Goal: Task Accomplishment & Management: Use online tool/utility

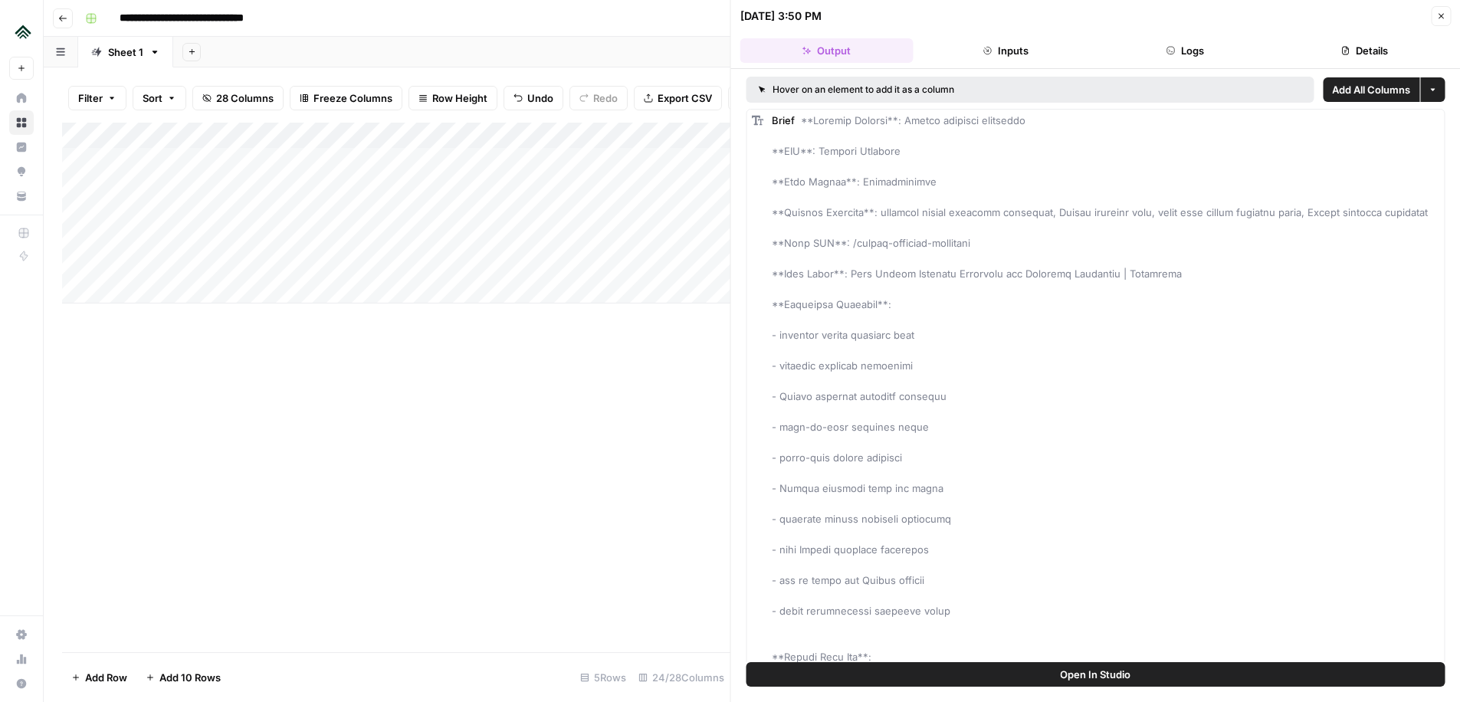
click at [1442, 16] on icon "button" at bounding box center [1441, 15] width 9 height 9
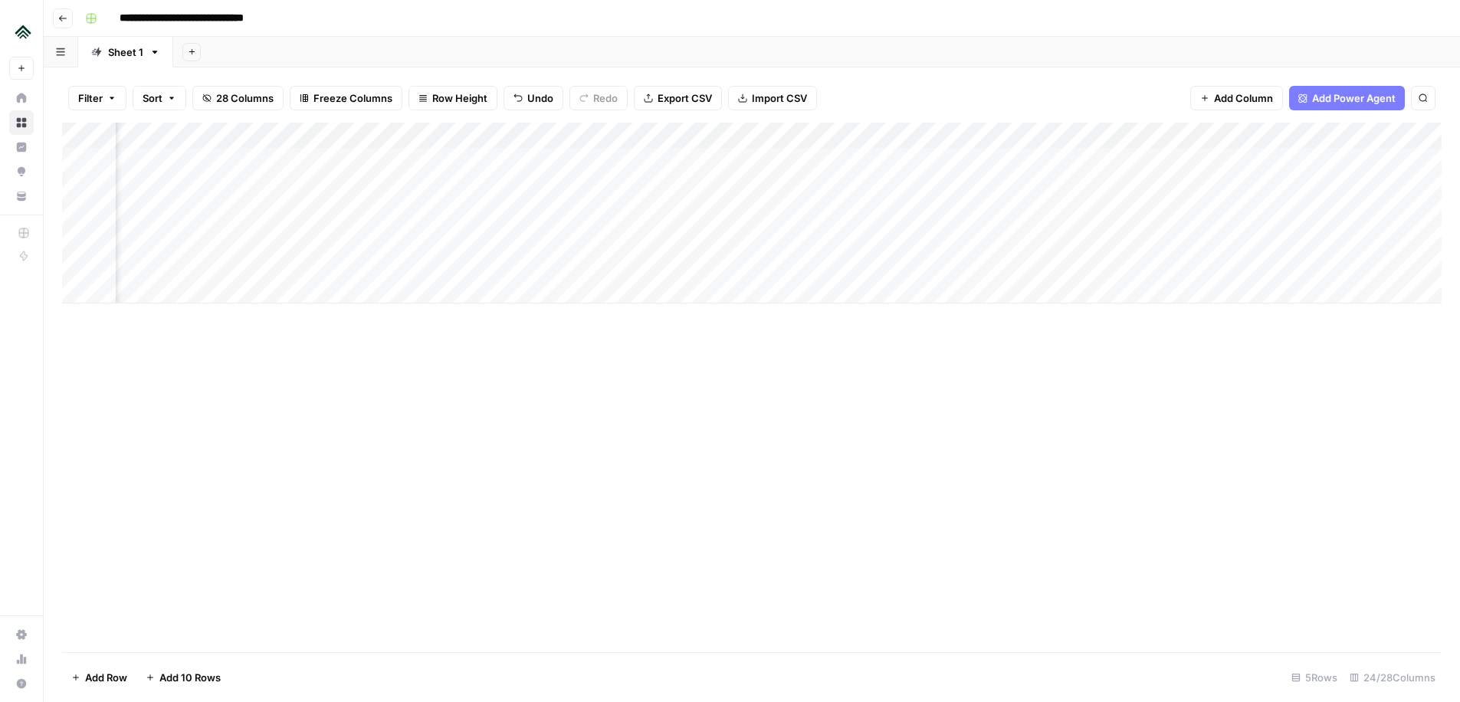
scroll to position [0, 391]
click at [833, 186] on div "Add Column" at bounding box center [752, 213] width 1380 height 181
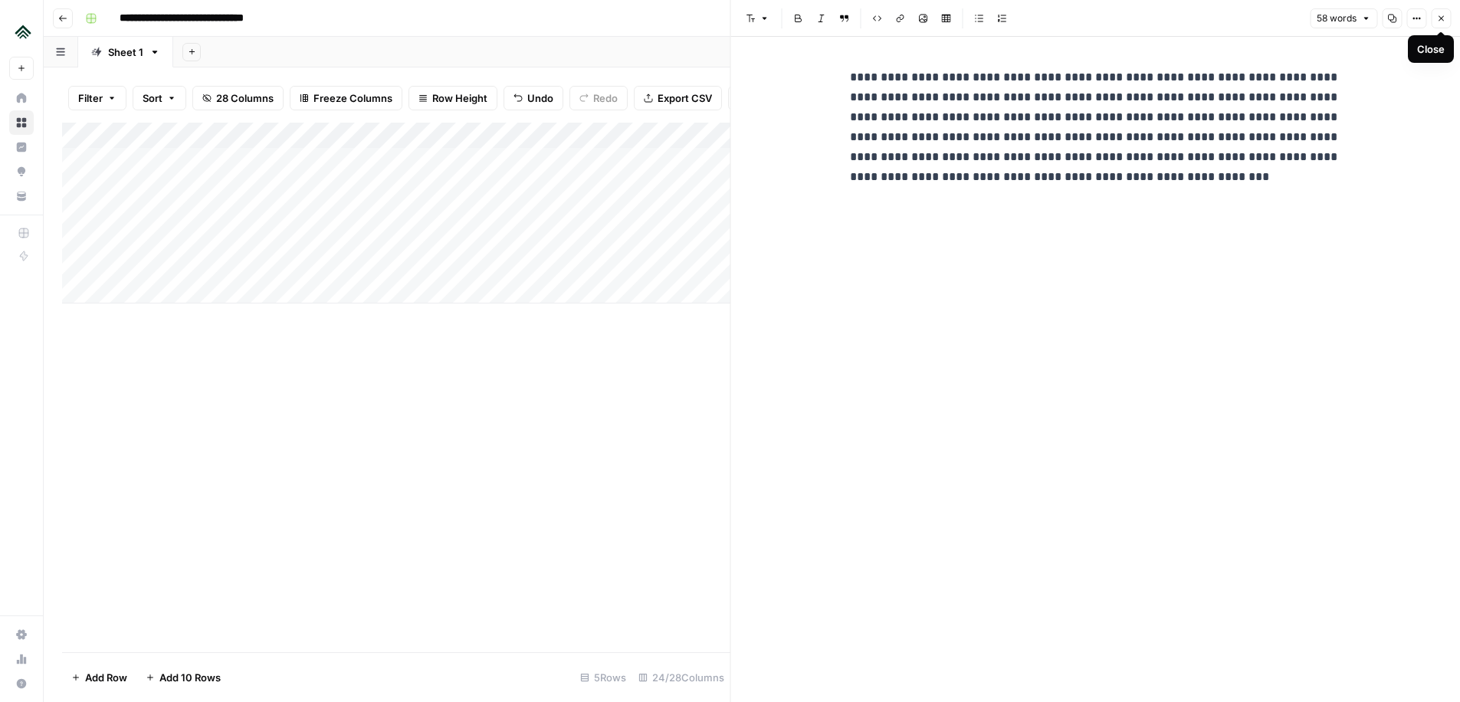
click at [1438, 19] on icon "button" at bounding box center [1441, 18] width 9 height 9
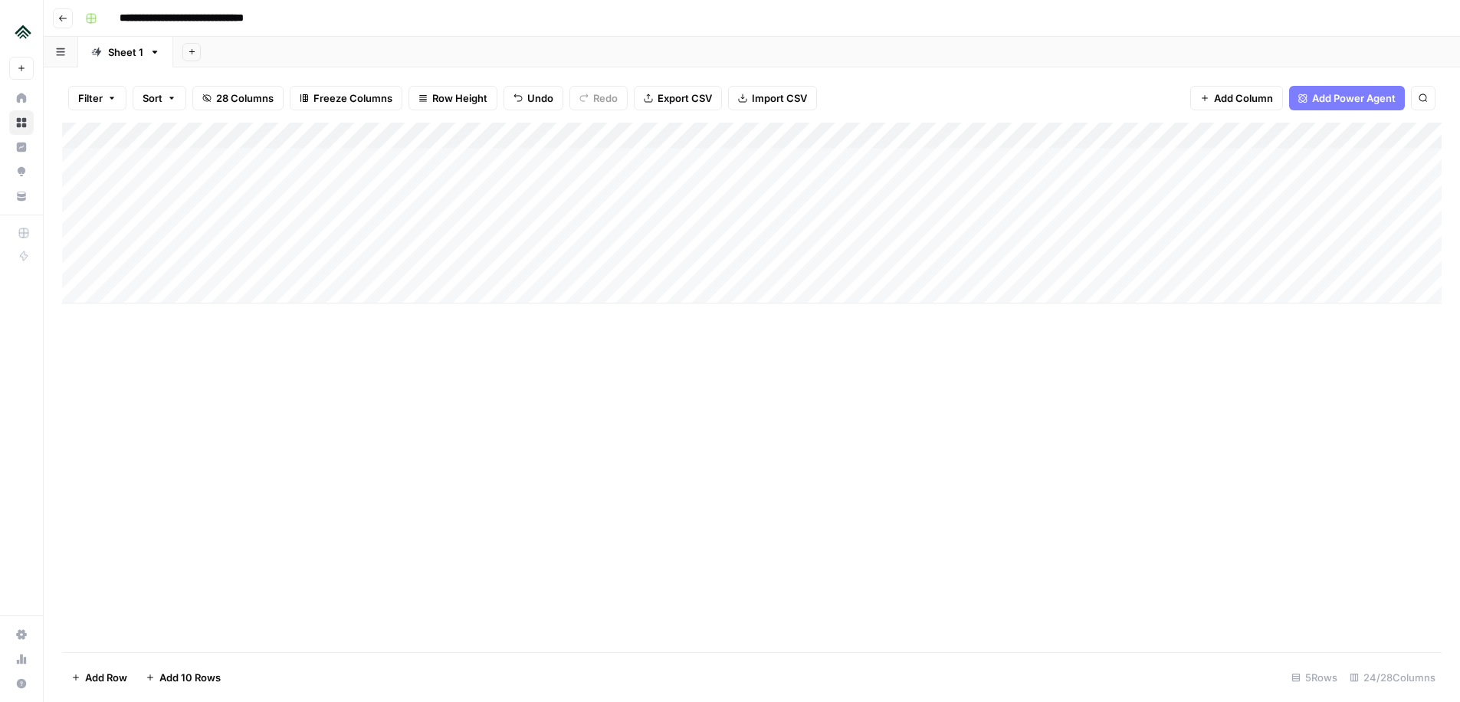
click at [797, 185] on div "Add Column" at bounding box center [752, 213] width 1380 height 181
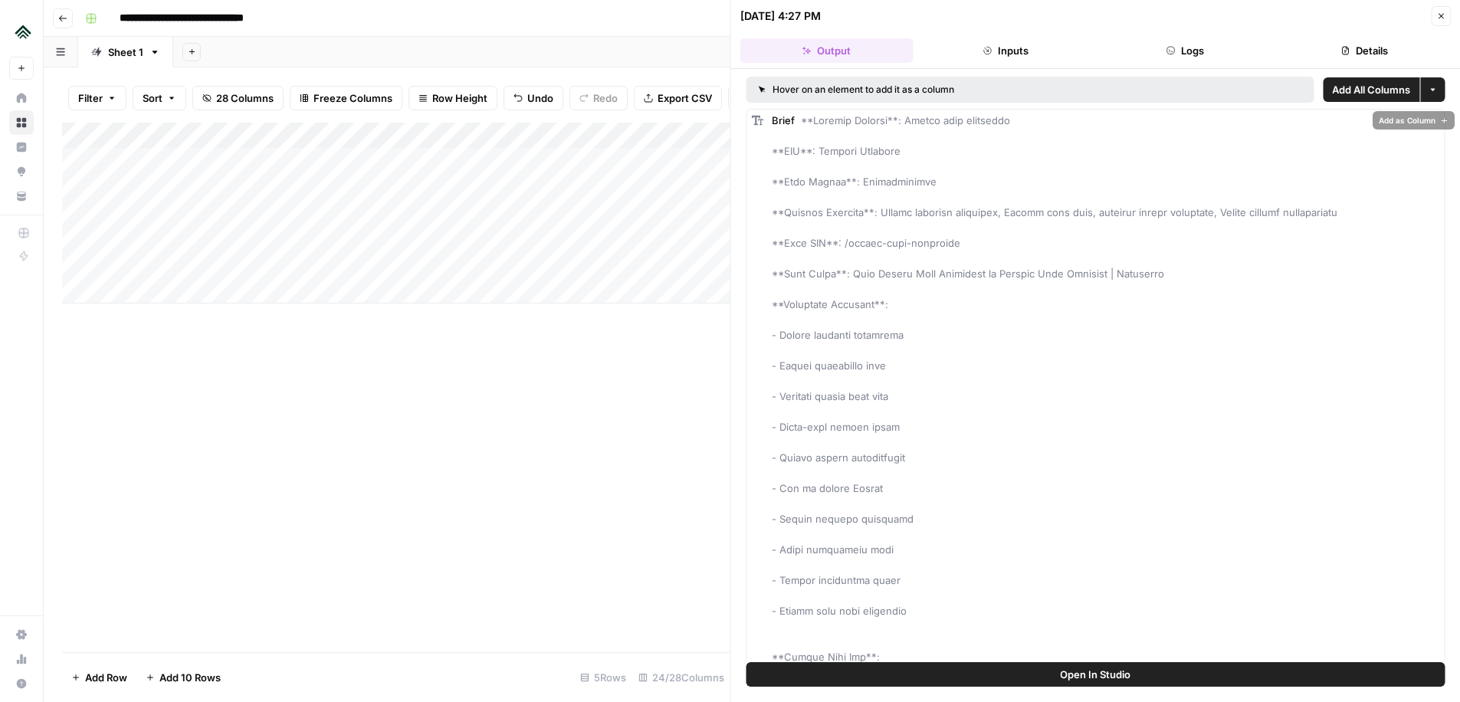
click at [974, 672] on button "Open In Studio" at bounding box center [1096, 674] width 699 height 25
click at [695, 184] on div "Add Column" at bounding box center [396, 213] width 668 height 181
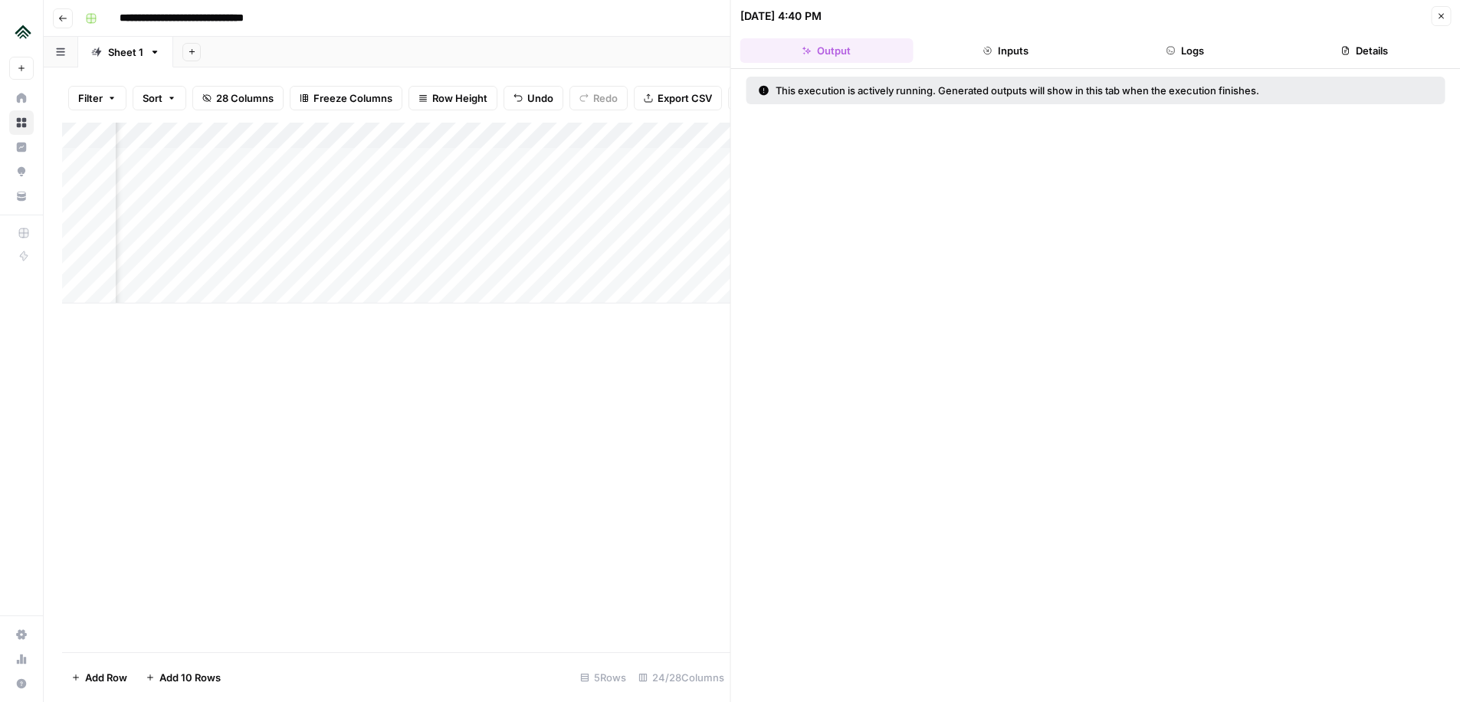
click at [1440, 14] on icon "button" at bounding box center [1441, 15] width 9 height 9
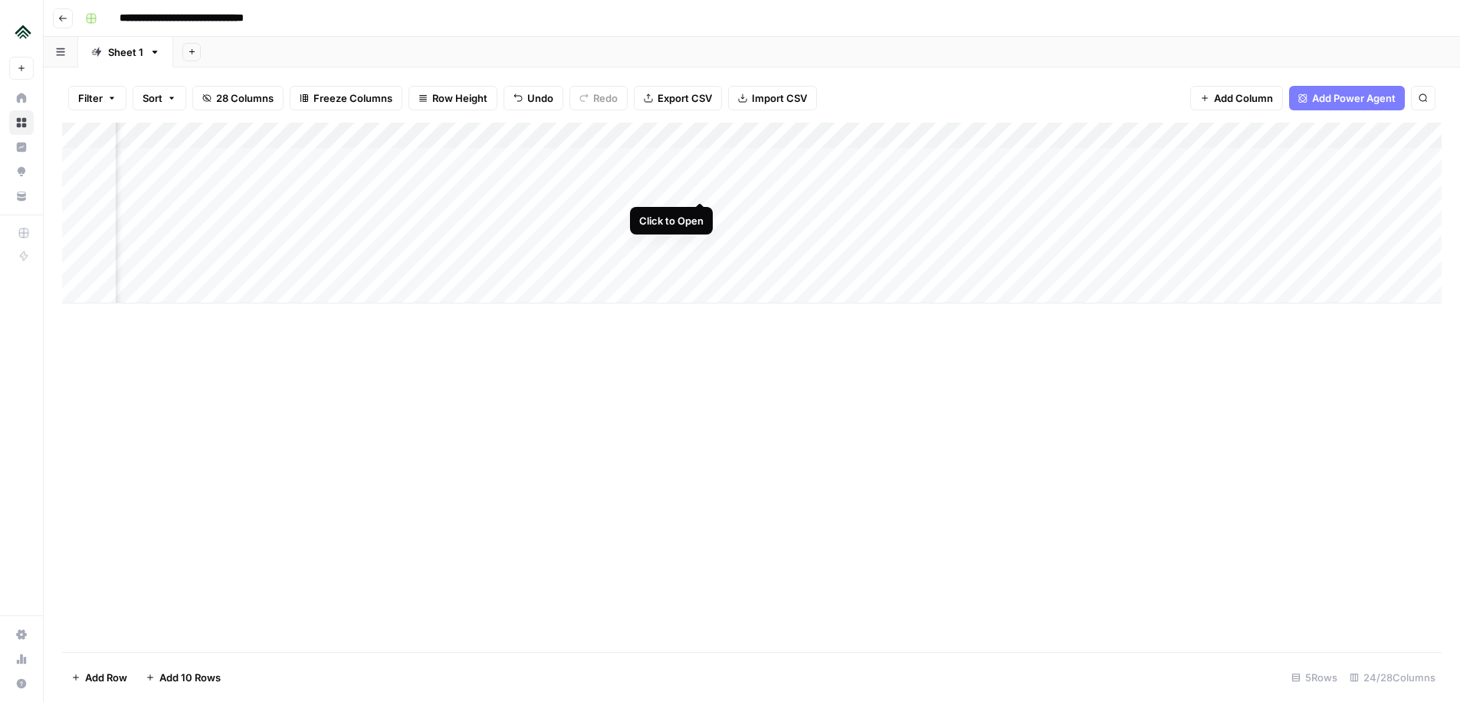
click at [699, 186] on div "Add Column" at bounding box center [752, 213] width 1380 height 181
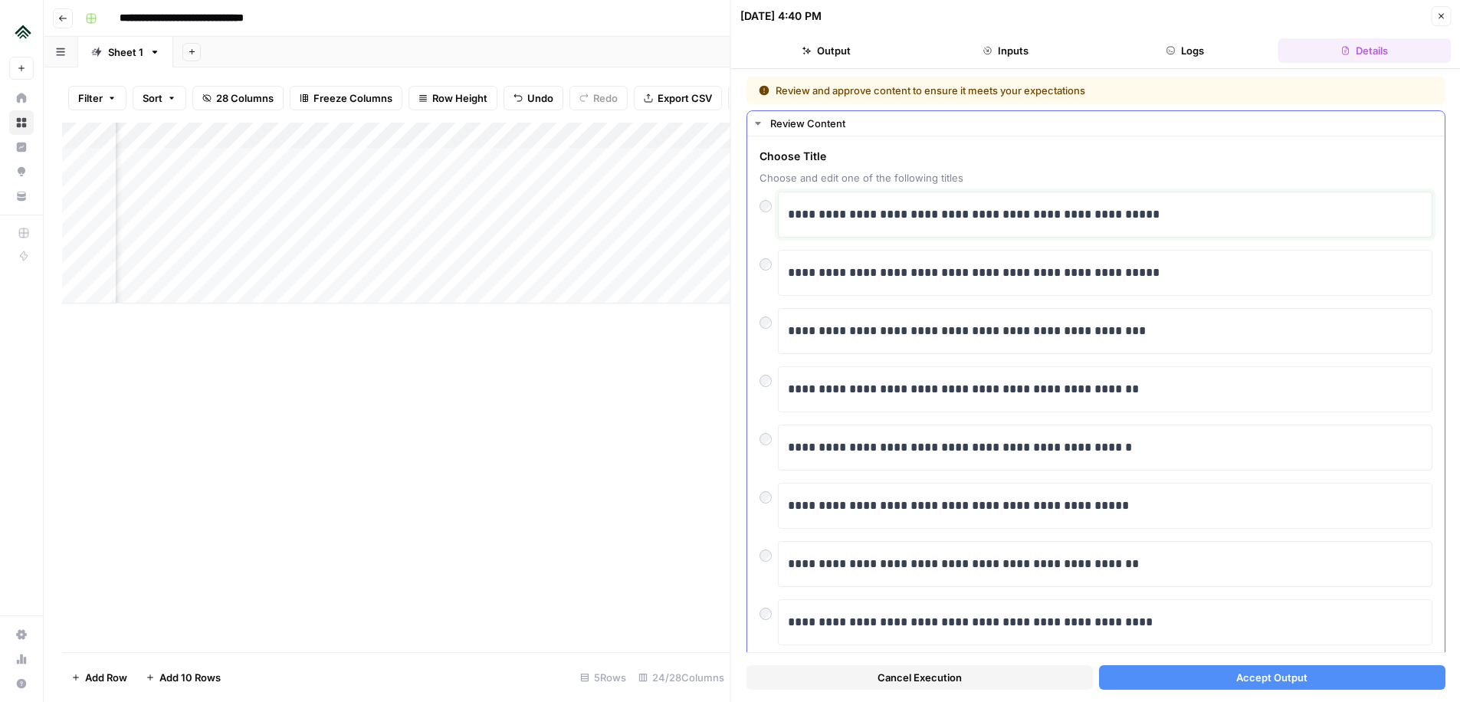
click at [836, 219] on p "**********" at bounding box center [1105, 215] width 635 height 20
click at [790, 221] on p "**********" at bounding box center [1105, 215] width 635 height 20
click at [1015, 219] on p "**********" at bounding box center [1105, 215] width 635 height 20
click at [1041, 215] on p "**********" at bounding box center [1105, 215] width 635 height 20
click at [1071, 220] on p "**********" at bounding box center [1105, 215] width 635 height 20
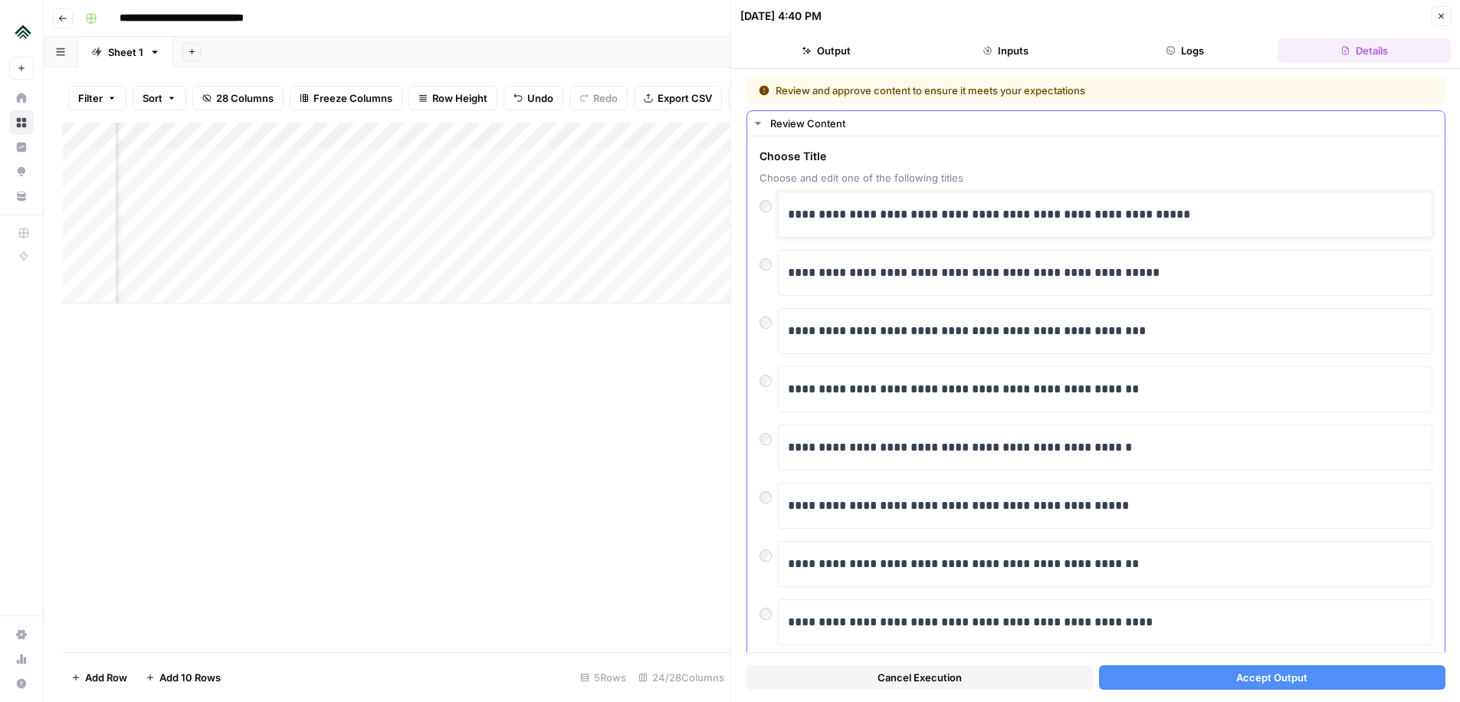
click at [1112, 219] on p "**********" at bounding box center [1105, 215] width 635 height 20
click at [1144, 218] on p "**********" at bounding box center [1105, 215] width 635 height 20
click at [1217, 675] on button "Accept Output" at bounding box center [1272, 677] width 347 height 25
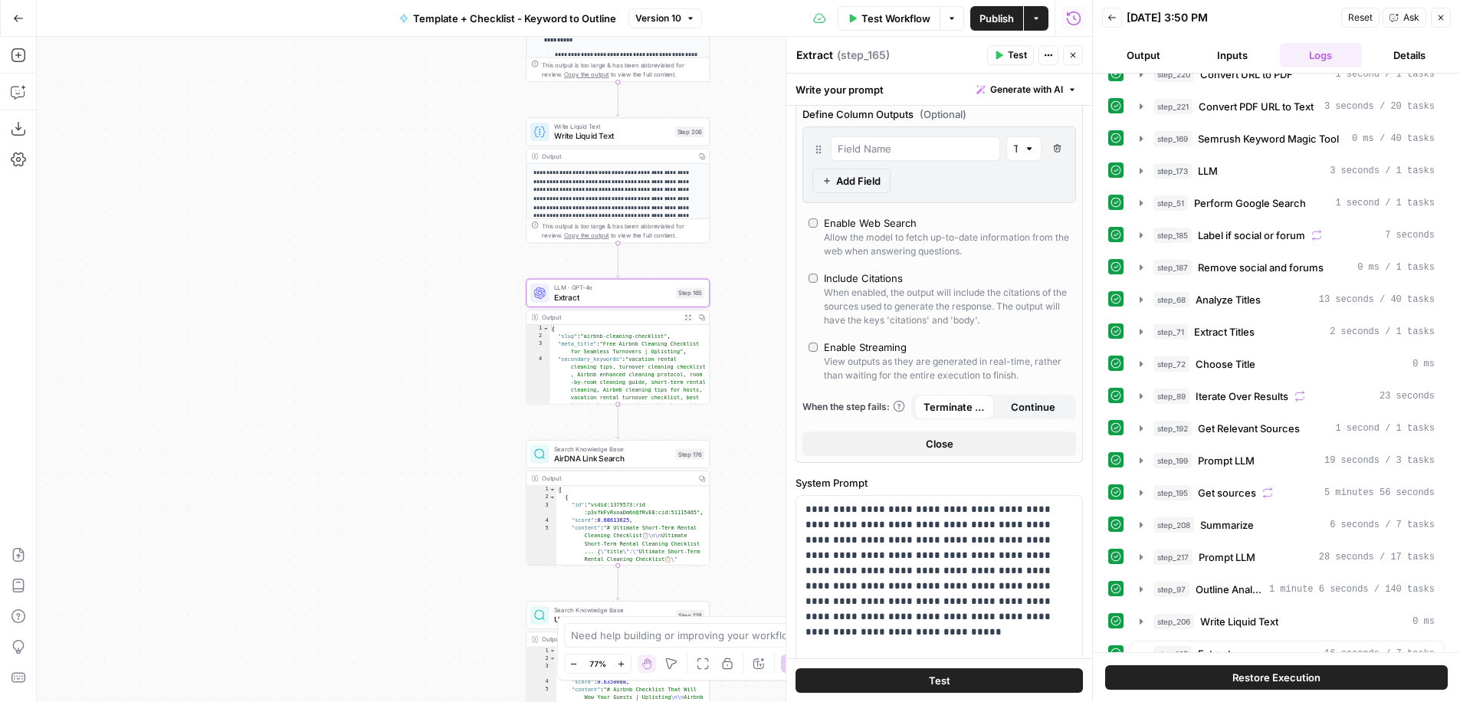
scroll to position [521, 0]
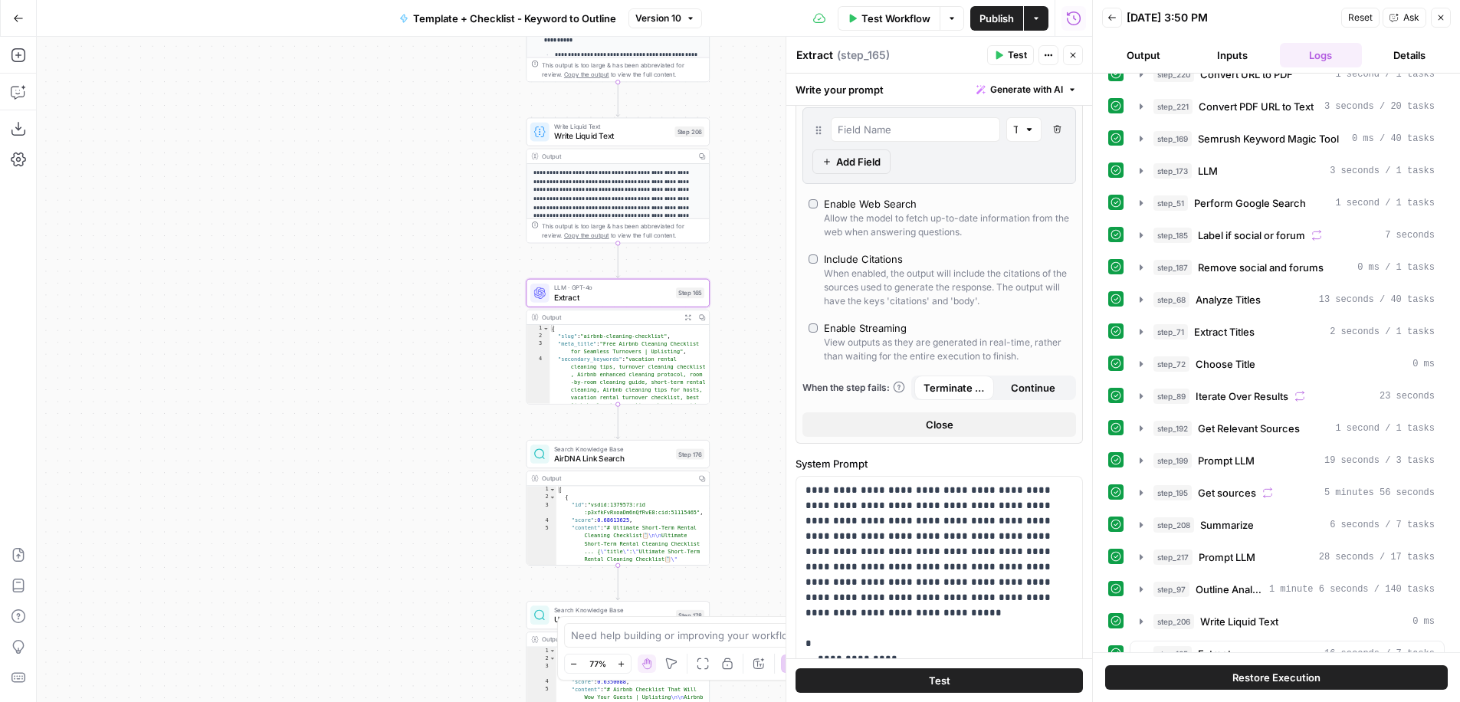
click at [944, 421] on span "Close" at bounding box center [940, 424] width 28 height 15
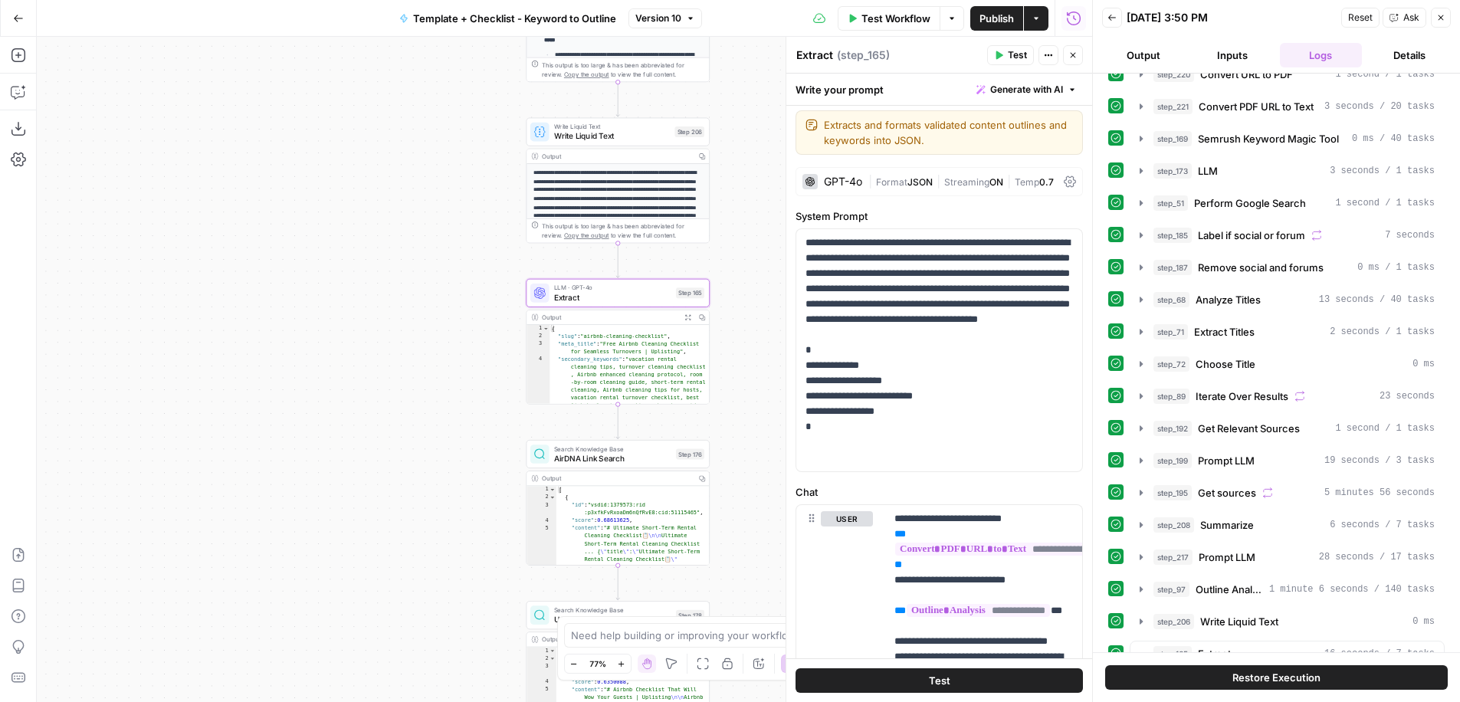
scroll to position [0, 0]
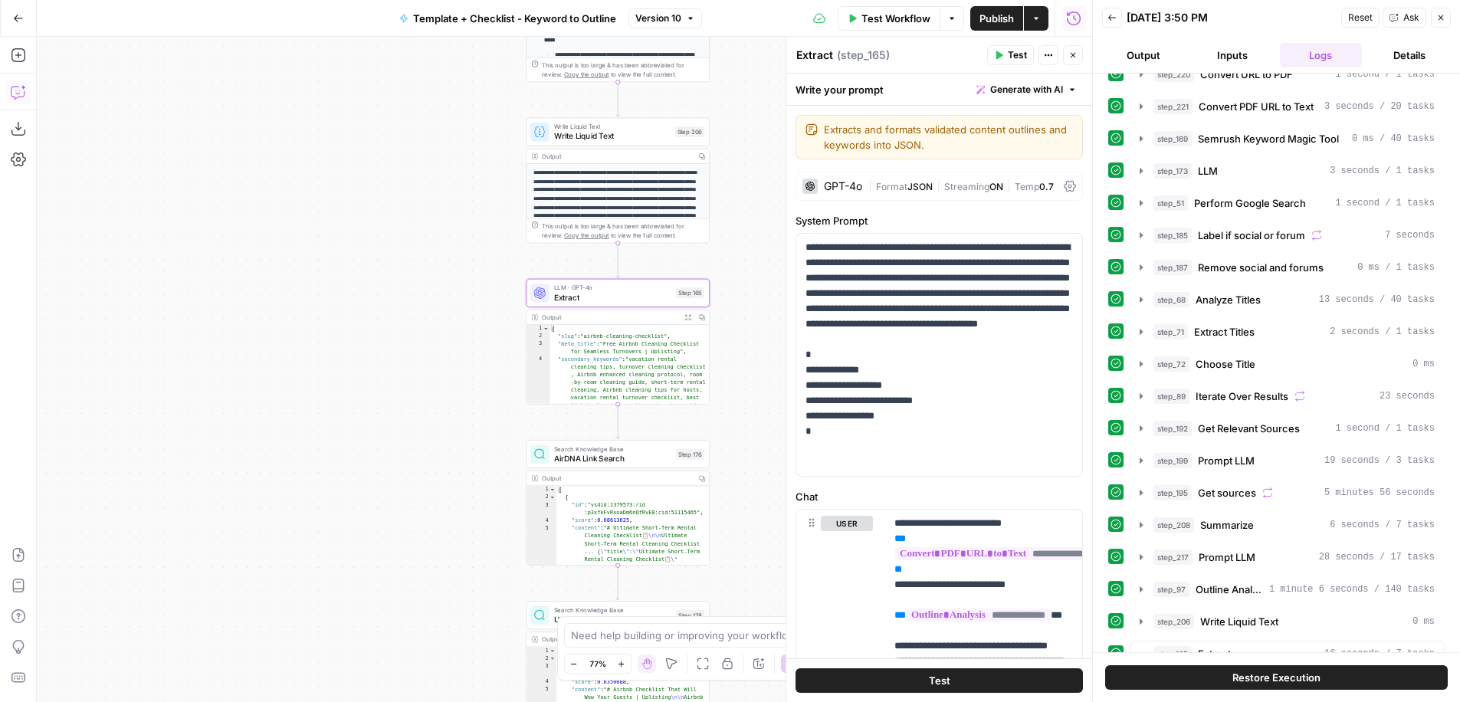
click at [19, 87] on icon "button" at bounding box center [18, 91] width 15 height 15
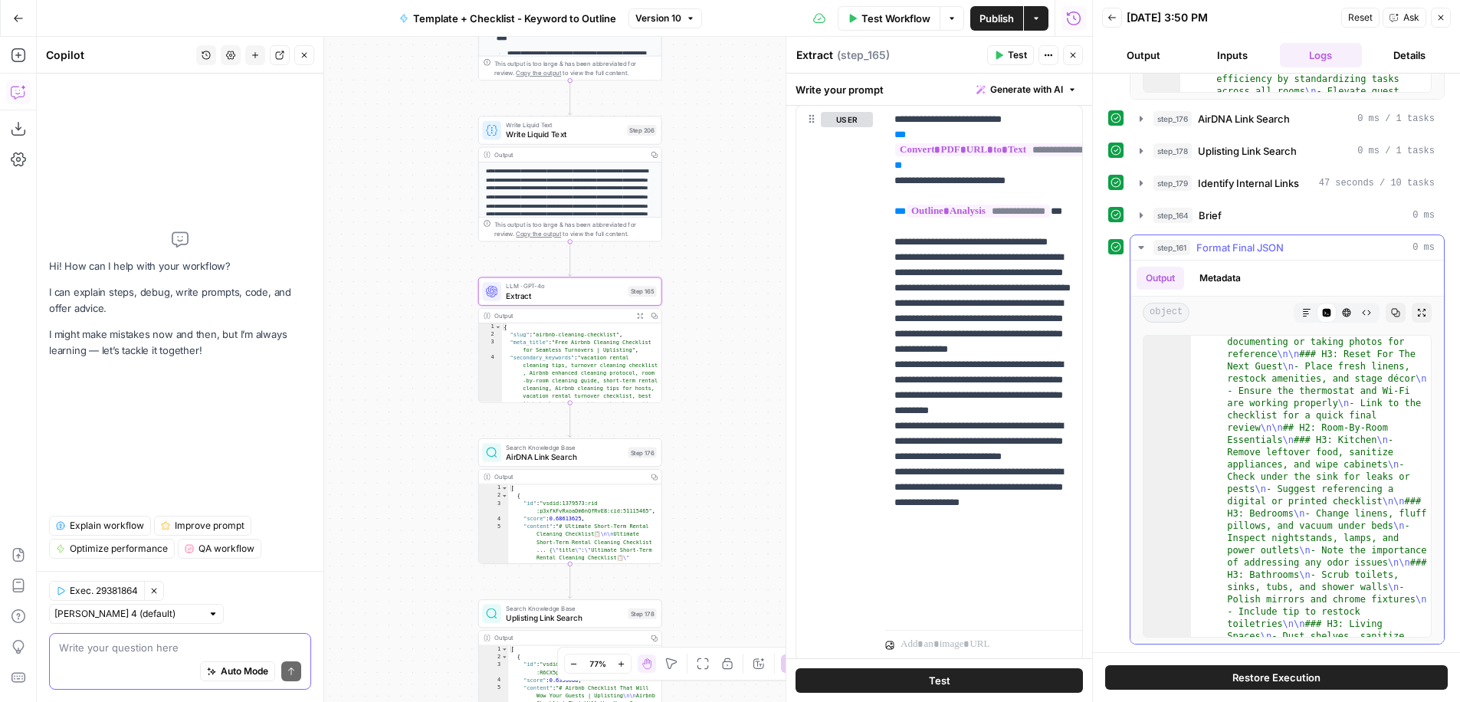
scroll to position [437, 0]
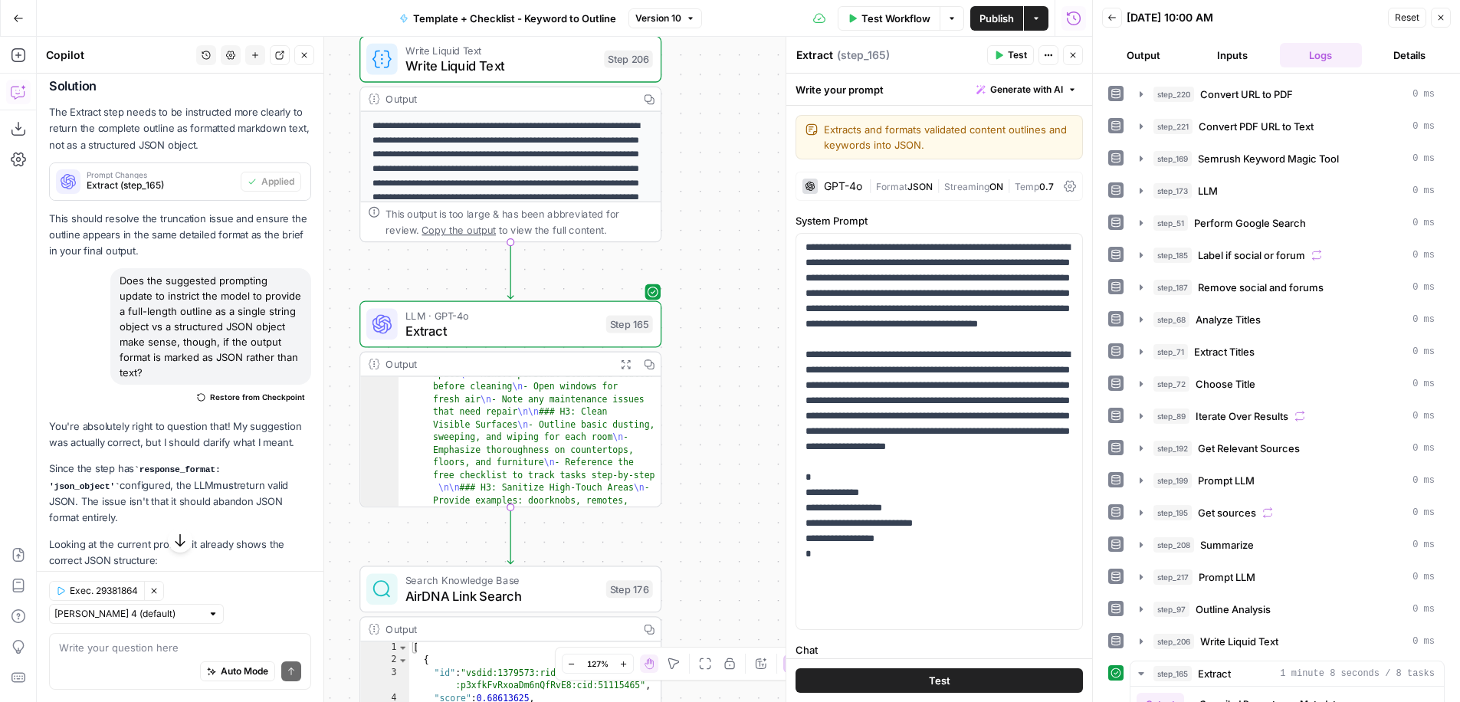
click at [925, 19] on span "Test Workflow" at bounding box center [896, 18] width 69 height 15
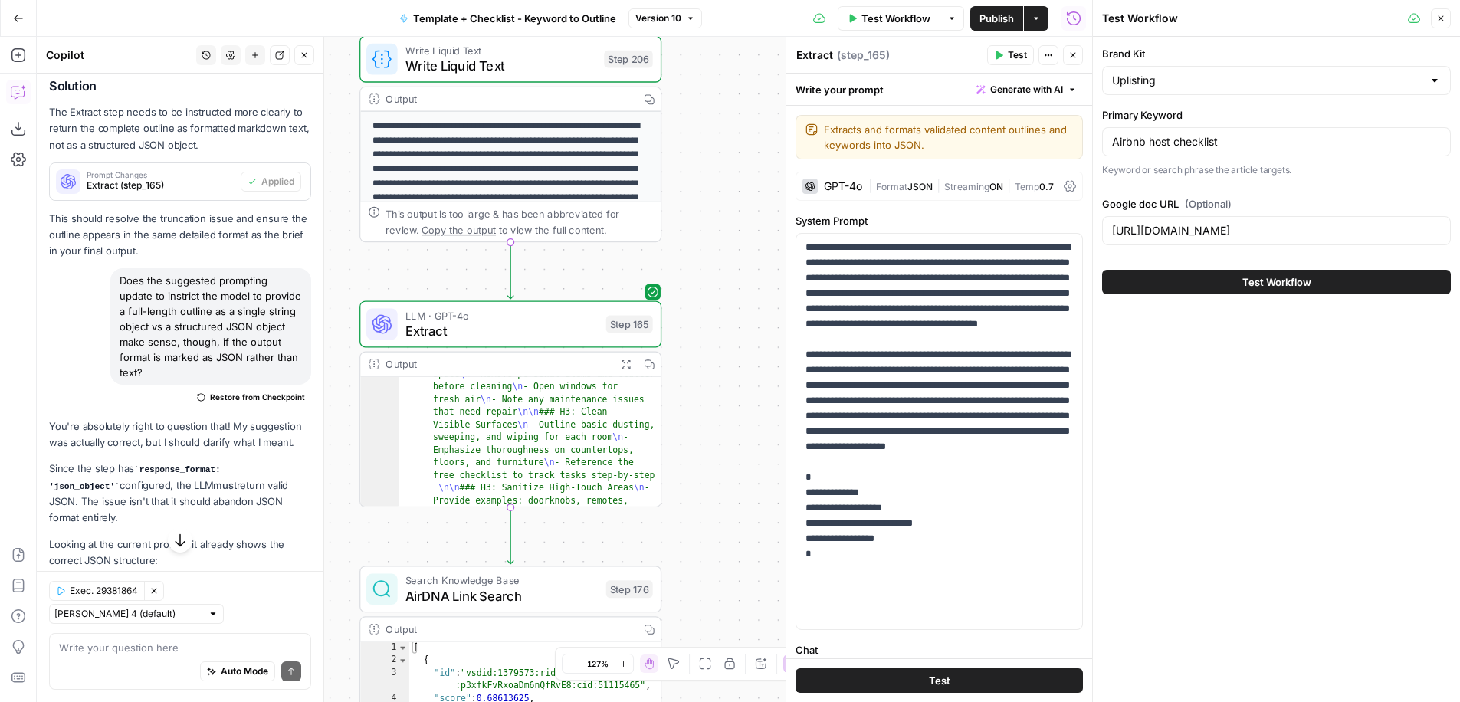
click at [1290, 283] on span "Test Workflow" at bounding box center [1277, 281] width 69 height 15
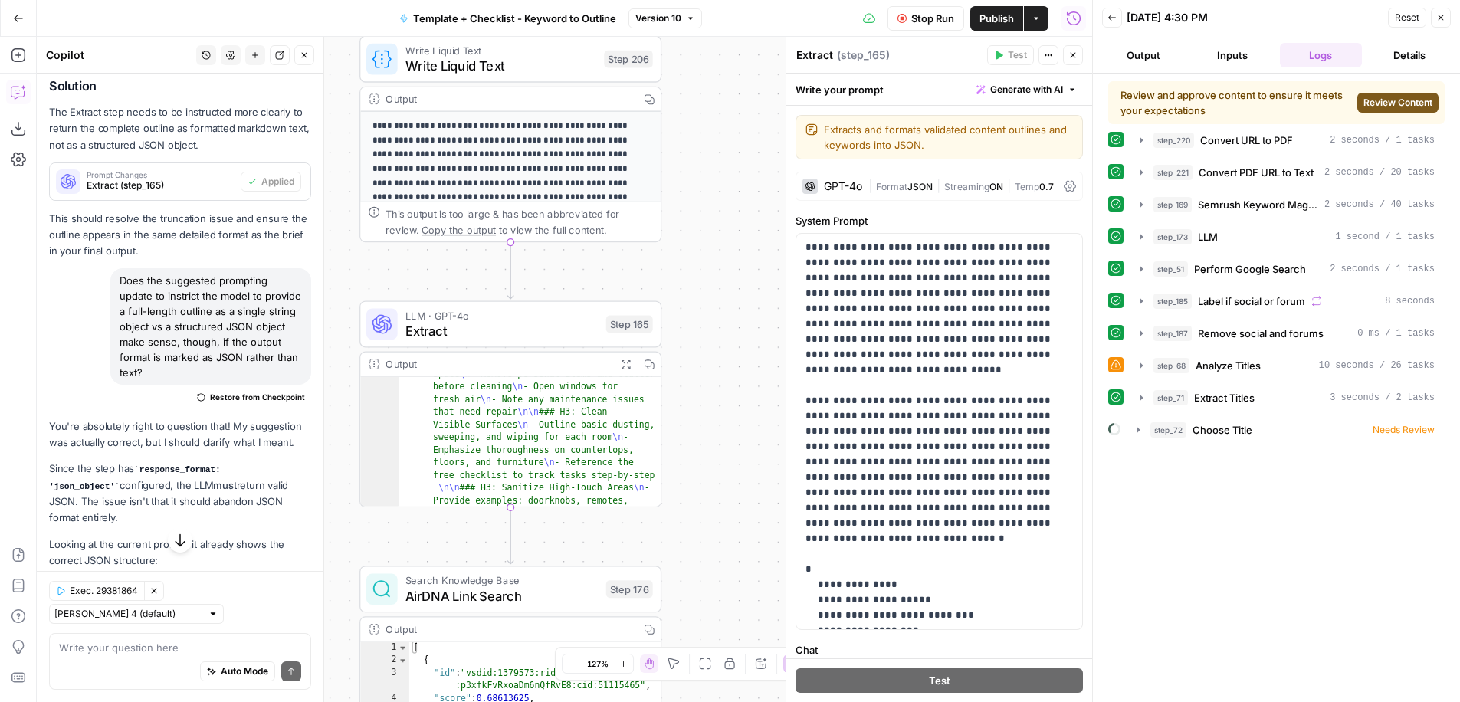
click at [1402, 100] on span "Review Content" at bounding box center [1398, 103] width 69 height 14
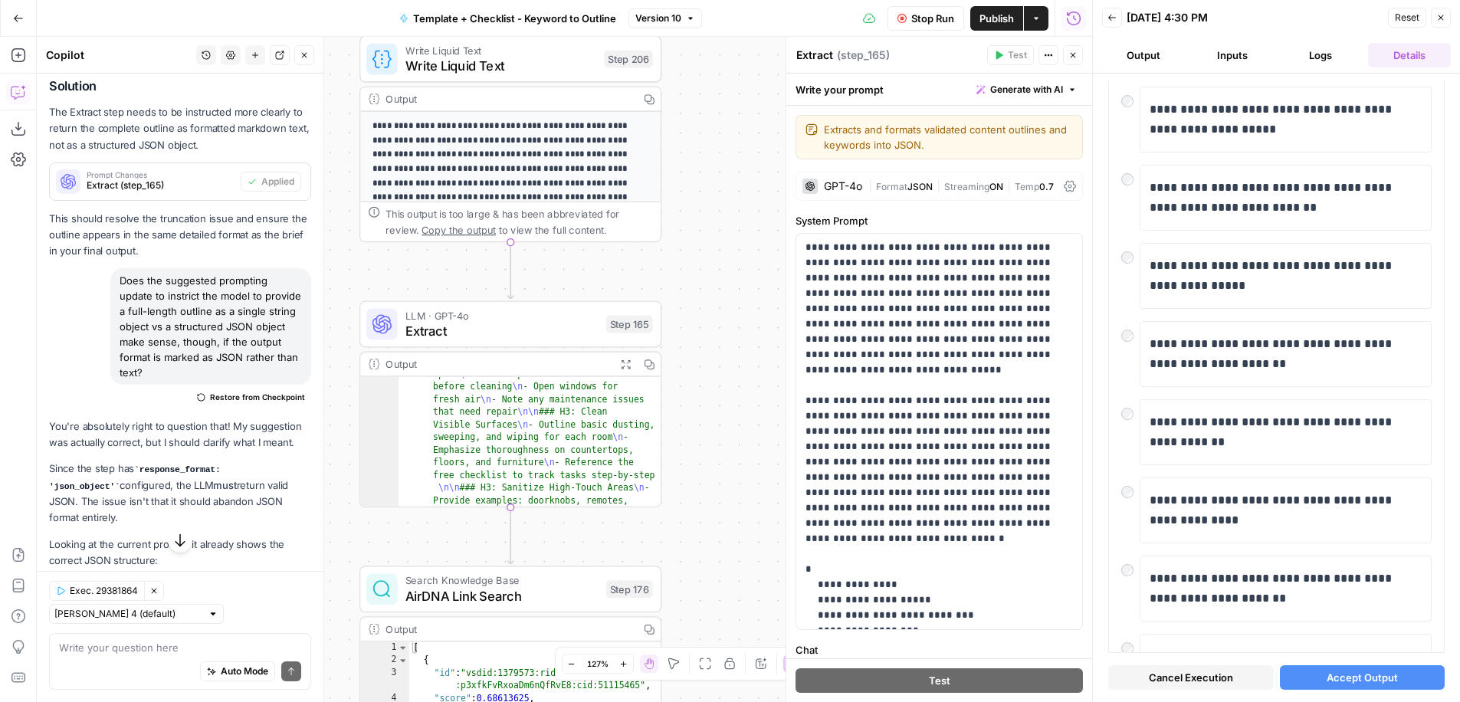
scroll to position [163, 0]
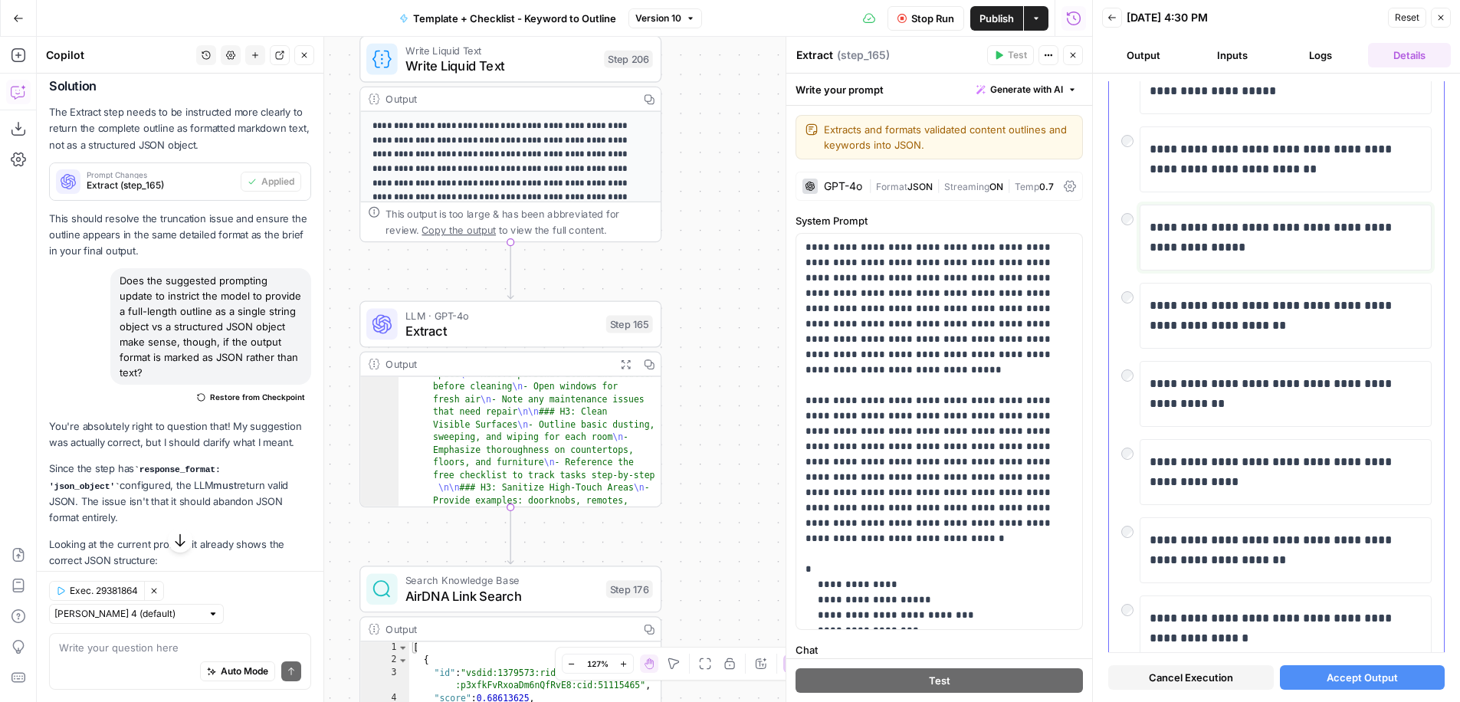
click at [1282, 235] on p "**********" at bounding box center [1286, 238] width 272 height 40
click at [1337, 688] on button "Accept Output" at bounding box center [1363, 677] width 166 height 25
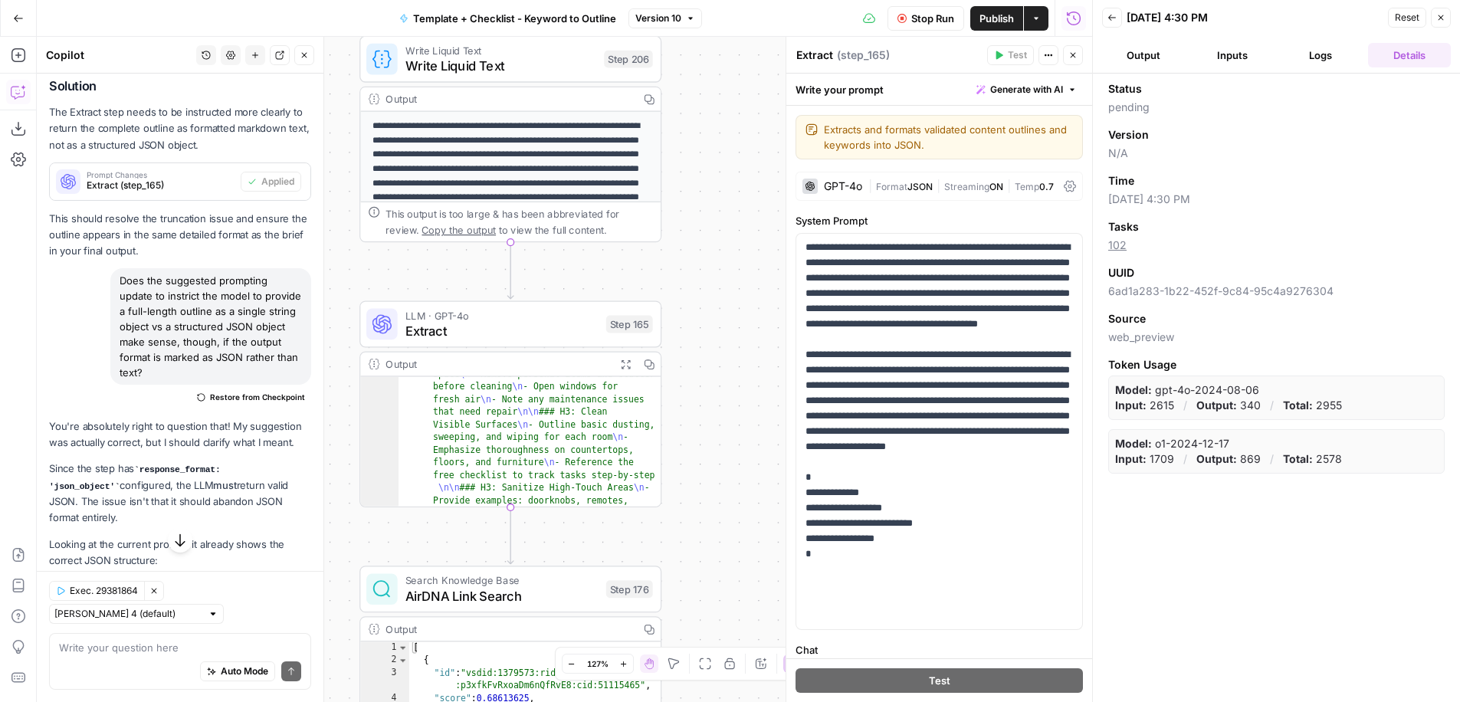
click at [1325, 54] on button "Logs" at bounding box center [1321, 55] width 83 height 25
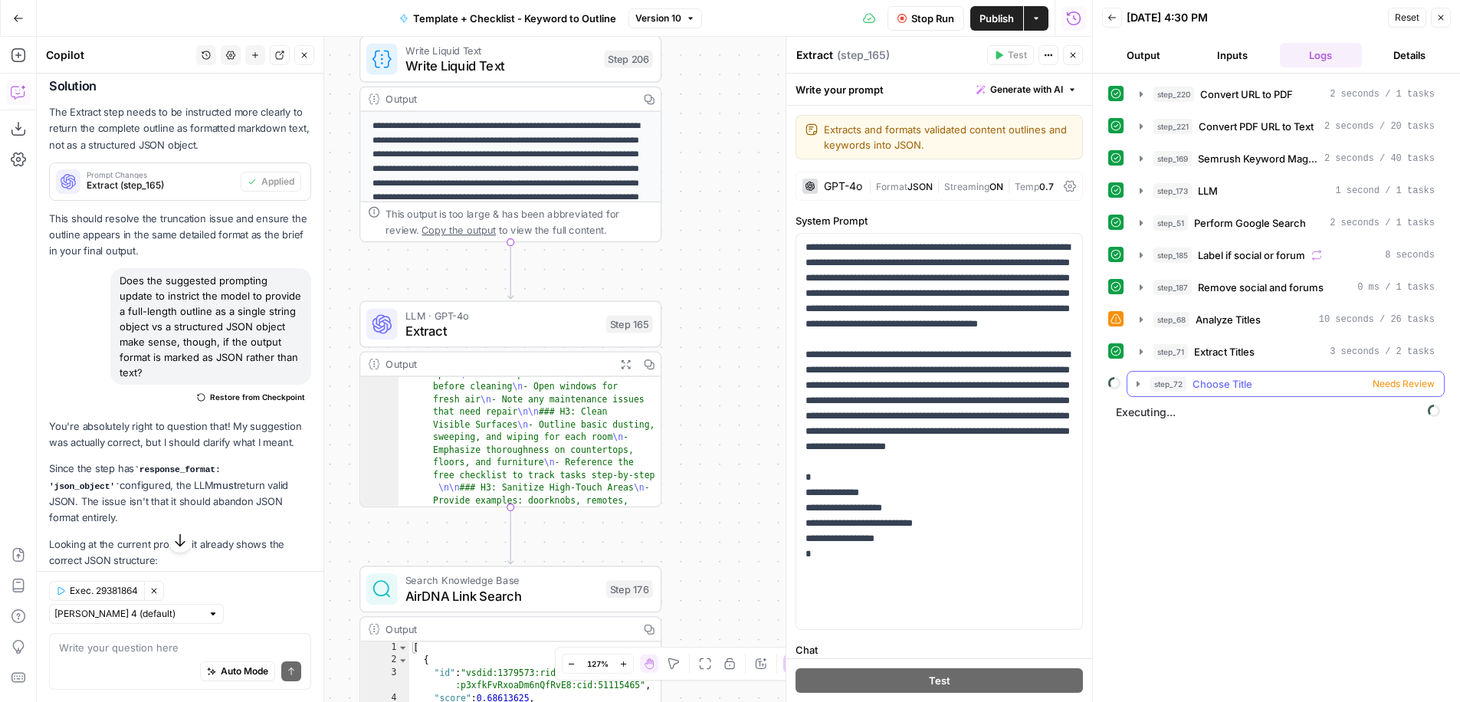
click at [1408, 377] on span "Needs Review" at bounding box center [1404, 384] width 62 height 14
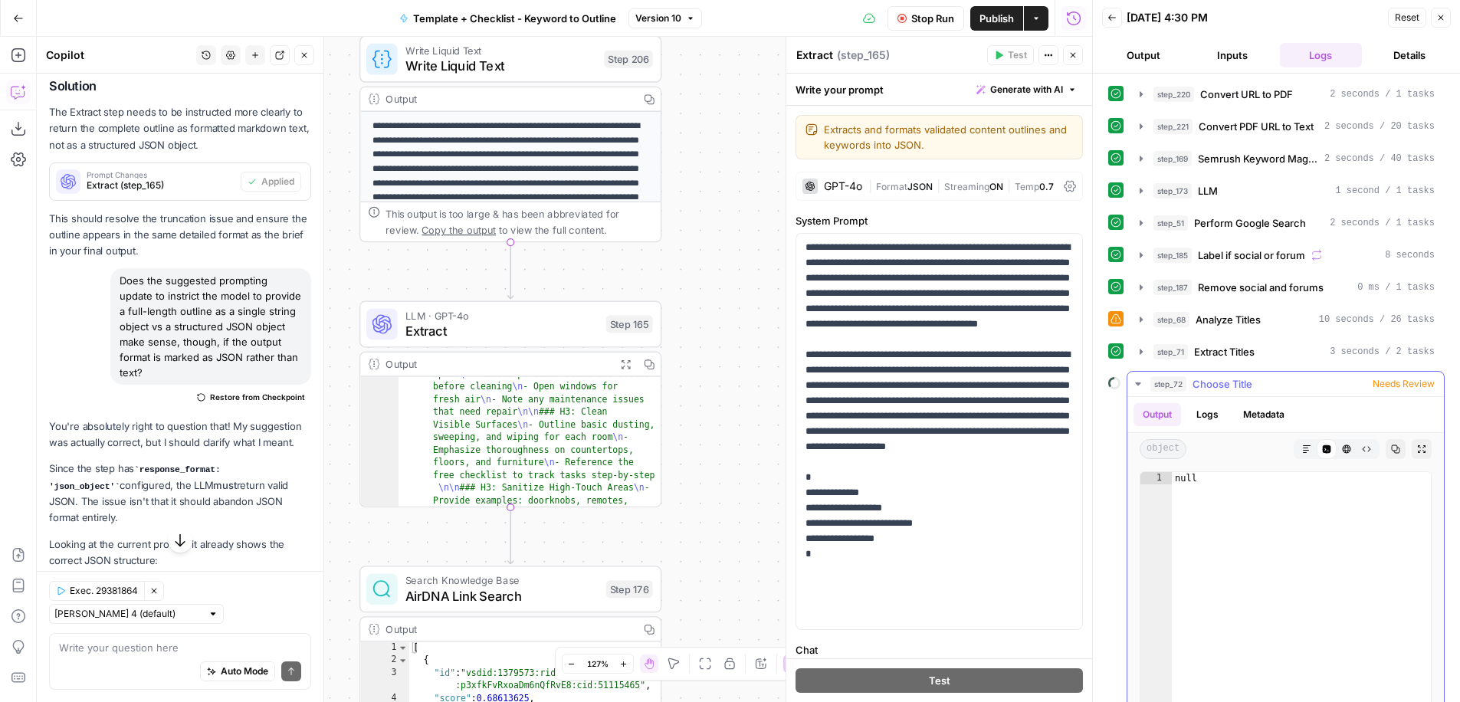
click at [1141, 382] on icon "button" at bounding box center [1138, 384] width 12 height 12
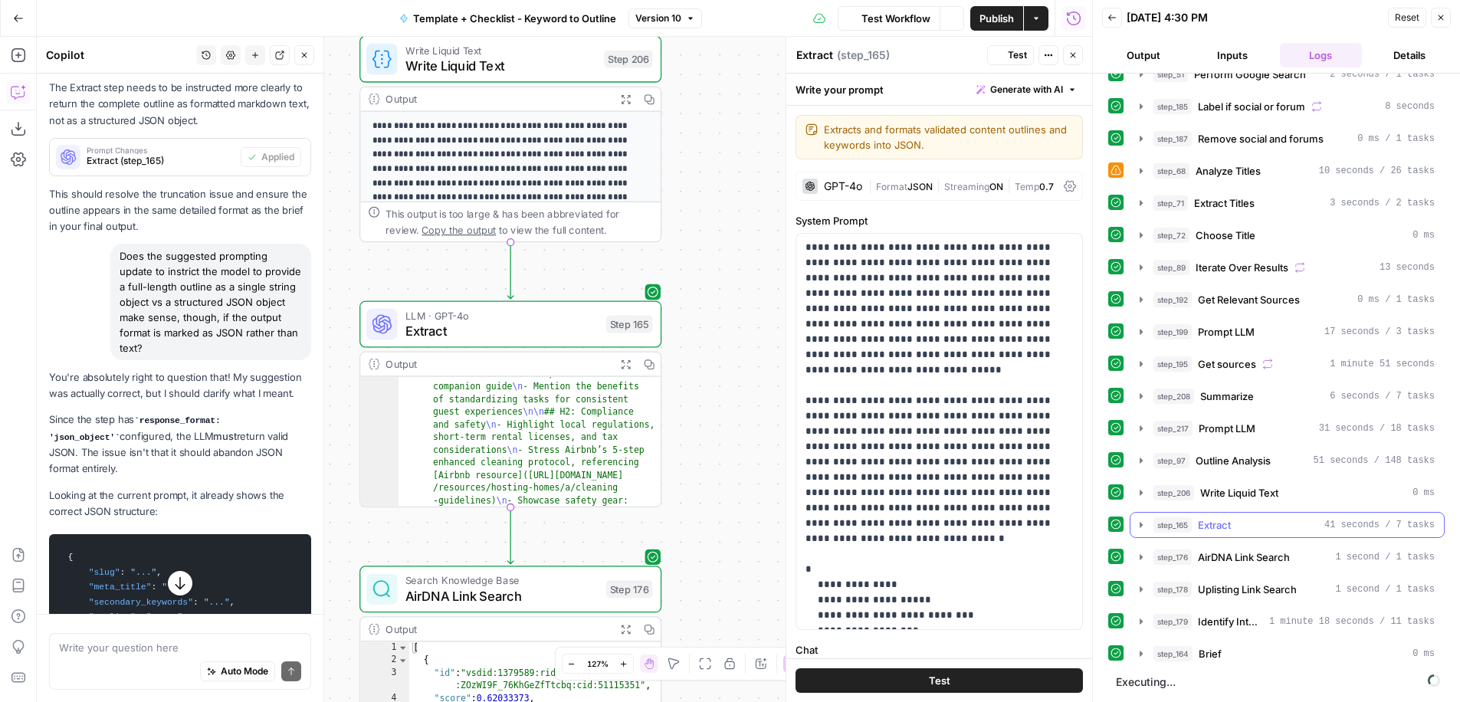
scroll to position [649, 0]
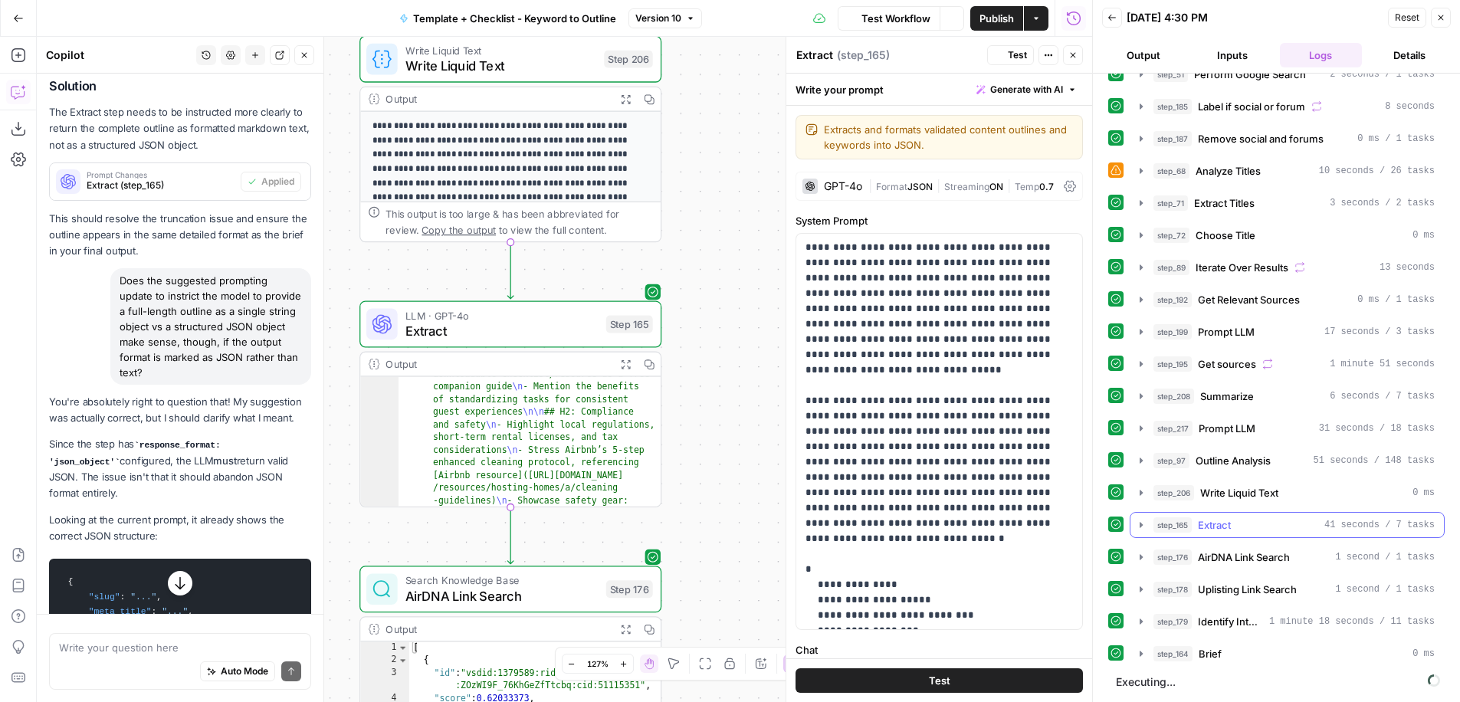
click at [1143, 524] on icon "button" at bounding box center [1141, 524] width 3 height 5
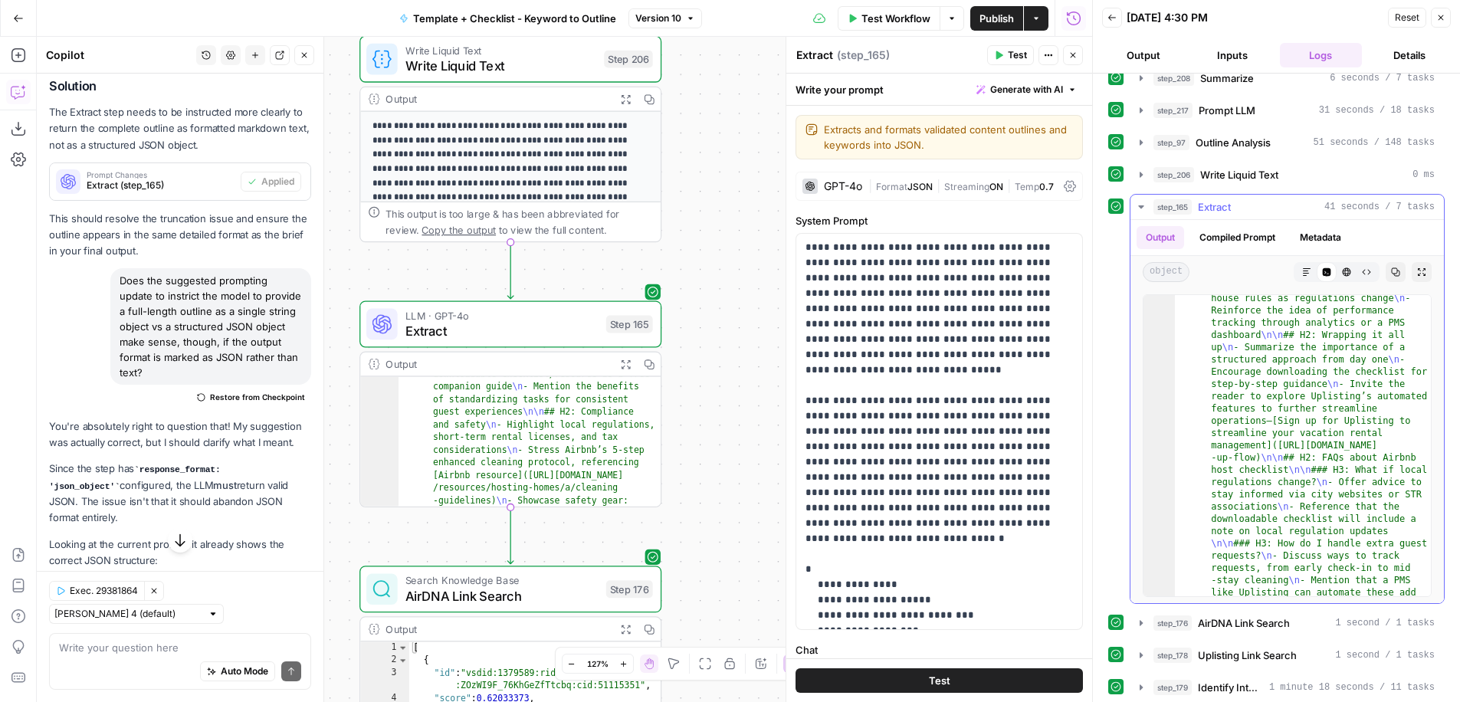
scroll to position [991, 0]
click at [1308, 268] on icon "button" at bounding box center [1306, 272] width 9 height 9
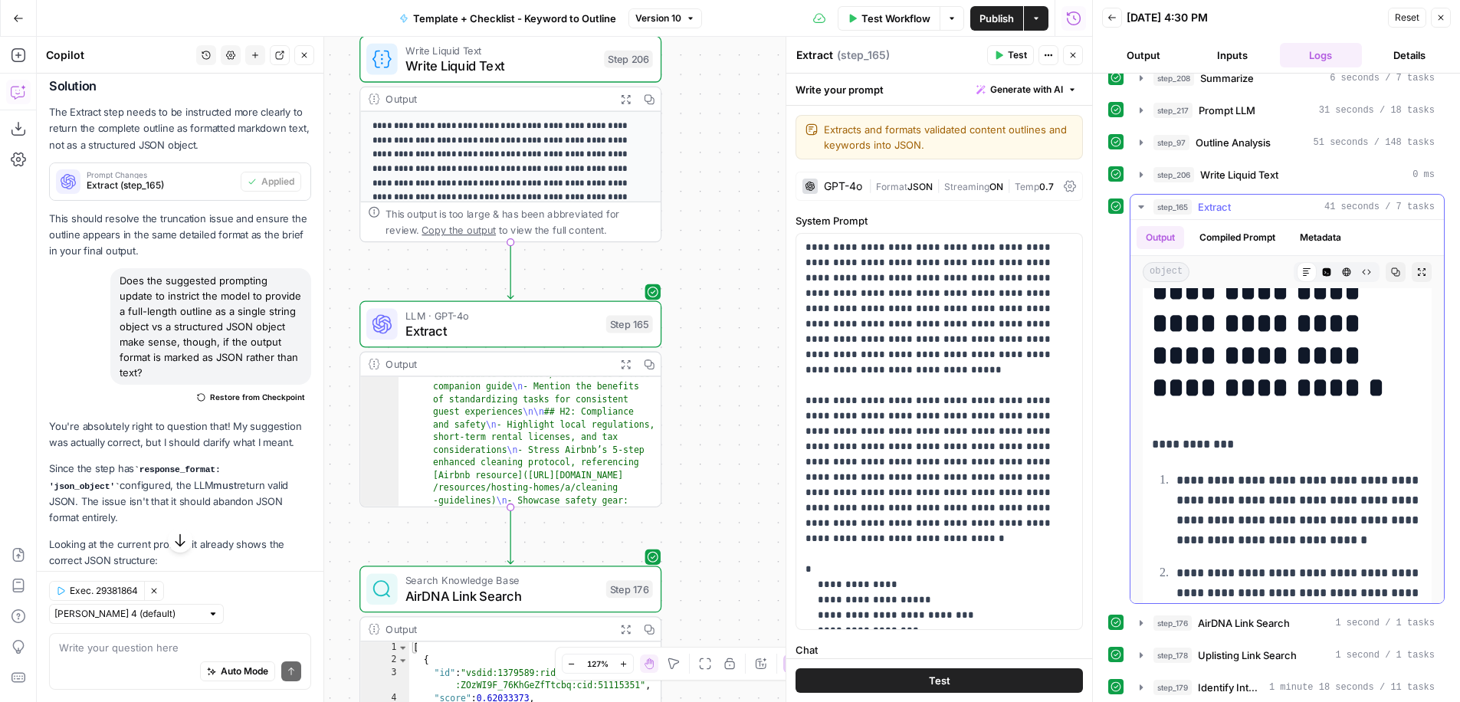
scroll to position [181, 0]
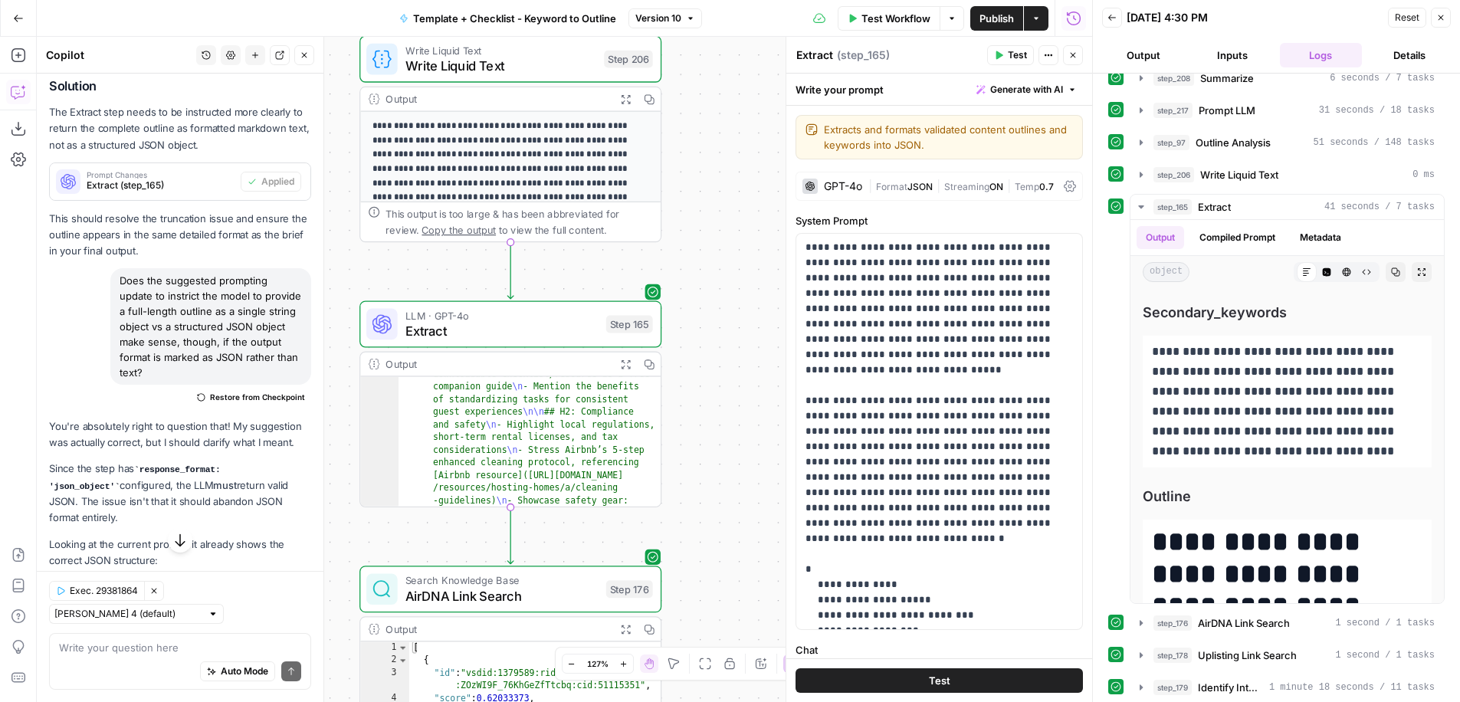
click at [995, 19] on span "Publish" at bounding box center [997, 18] width 34 height 15
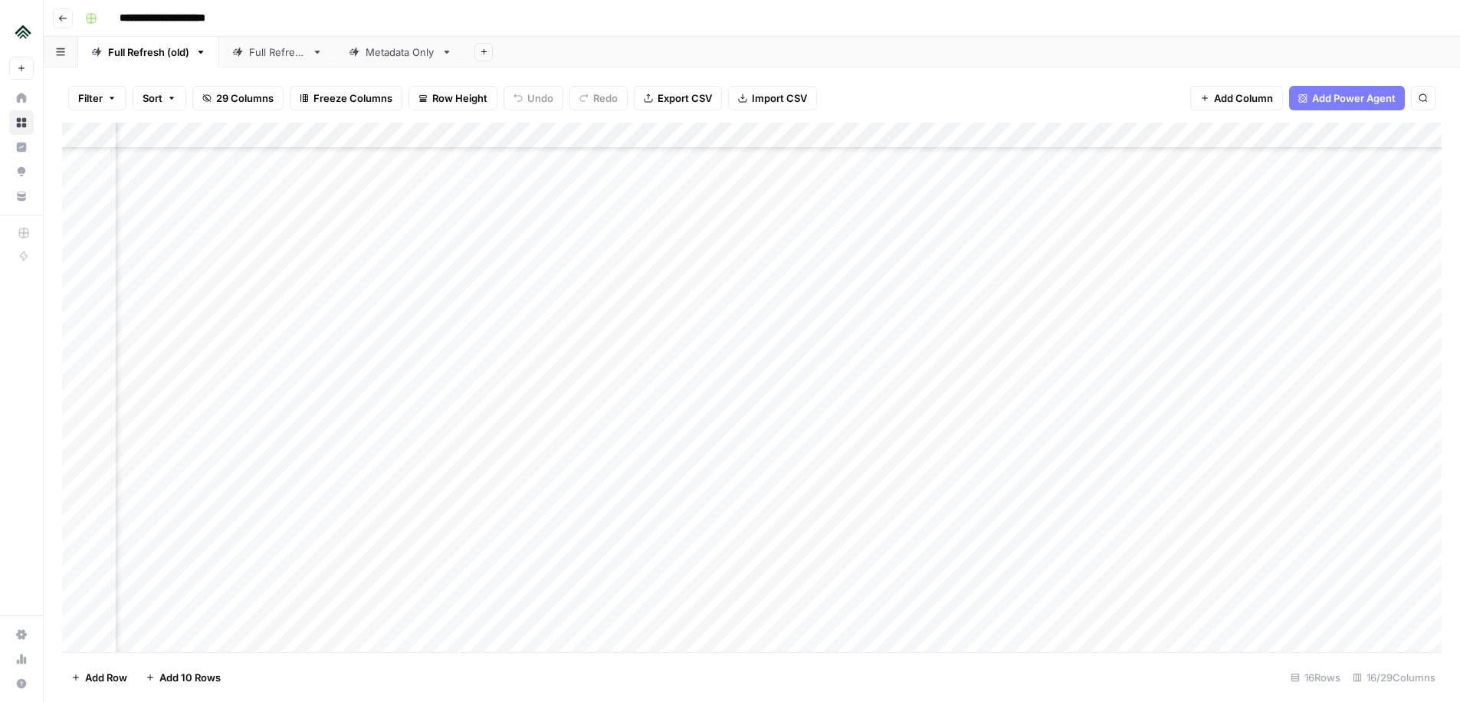
scroll to position [600, 1551]
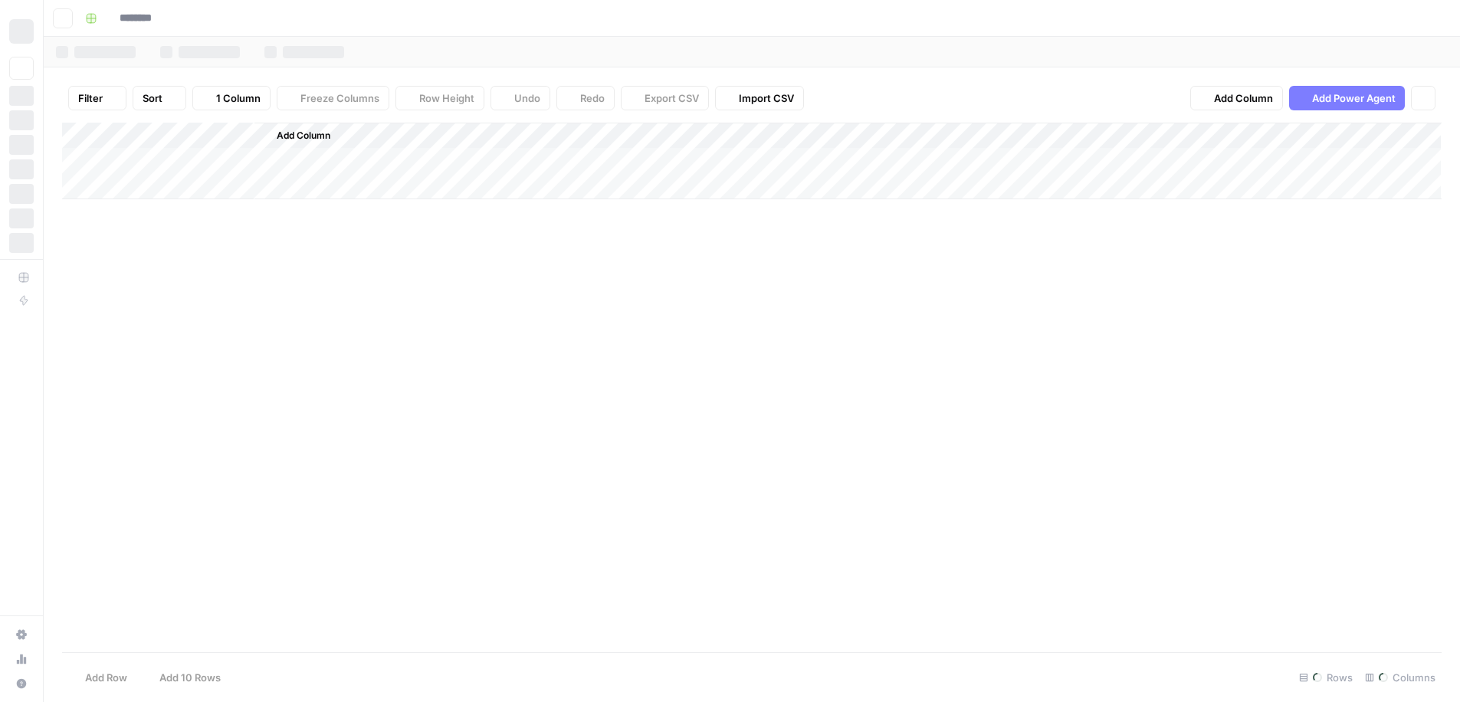
type input "**********"
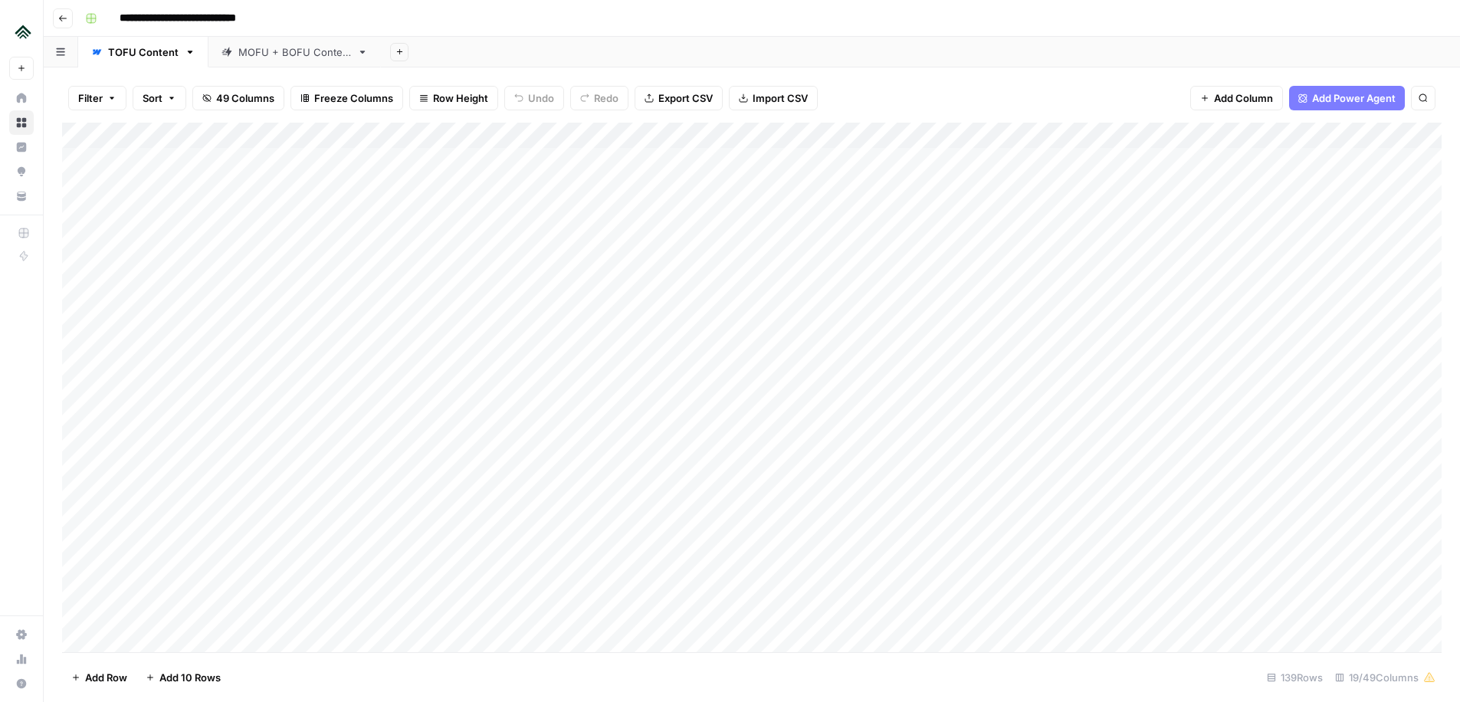
click at [258, 62] on link "MOFU + BOFU Content" at bounding box center [295, 52] width 172 height 31
click at [795, 235] on div "Add Column" at bounding box center [752, 200] width 1380 height 155
click at [892, 236] on div "Add Column" at bounding box center [752, 200] width 1380 height 155
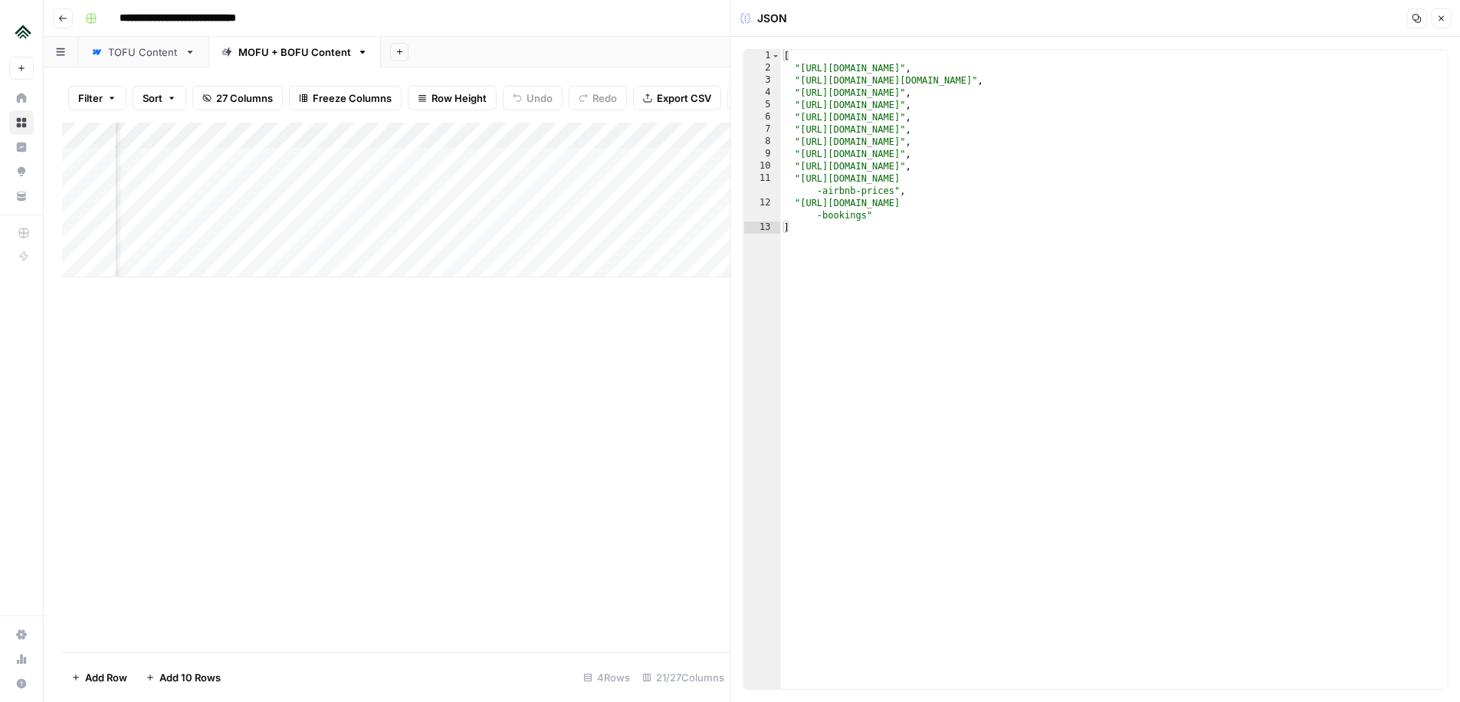
click at [1437, 16] on icon "button" at bounding box center [1441, 18] width 9 height 9
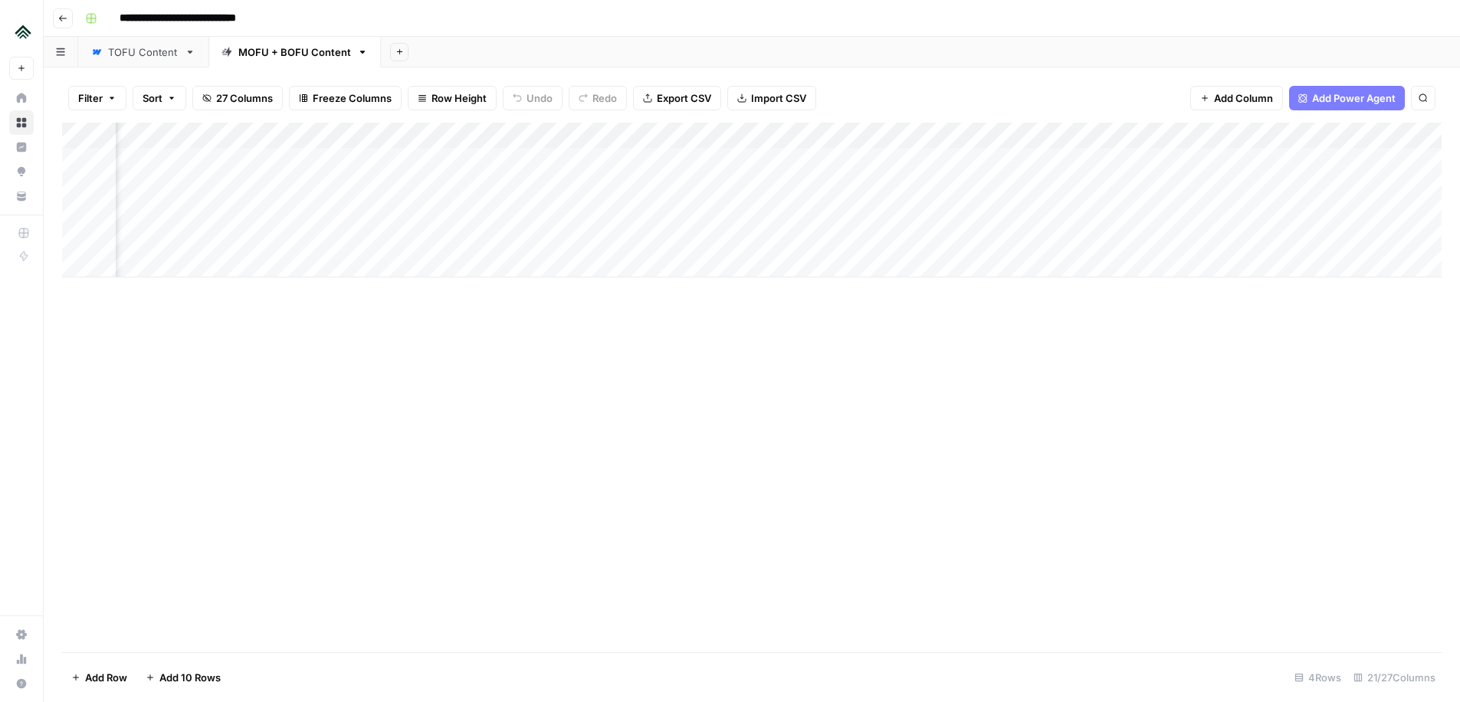
click at [742, 237] on div "Add Column" at bounding box center [752, 200] width 1380 height 155
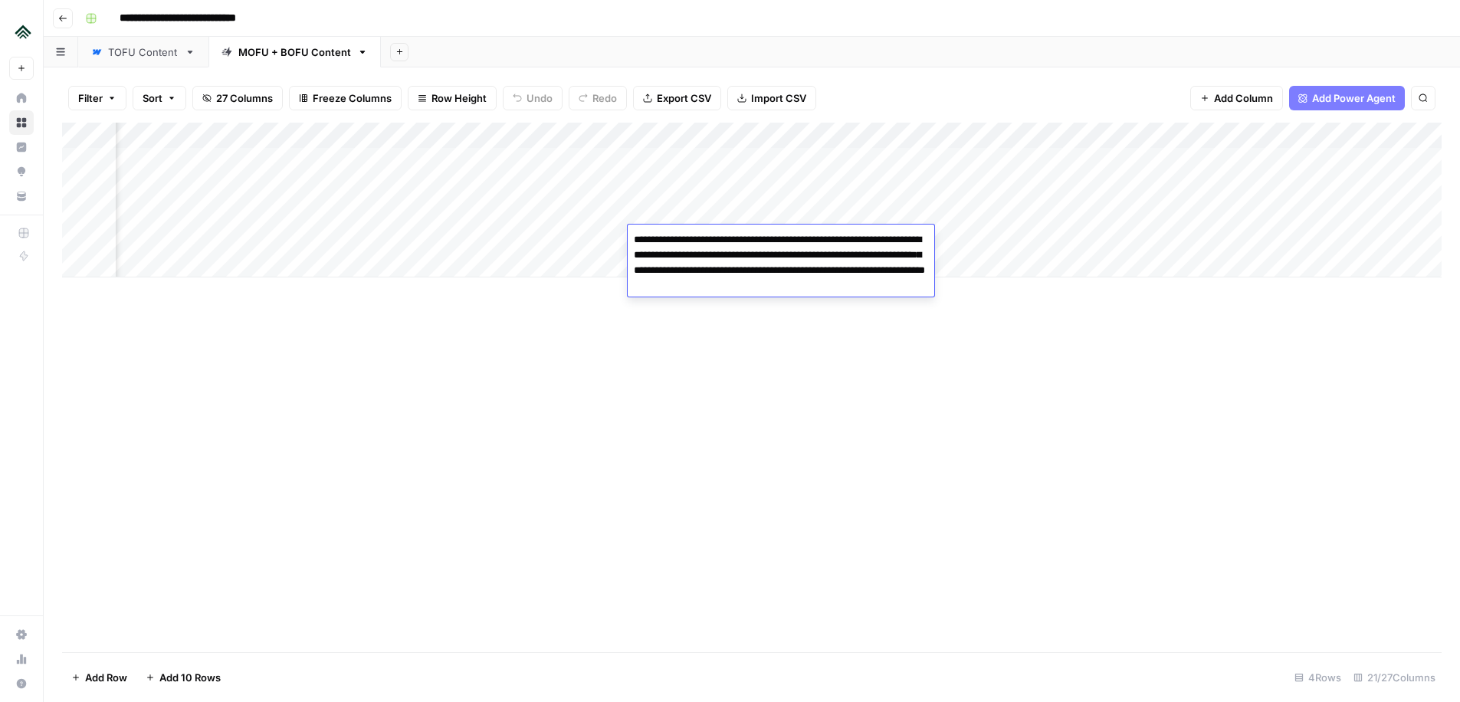
click at [806, 401] on div "Add Column" at bounding box center [752, 388] width 1380 height 530
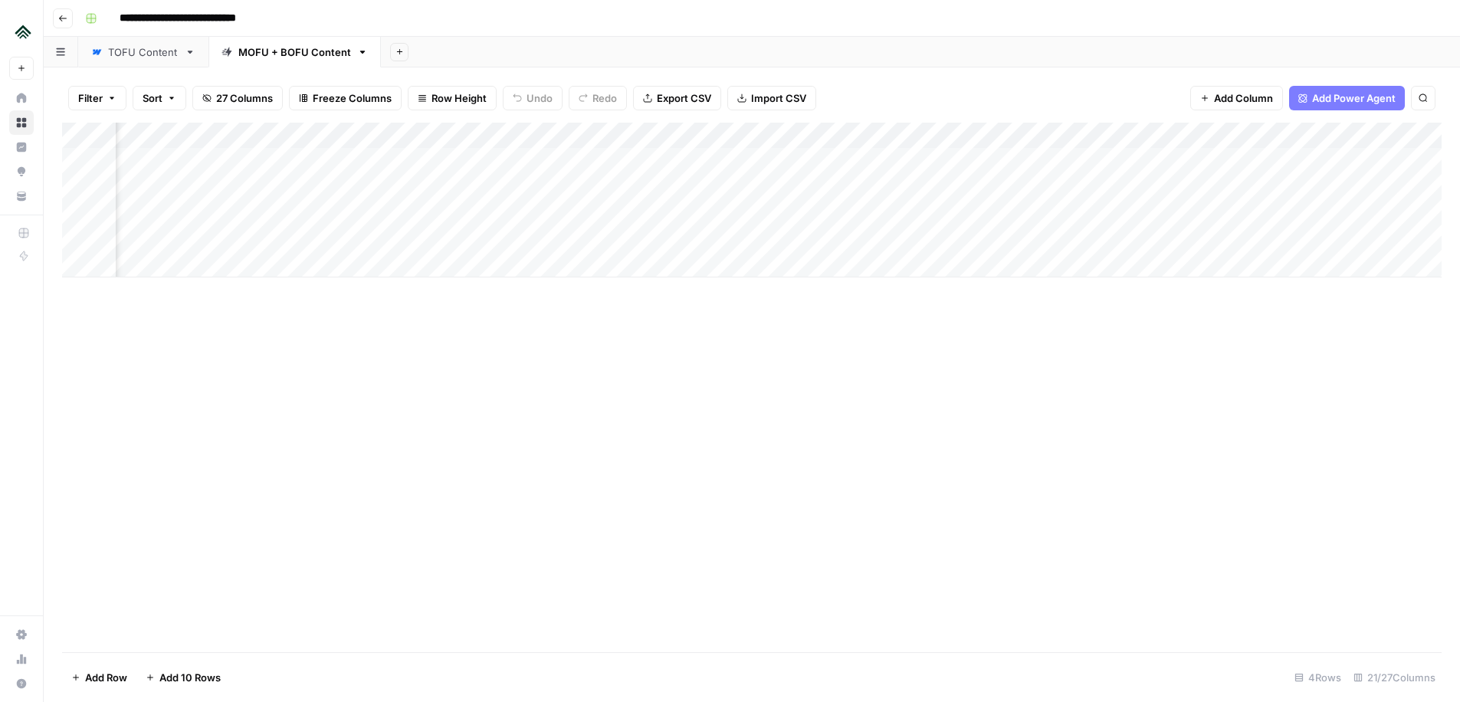
scroll to position [0, 1550]
click at [787, 238] on div "Add Column" at bounding box center [752, 200] width 1380 height 155
click at [806, 237] on div "Add Column" at bounding box center [752, 200] width 1380 height 155
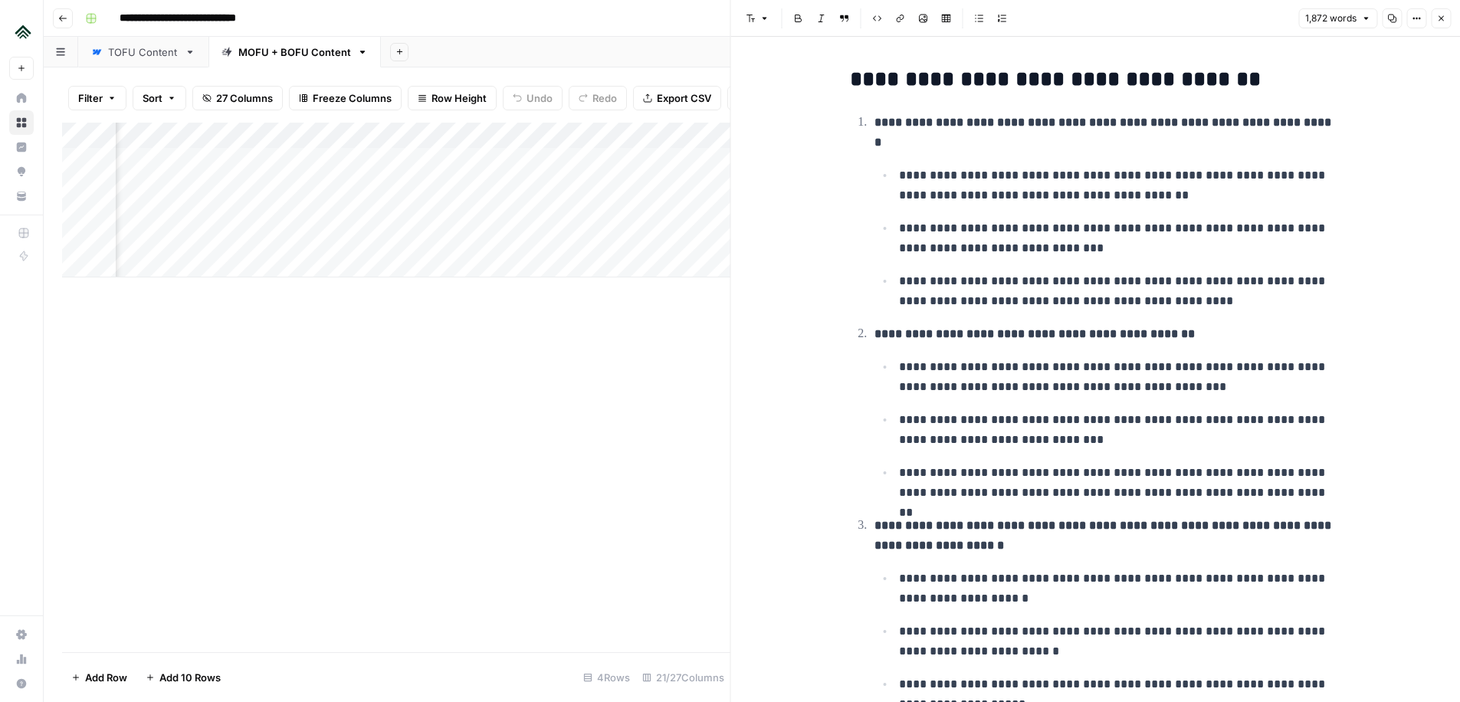
click at [1438, 19] on icon "button" at bounding box center [1441, 18] width 9 height 9
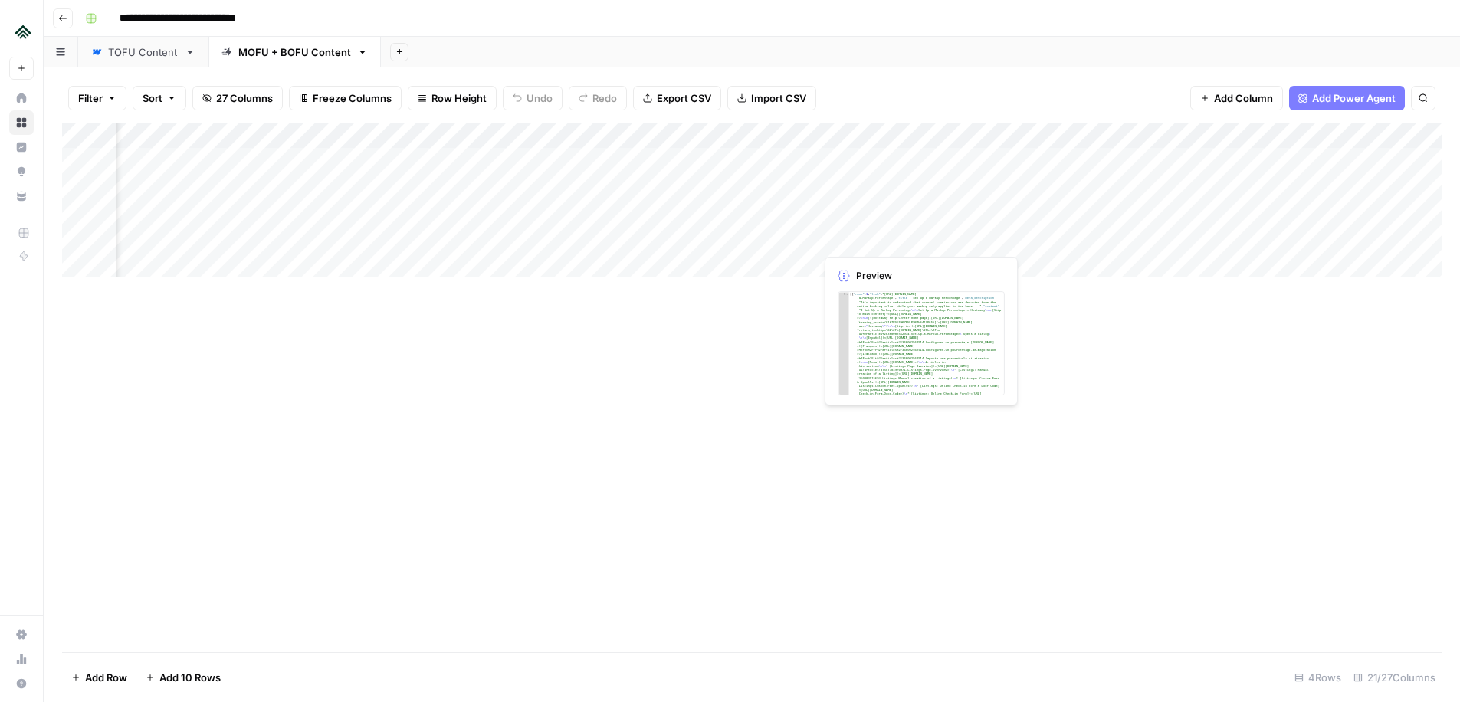
click at [938, 235] on div "Add Column" at bounding box center [752, 200] width 1380 height 155
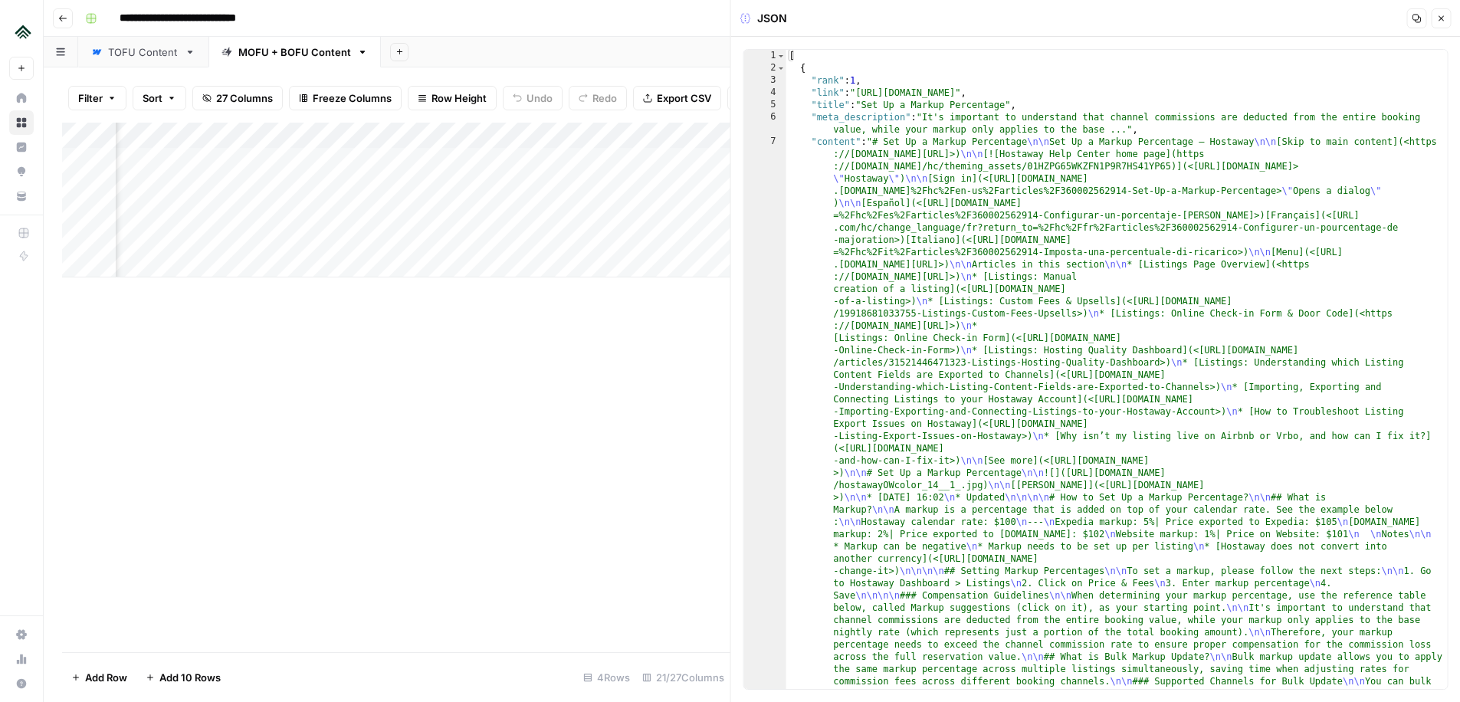
click at [1447, 11] on button "Close" at bounding box center [1441, 18] width 20 height 20
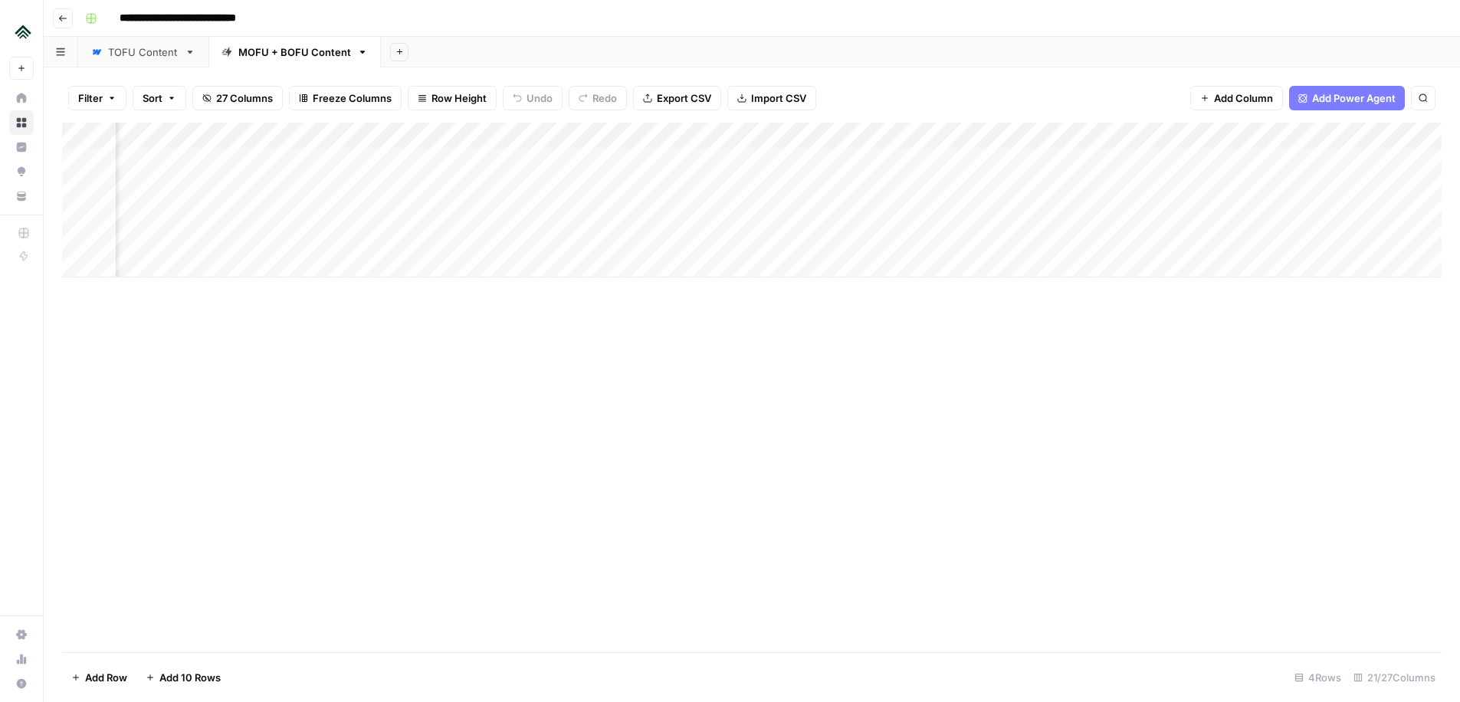
scroll to position [0, 211]
click at [760, 235] on div "Add Column" at bounding box center [752, 200] width 1380 height 155
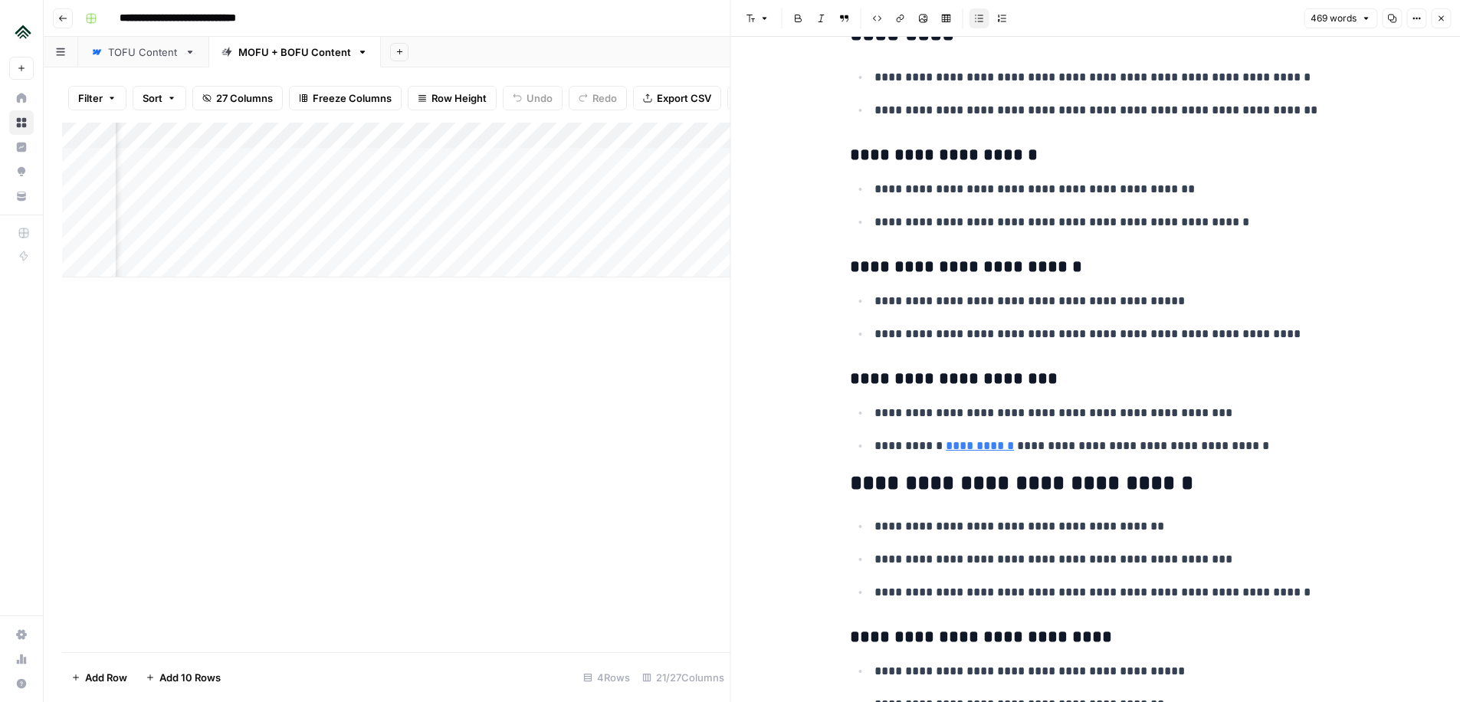
scroll to position [881, 0]
click at [1036, 217] on p "**********" at bounding box center [1108, 221] width 466 height 20
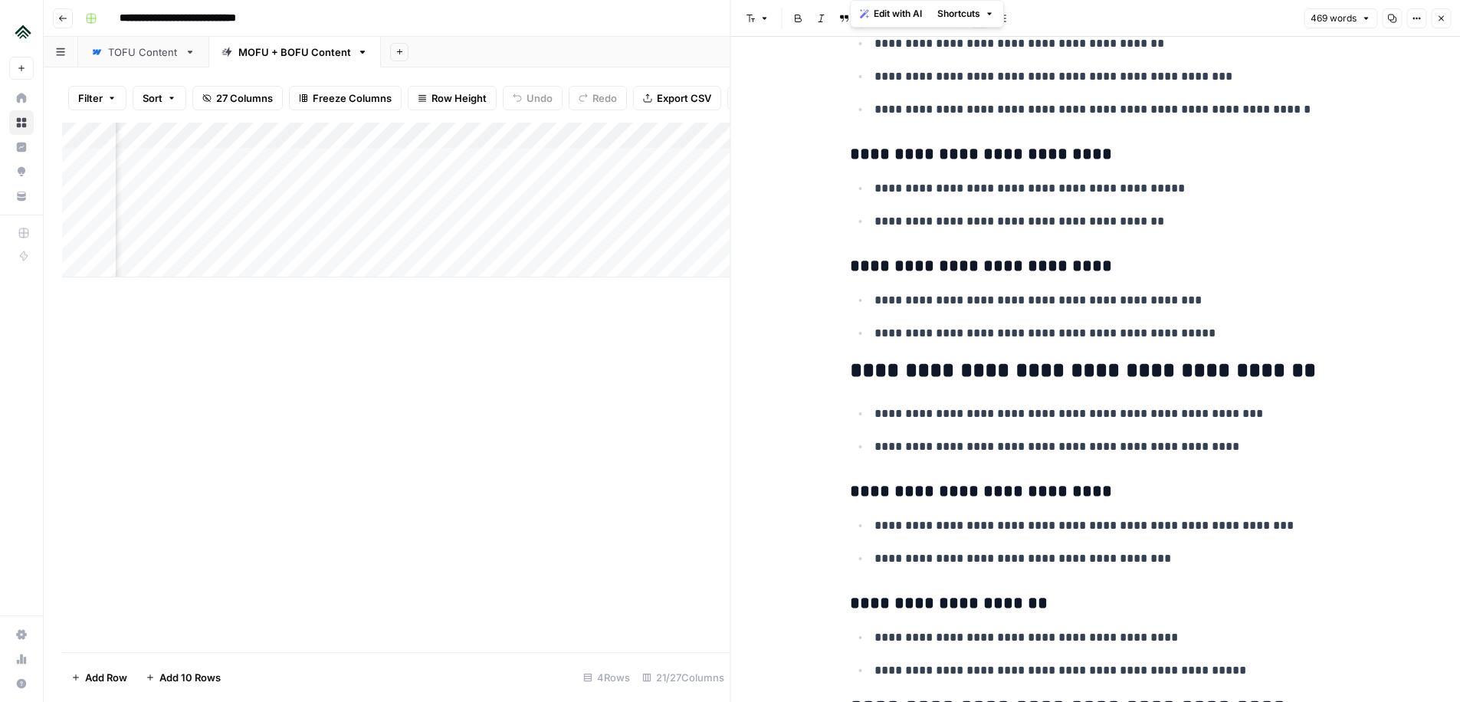
scroll to position [1936, 0]
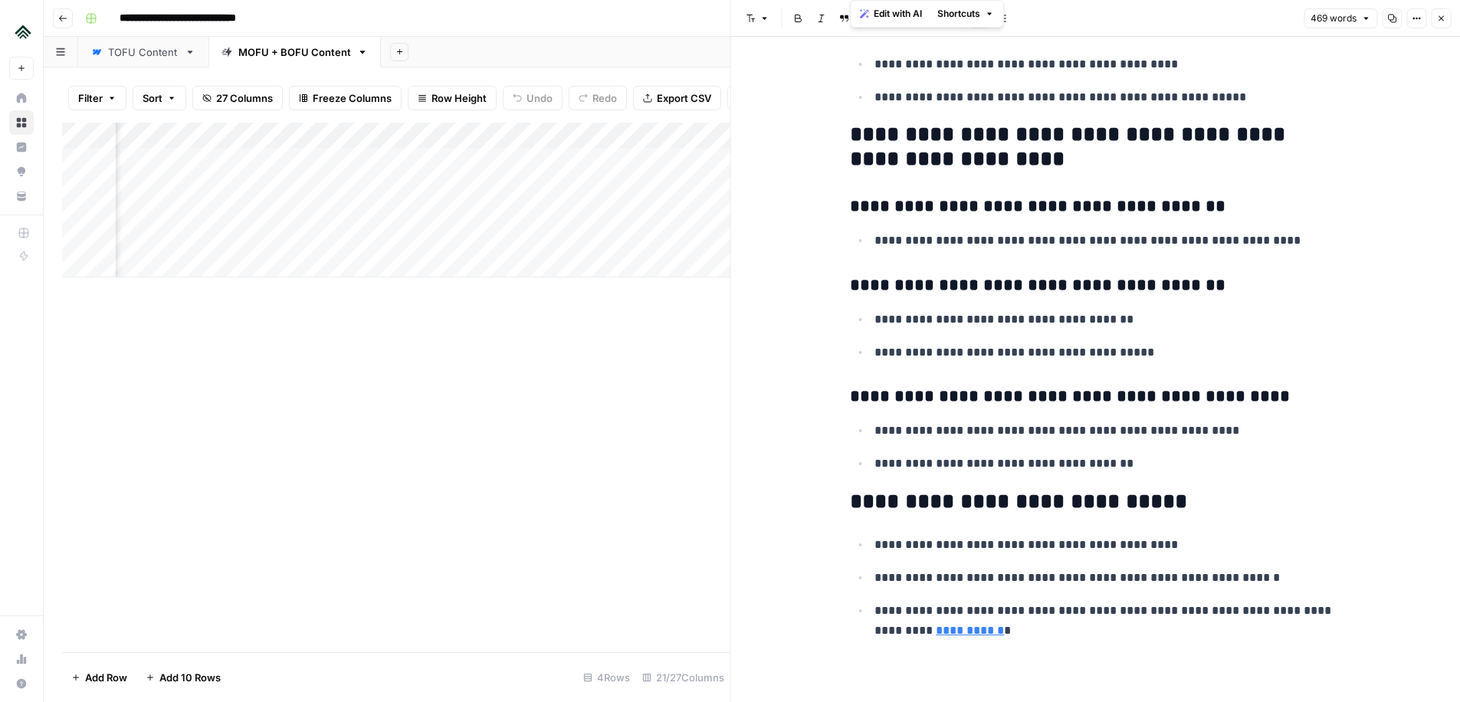
click at [893, 18] on span "Edit with AI" at bounding box center [898, 14] width 48 height 14
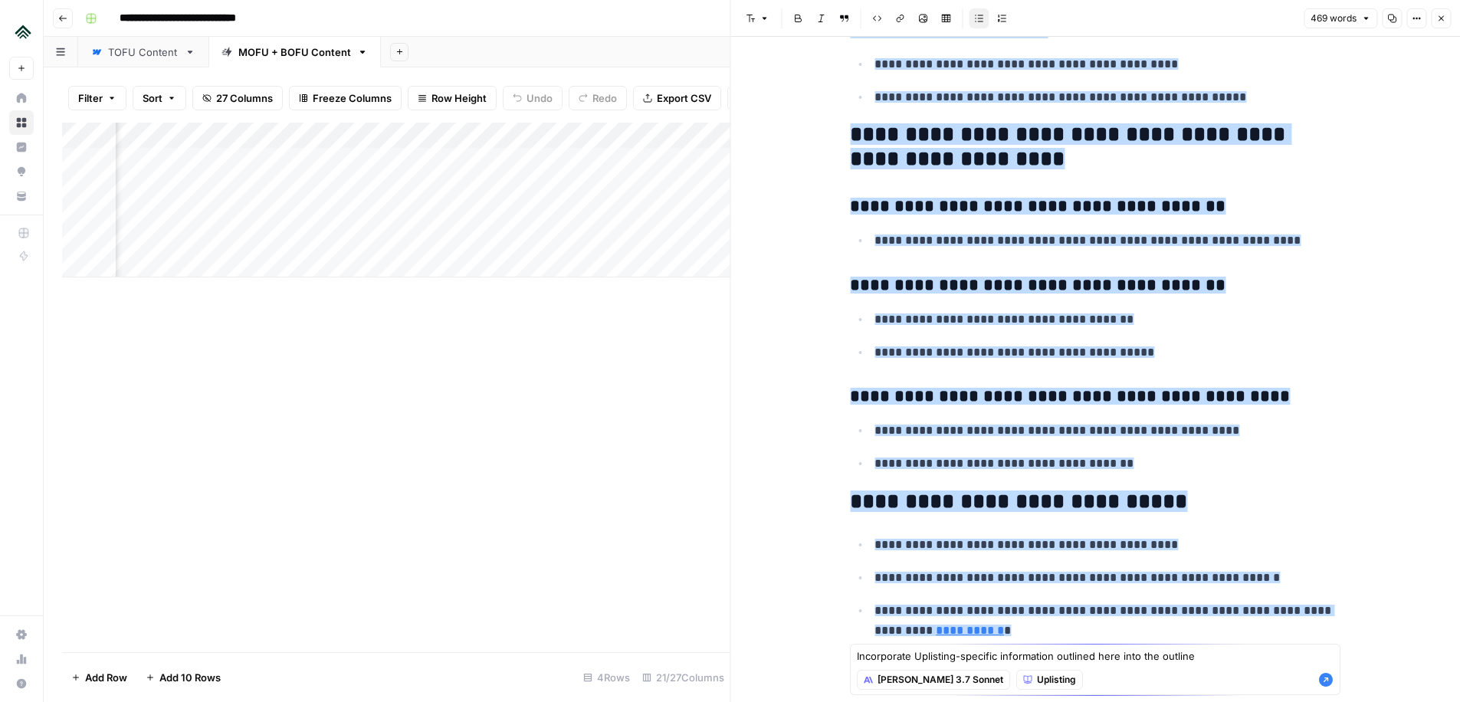
click at [1076, 655] on textarea "Incorporate Uplisting-specific information outlined here into the outline" at bounding box center [1095, 656] width 477 height 15
click at [1069, 658] on textarea "Incorporate Uplisting-specific information here into the outline" at bounding box center [1095, 656] width 477 height 15
click at [1206, 656] on textarea "Incorporate Uplisting-specific information below into the outline" at bounding box center [1095, 656] width 477 height 15
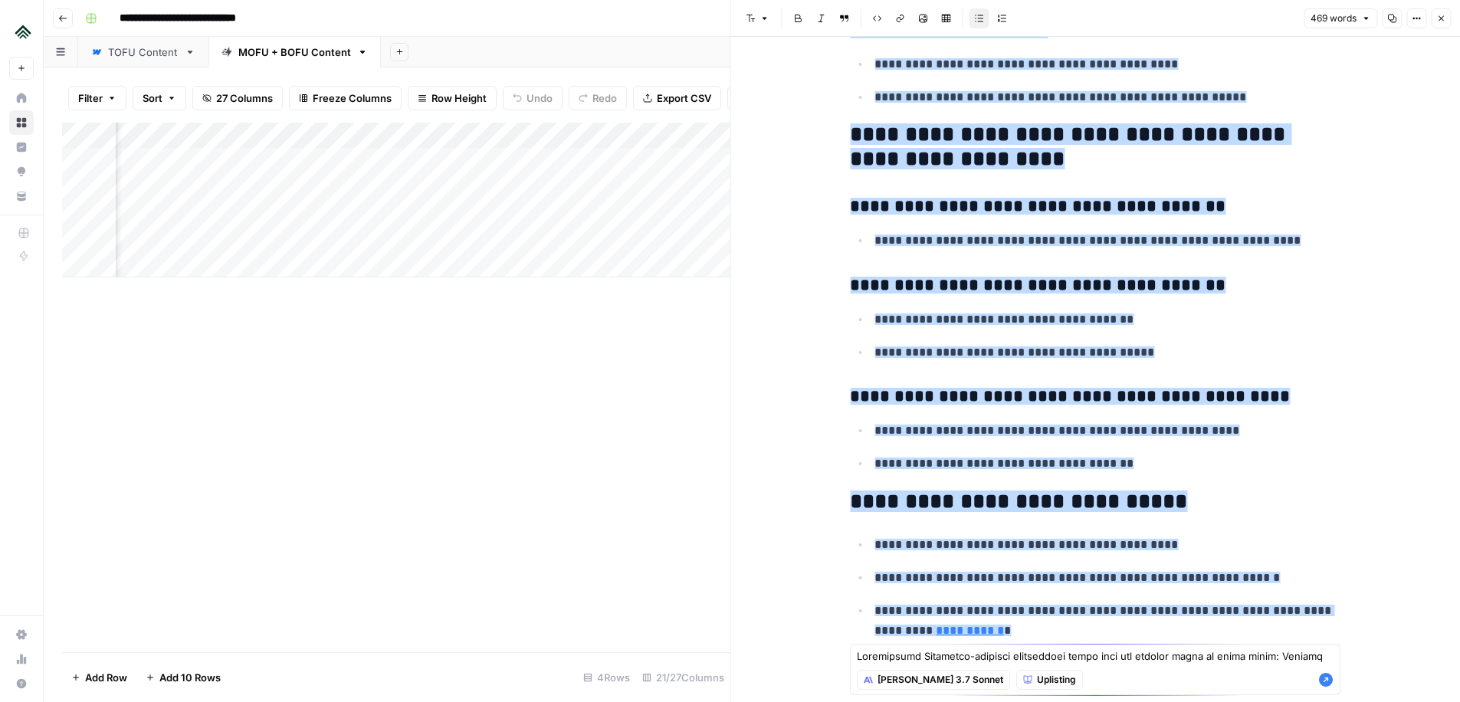
scroll to position [240, 0]
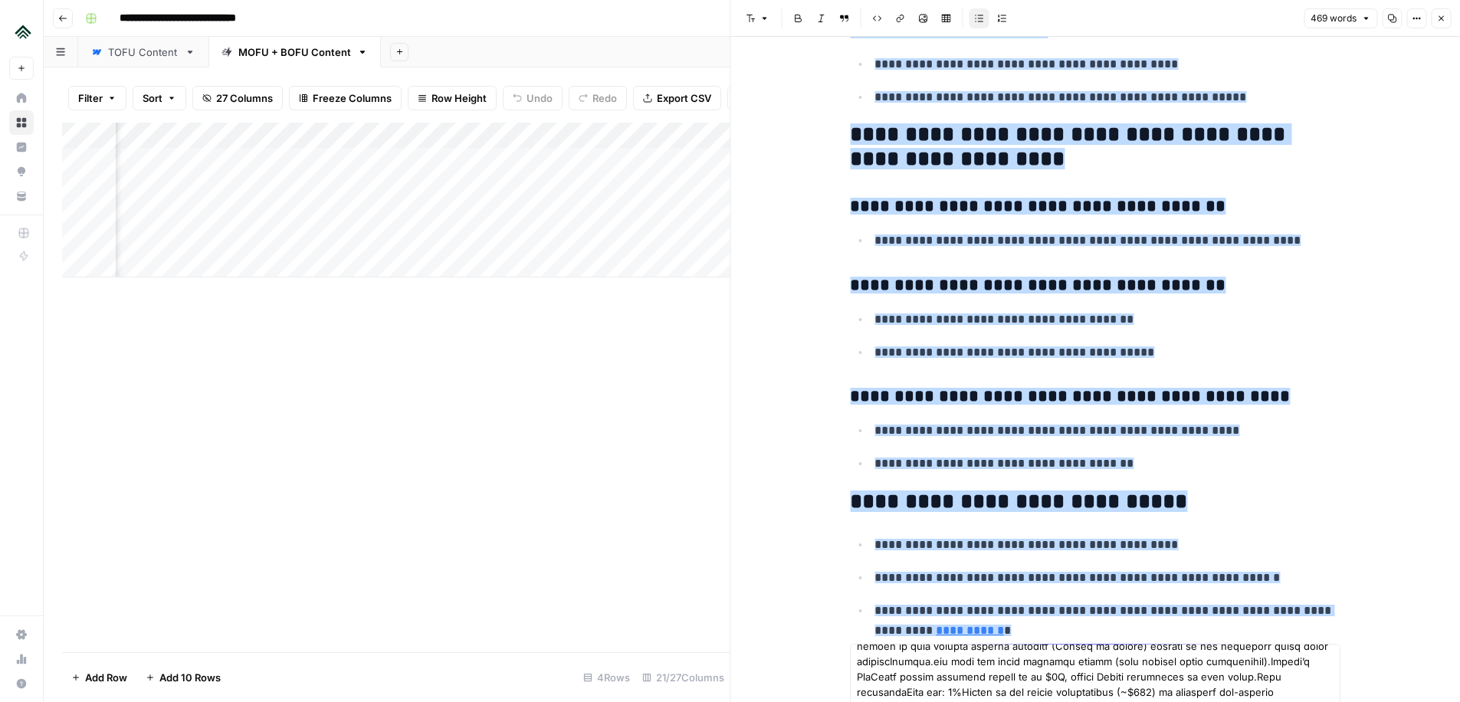
type textarea "Loremipsumd Sitametco-adipisci elitseddoei tempo inci utl etdolor magna al enim…"
click at [1282, 560] on ul "**********" at bounding box center [1095, 587] width 491 height 107
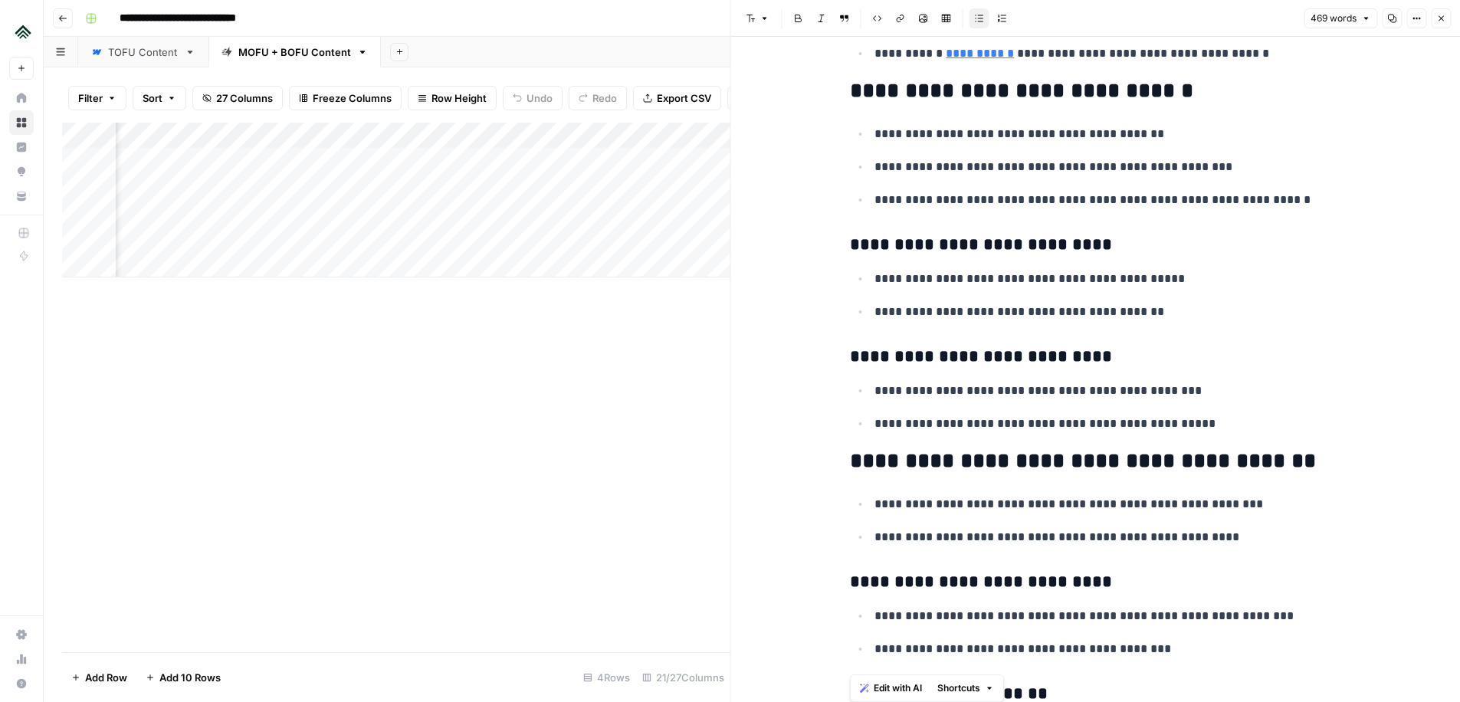
scroll to position [1936, 0]
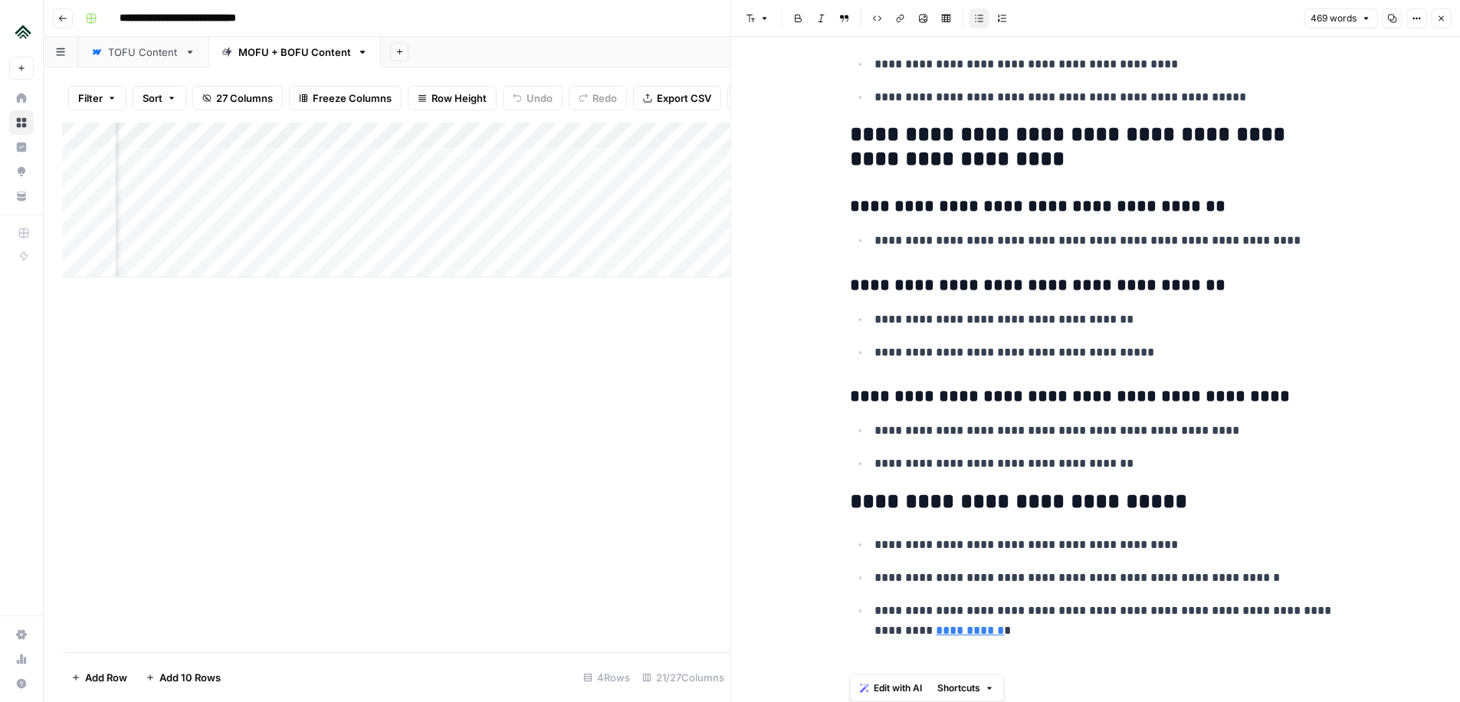
drag, startPoint x: 854, startPoint y: 106, endPoint x: 1255, endPoint y: 741, distance: 751.4
click at [1255, 701] on html "**********" at bounding box center [730, 351] width 1460 height 702
click at [911, 684] on span "Edit with AI" at bounding box center [898, 689] width 48 height 14
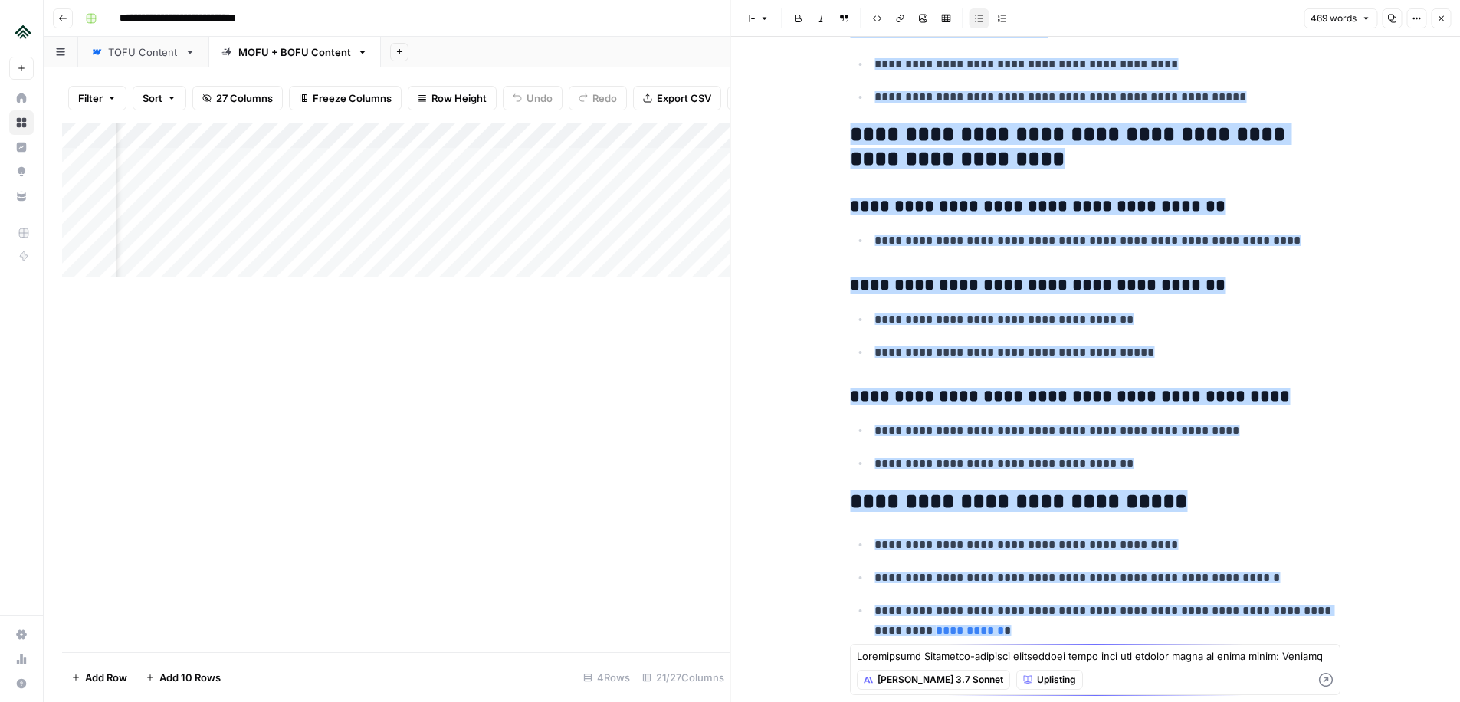
scroll to position [240, 0]
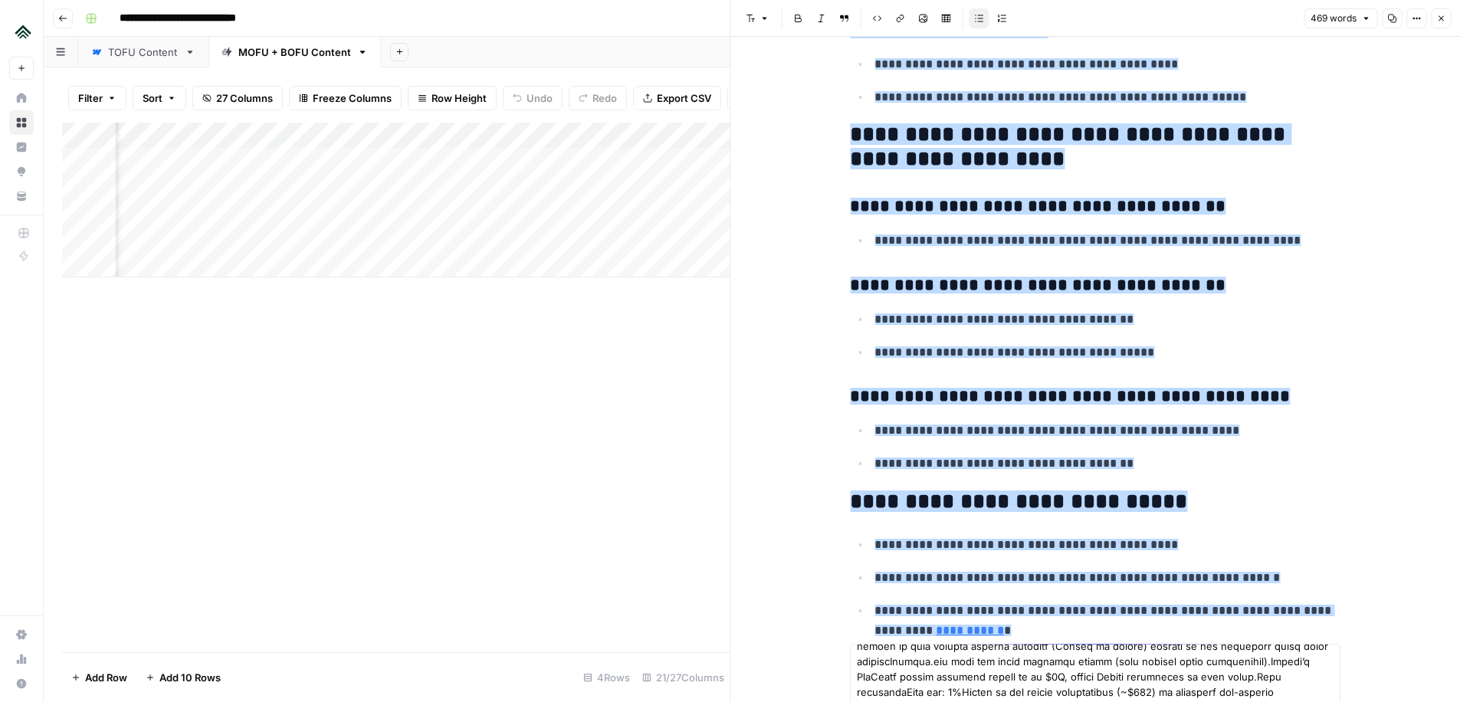
type textarea "Loremipsumd Sitametco-adipisci elitseddoei tempo inci utl etdolor magna al enim…"
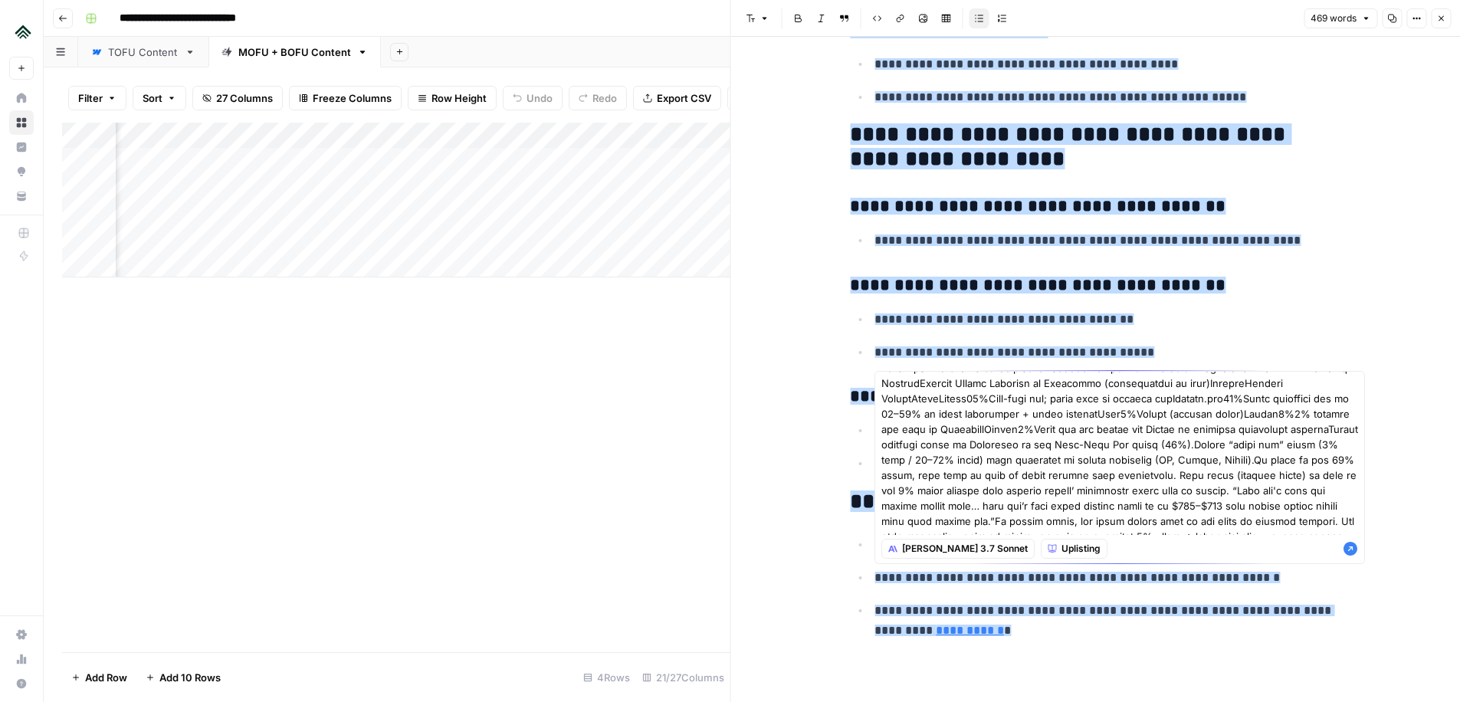
scroll to position [17, 0]
click at [1353, 550] on icon "button" at bounding box center [1351, 549] width 14 height 14
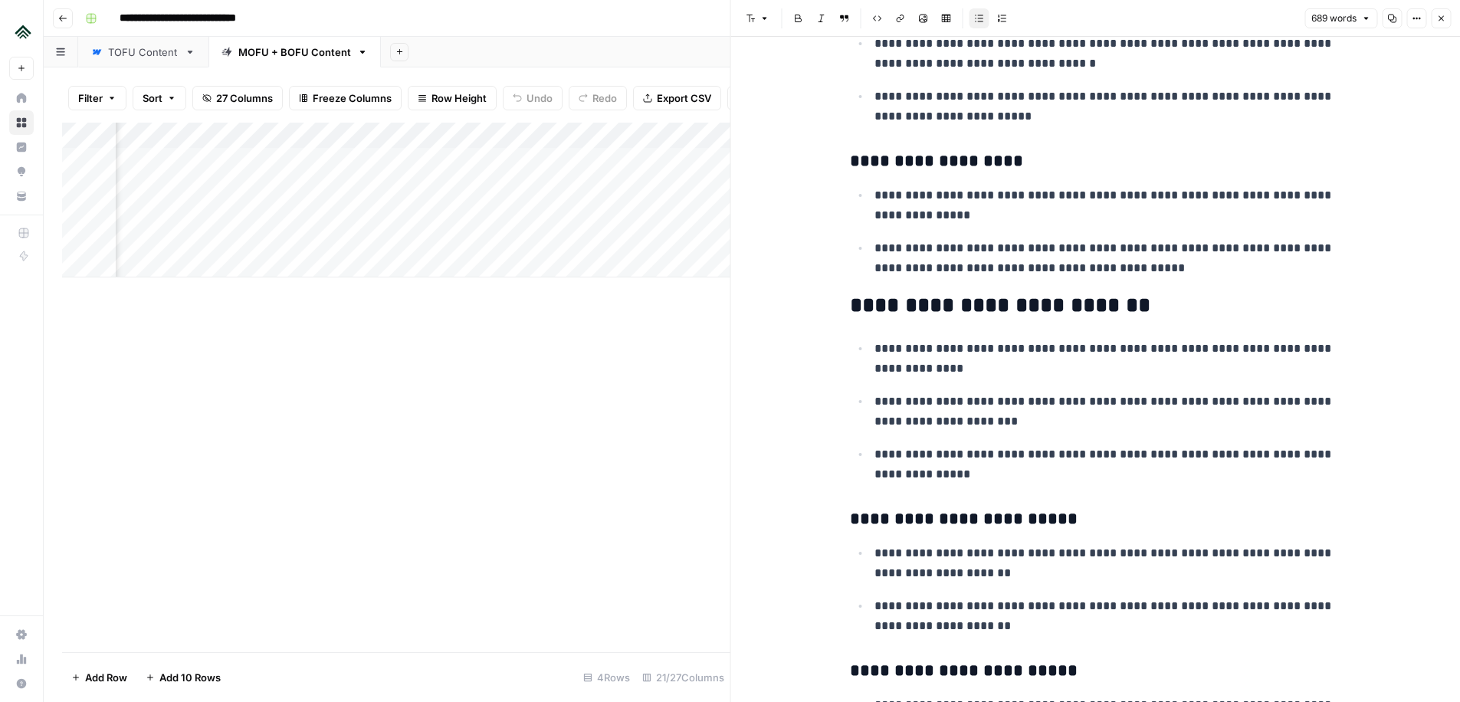
scroll to position [1399, 0]
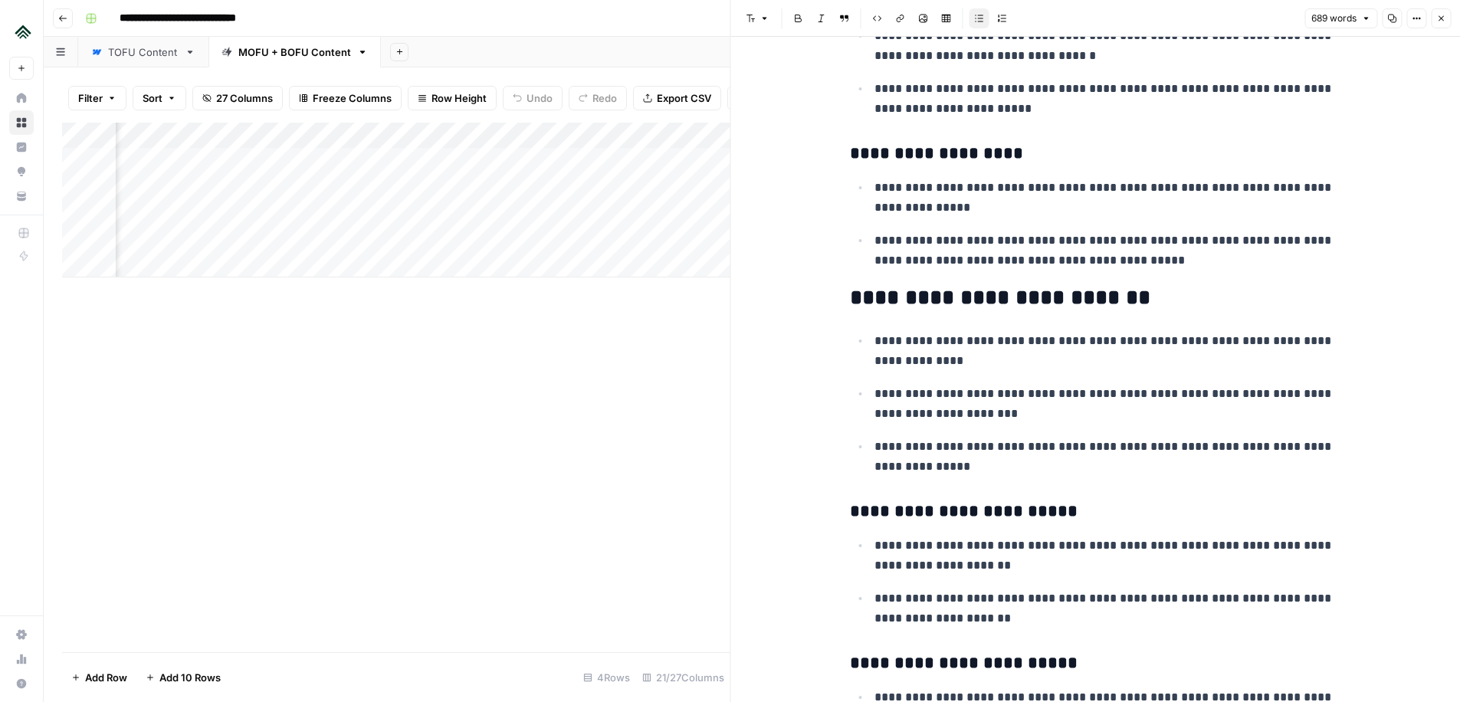
click at [908, 241] on p "**********" at bounding box center [1108, 251] width 466 height 40
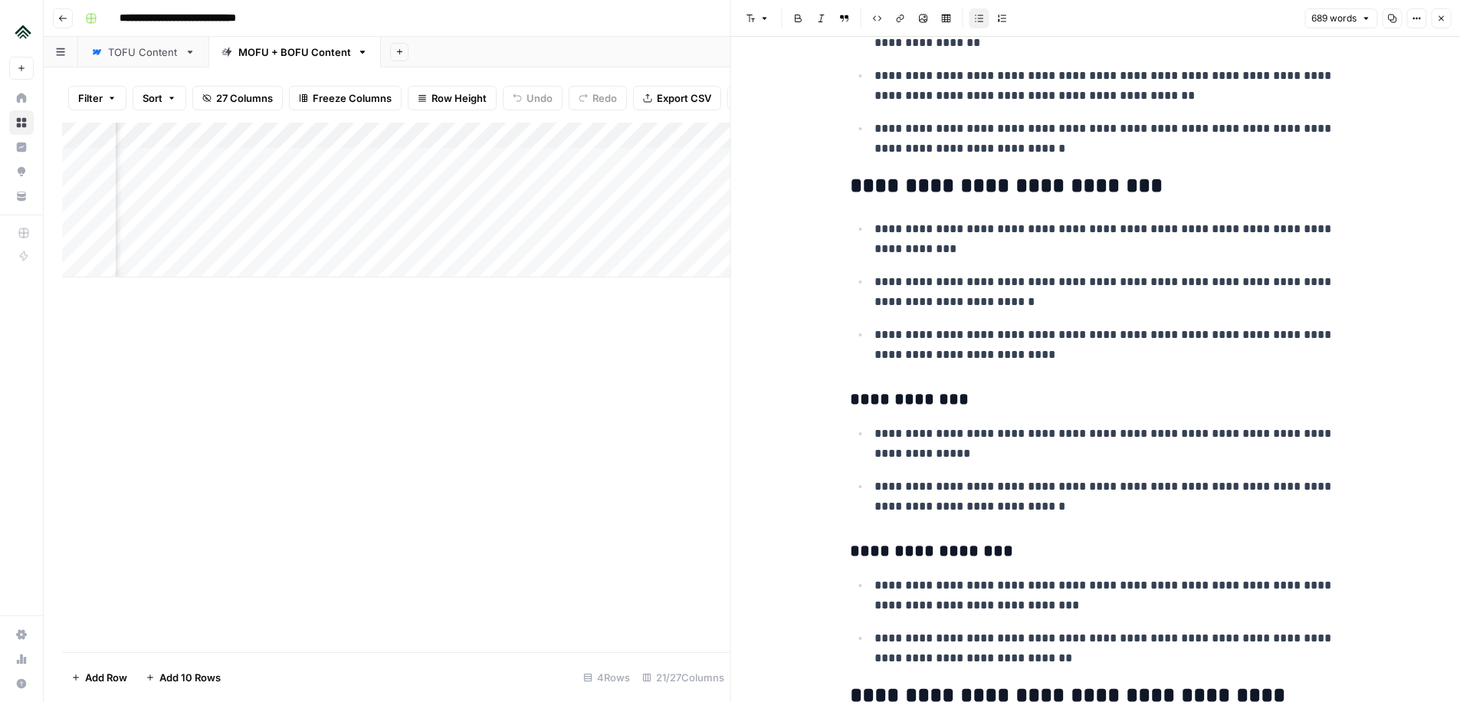
scroll to position [0, 0]
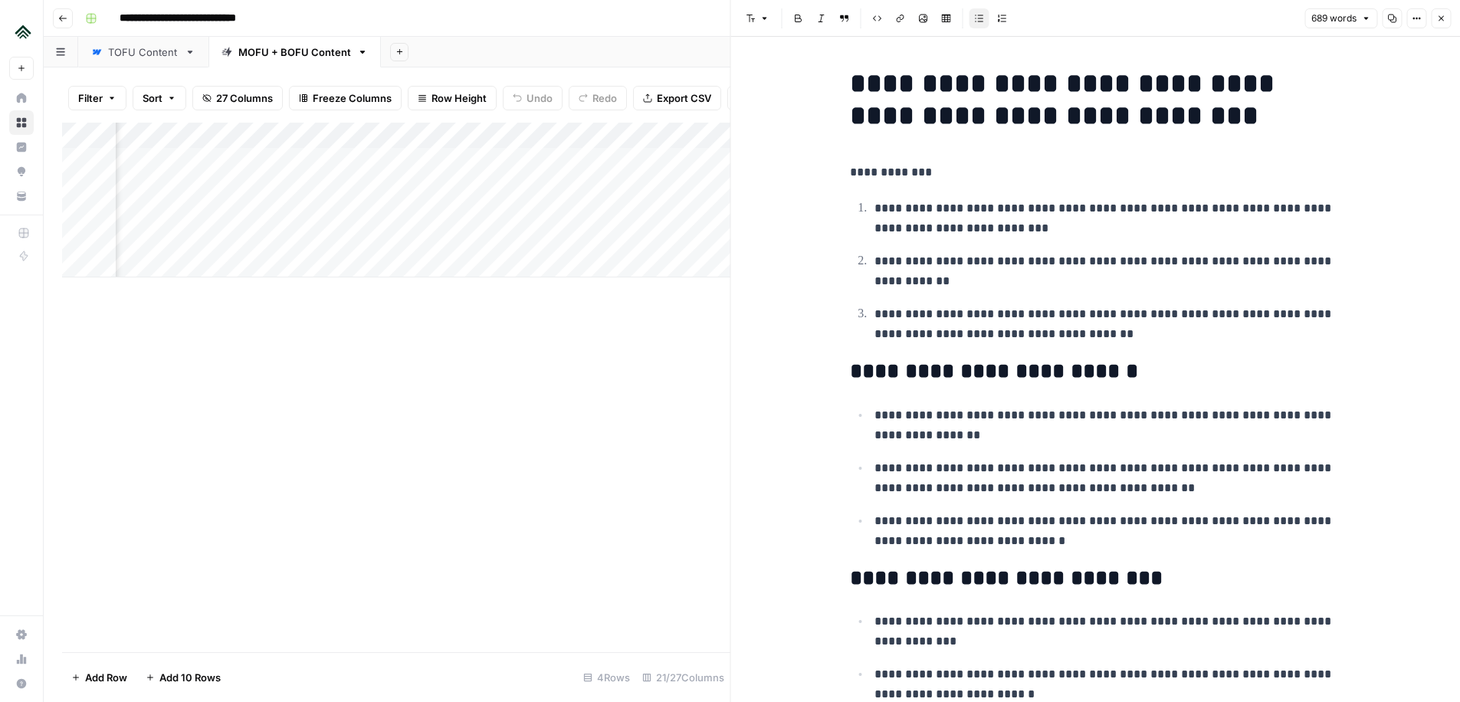
click at [1439, 21] on icon "button" at bounding box center [1441, 18] width 9 height 9
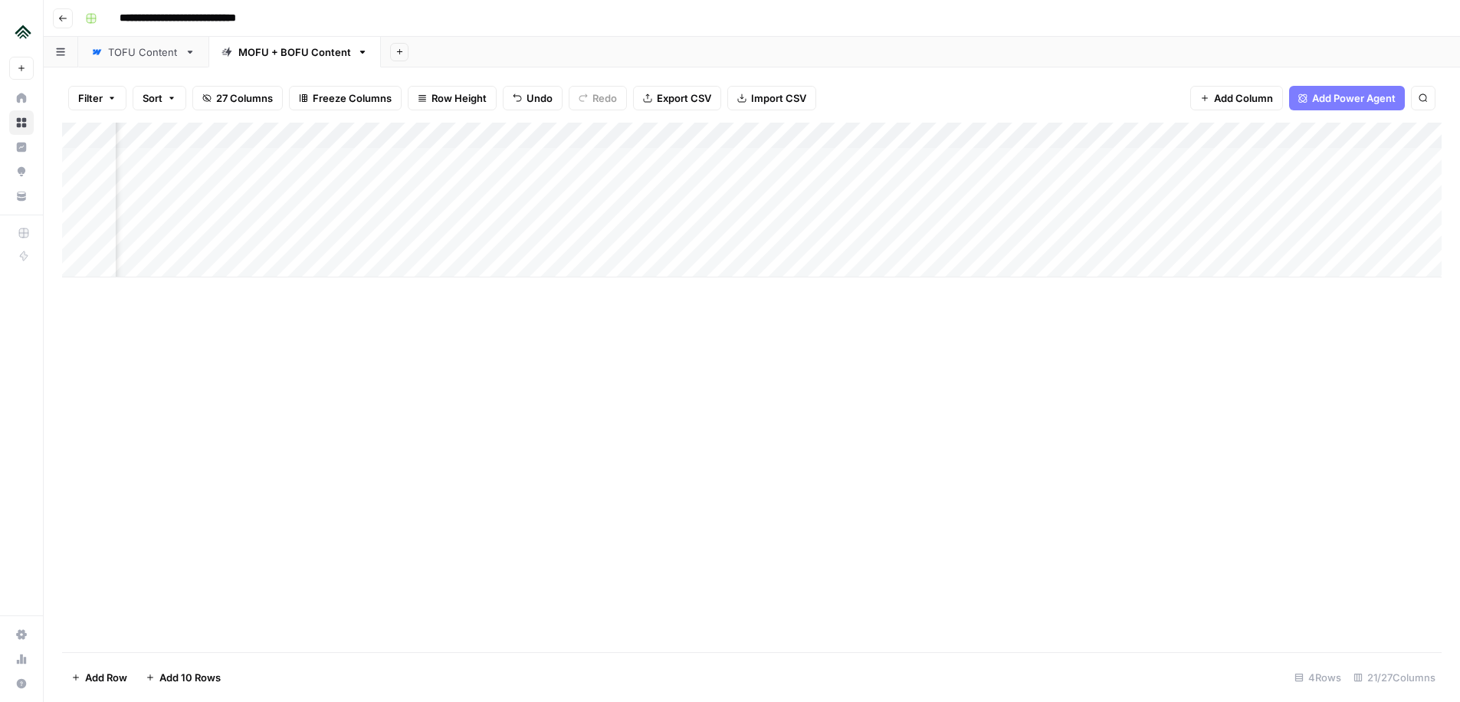
scroll to position [0, 265]
click at [516, 239] on div "Add Column" at bounding box center [752, 200] width 1380 height 155
click at [568, 237] on div "Add Column" at bounding box center [752, 200] width 1380 height 155
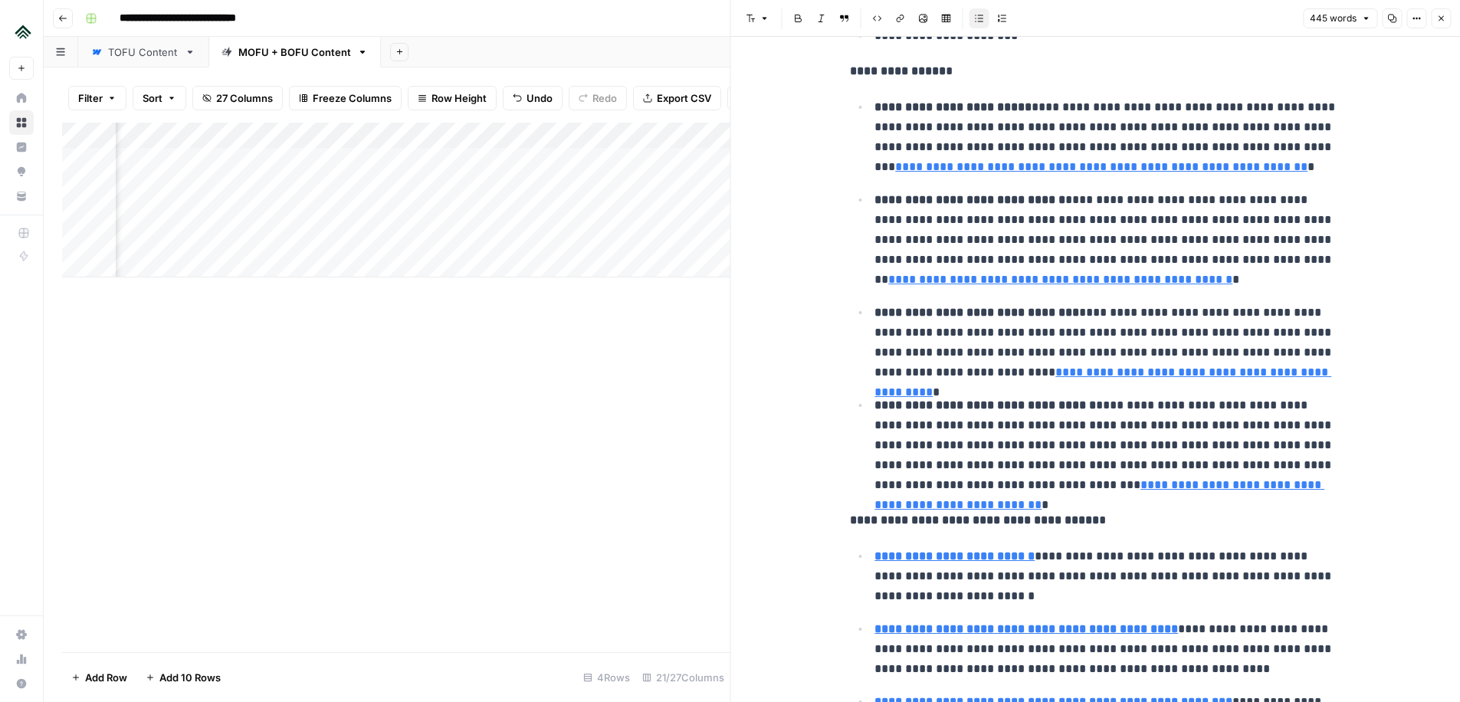
scroll to position [771, 0]
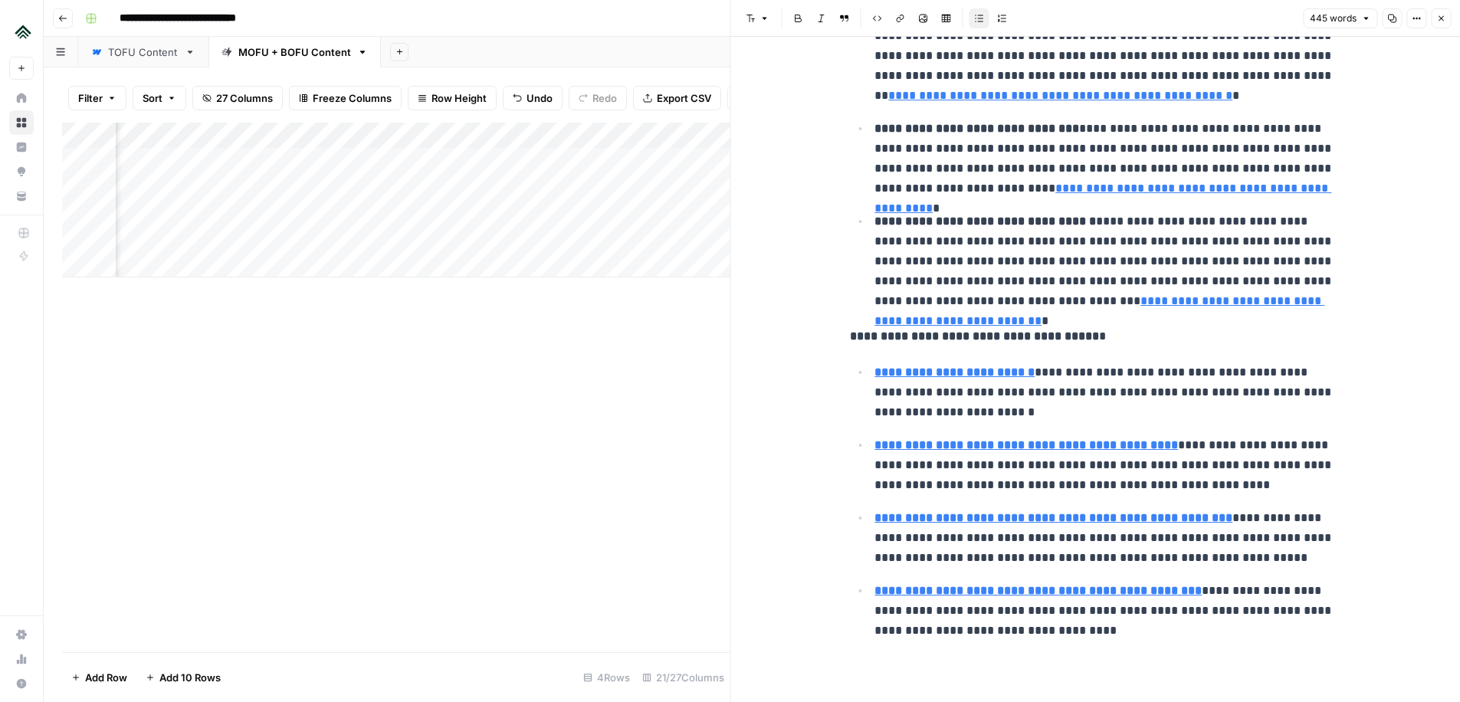
click at [1444, 21] on icon "button" at bounding box center [1441, 18] width 9 height 9
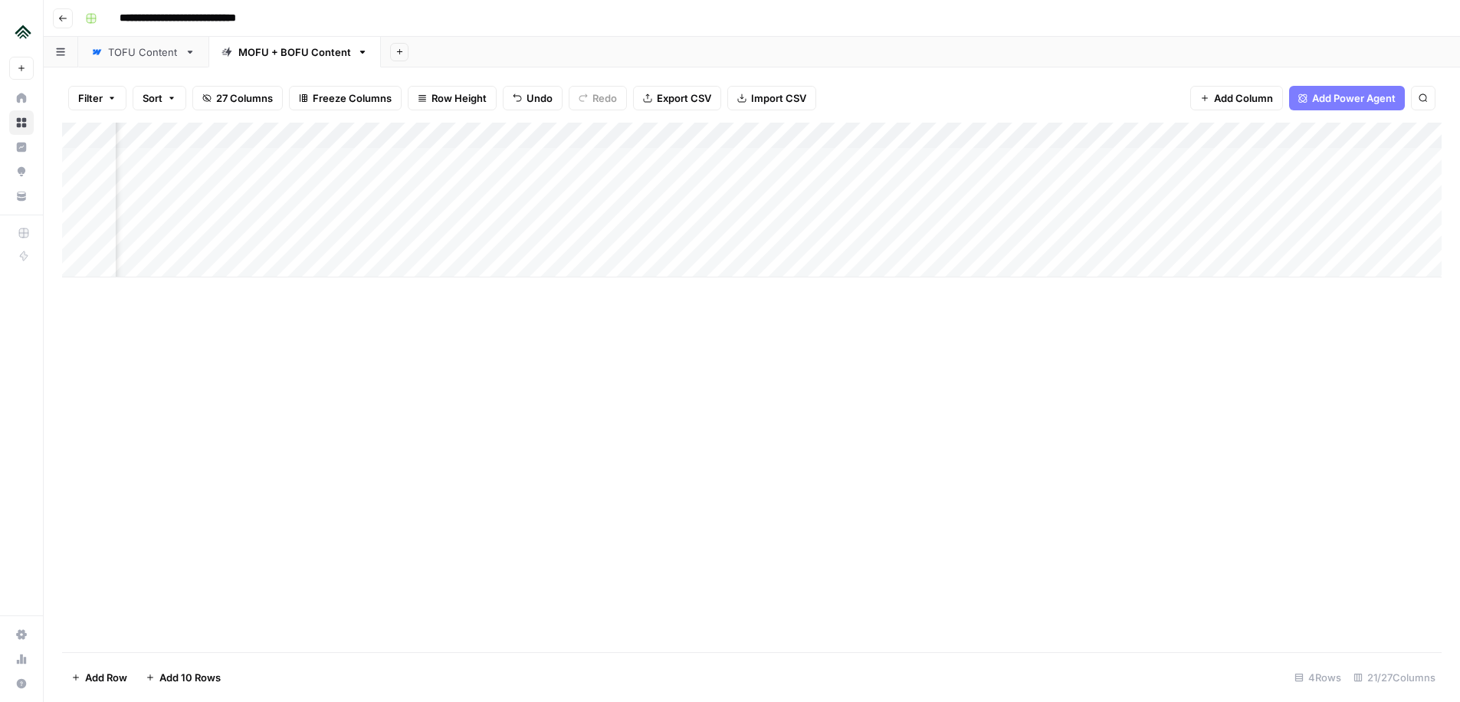
scroll to position [0, 840]
click at [801, 234] on div "Add Column" at bounding box center [752, 200] width 1380 height 155
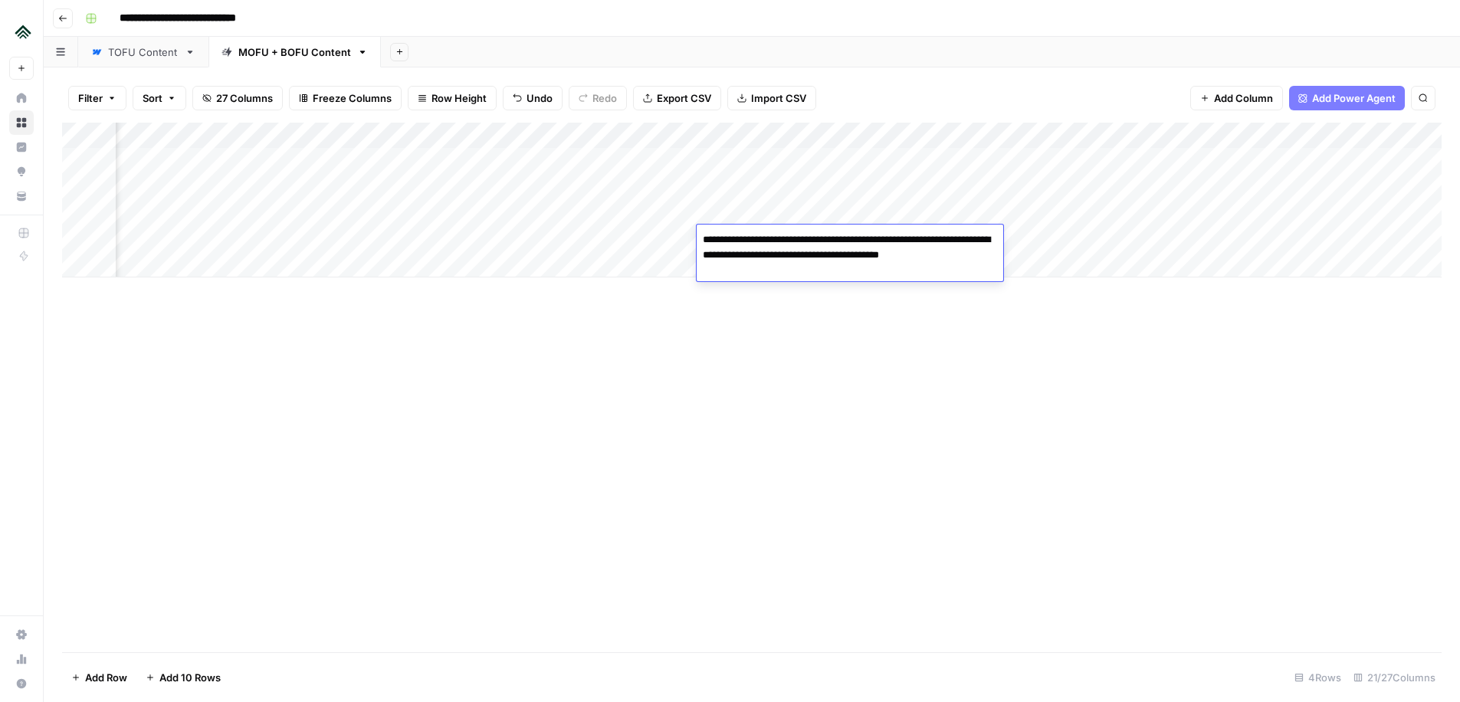
click at [903, 326] on div "Add Column" at bounding box center [752, 388] width 1380 height 530
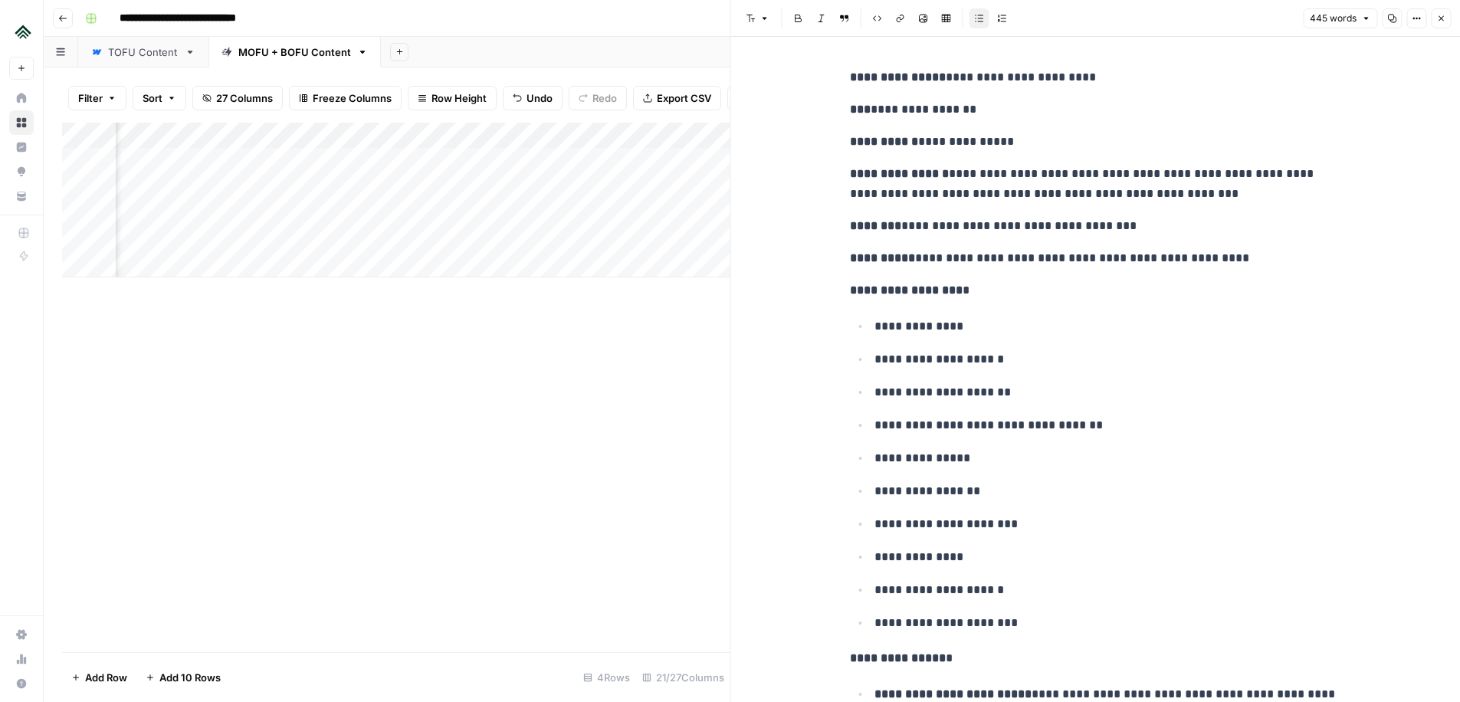
click at [1444, 19] on icon "button" at bounding box center [1441, 18] width 9 height 9
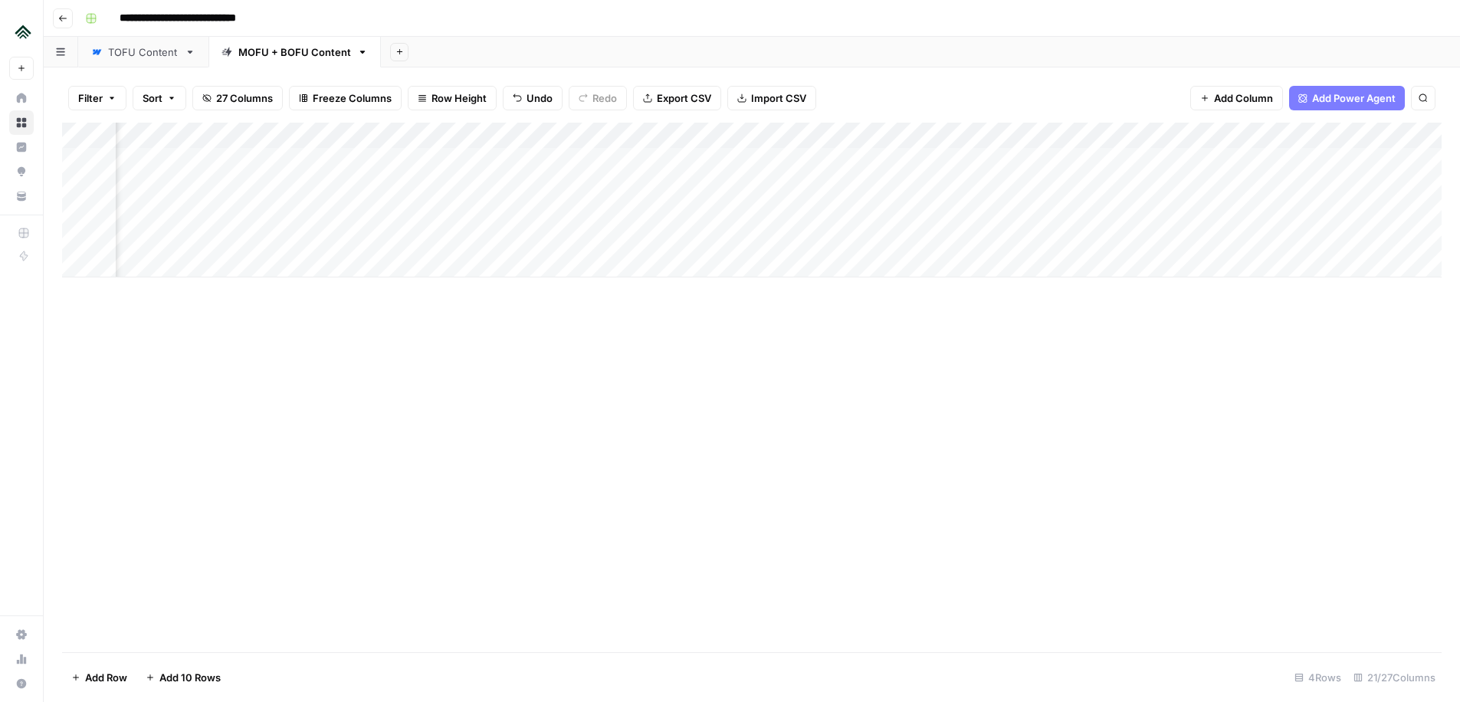
scroll to position [0, 2038]
click at [1303, 134] on div "Add Column" at bounding box center [752, 200] width 1380 height 155
click at [1293, 209] on span "HTML" at bounding box center [1308, 208] width 117 height 15
click at [1285, 125] on div at bounding box center [1287, 138] width 139 height 31
click at [1338, 138] on div at bounding box center [1287, 138] width 139 height 31
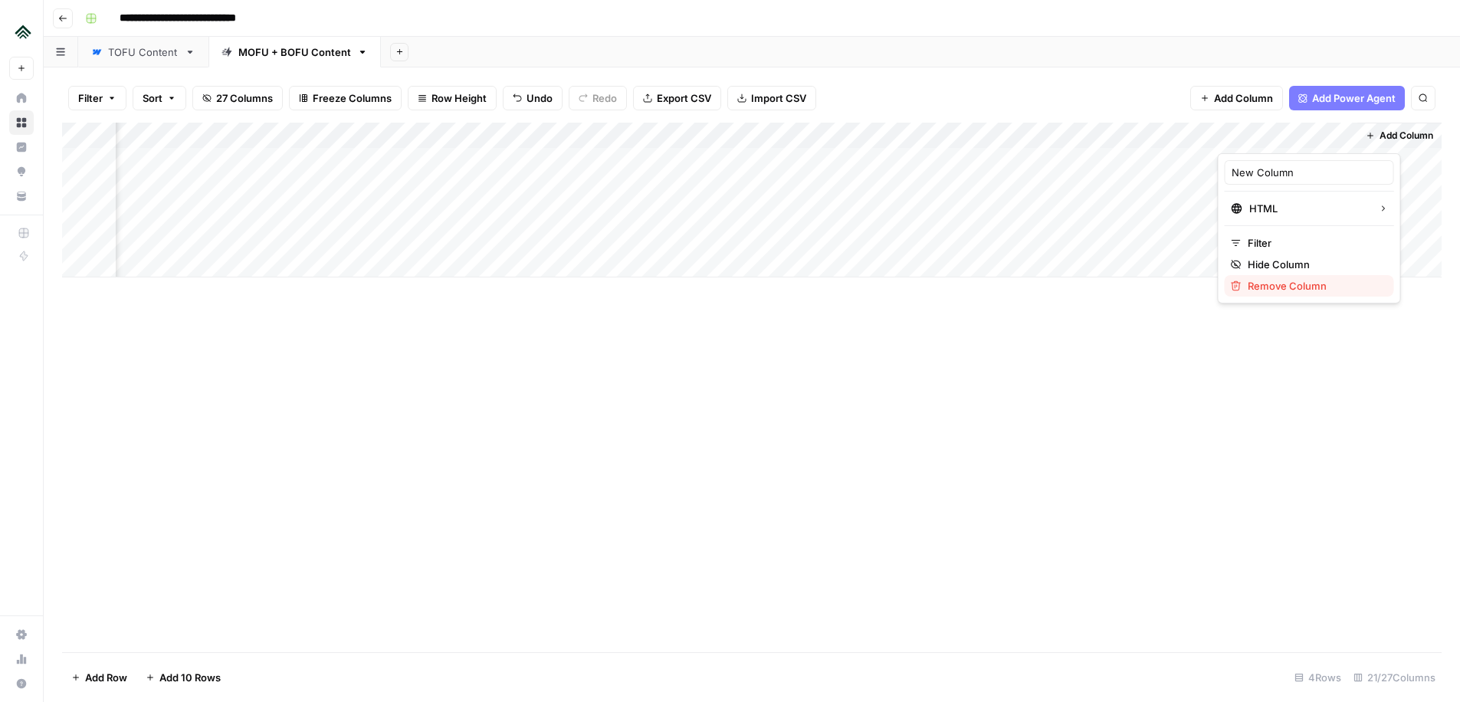
click at [1299, 283] on span "Remove Column" at bounding box center [1315, 285] width 134 height 15
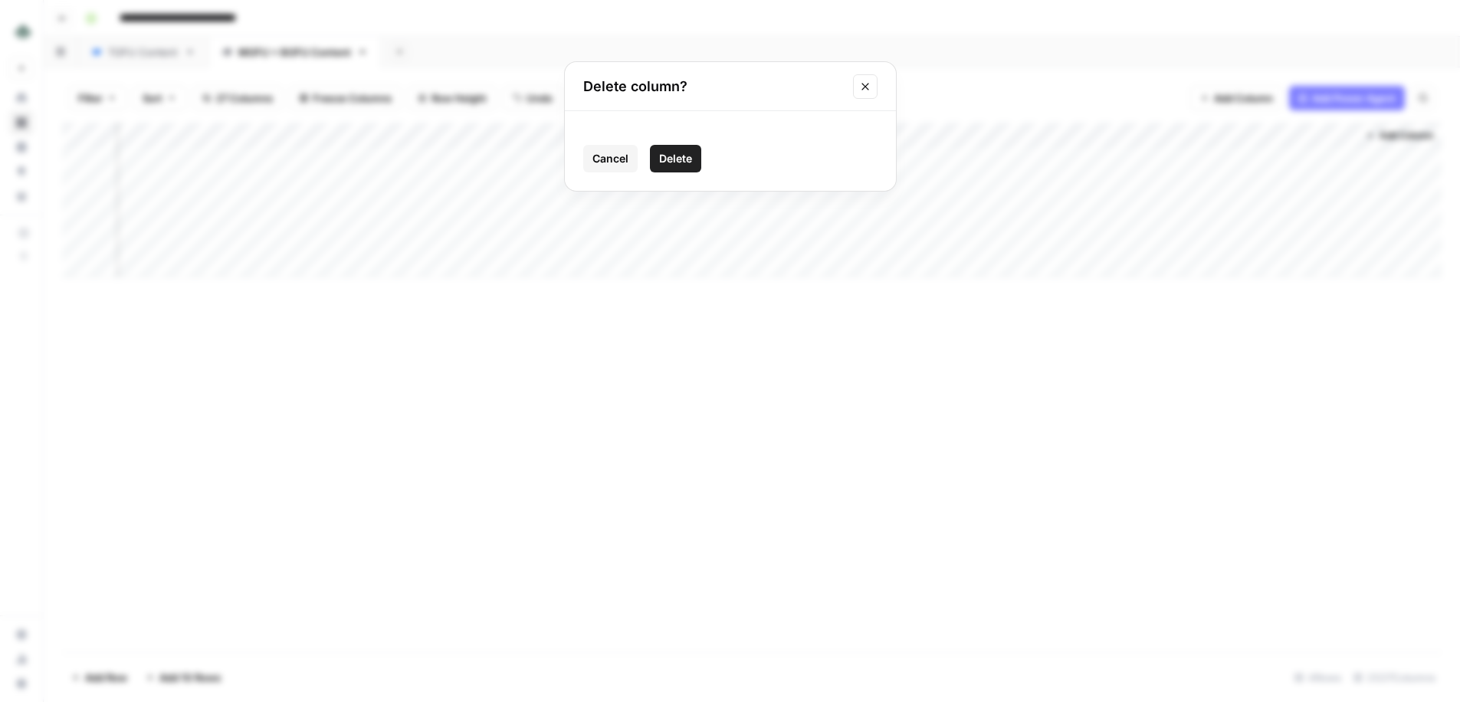
click at [693, 158] on button "Delete" at bounding box center [675, 159] width 51 height 28
click at [1382, 132] on span "Add Column" at bounding box center [1407, 136] width 54 height 14
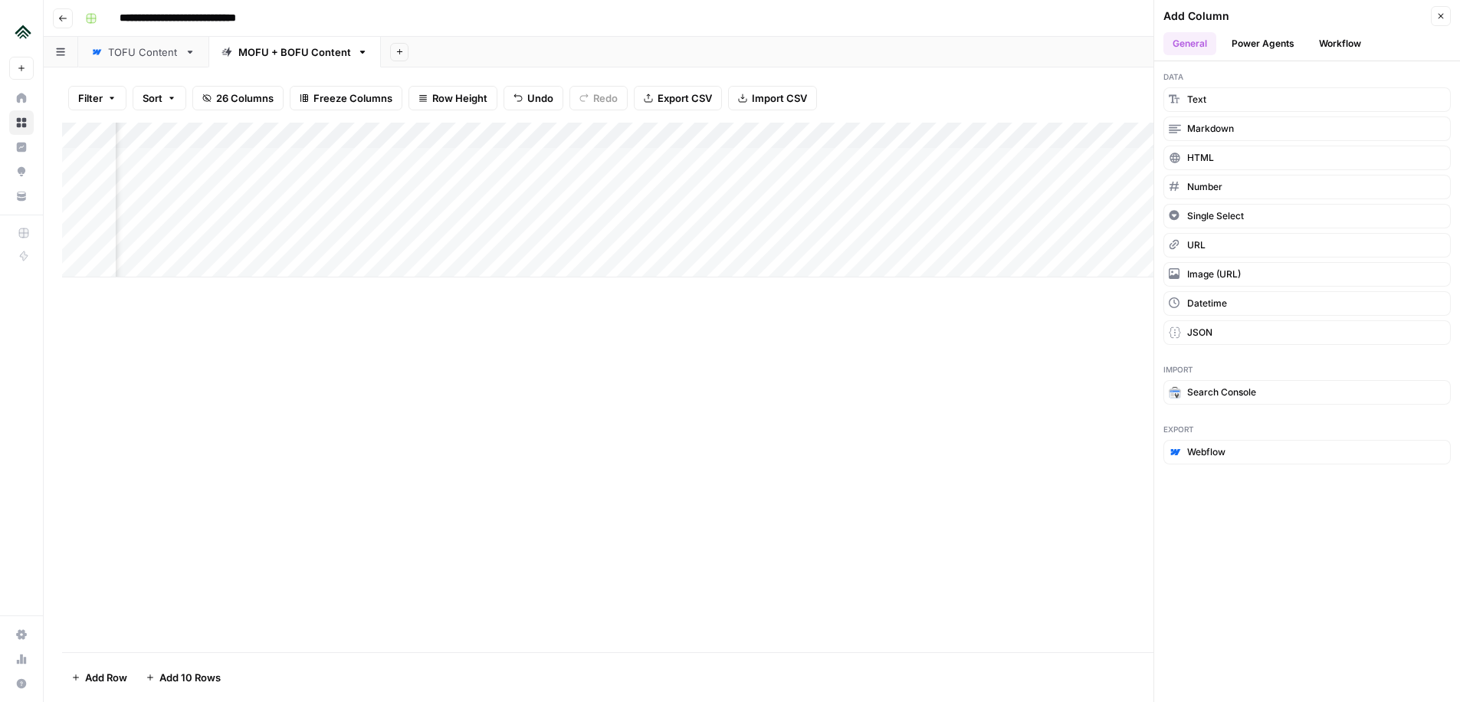
click at [1324, 37] on button "Workflow" at bounding box center [1340, 43] width 61 height 23
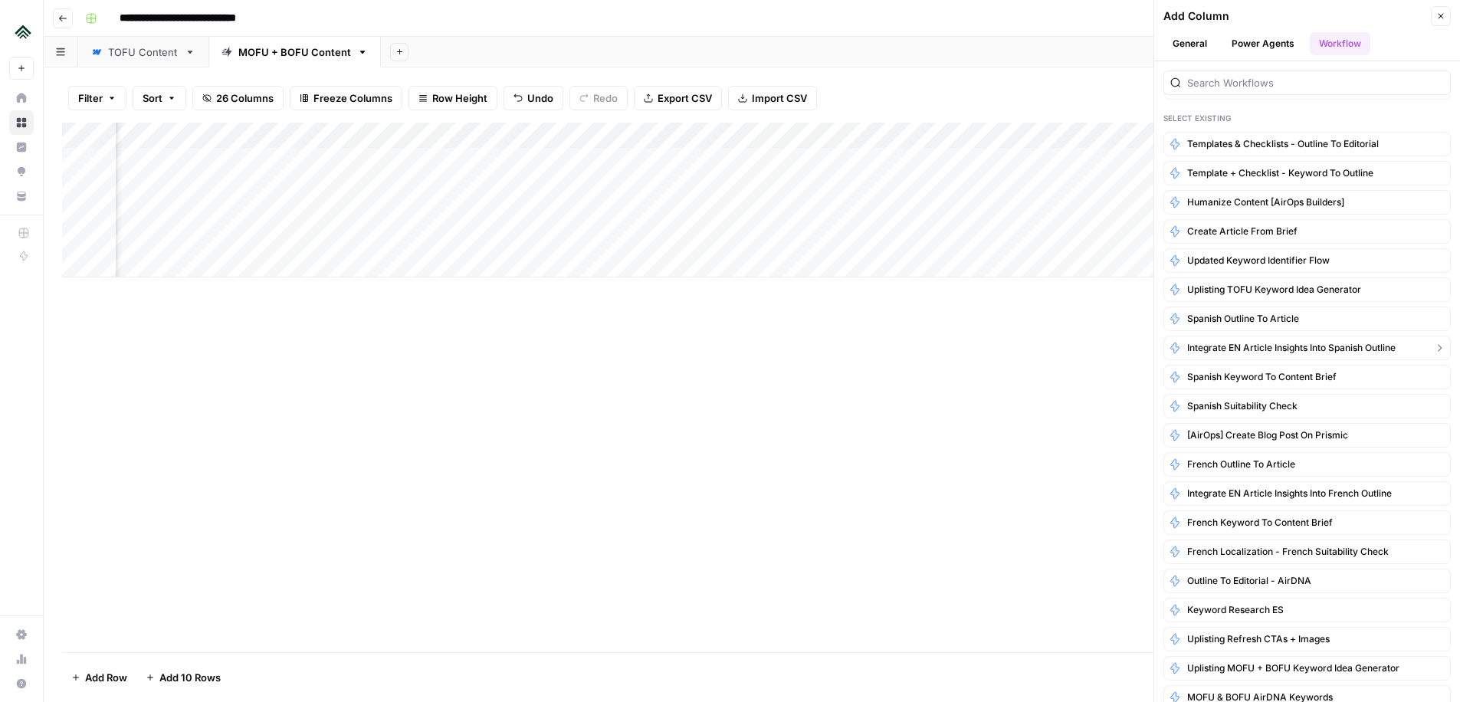
scroll to position [0, 0]
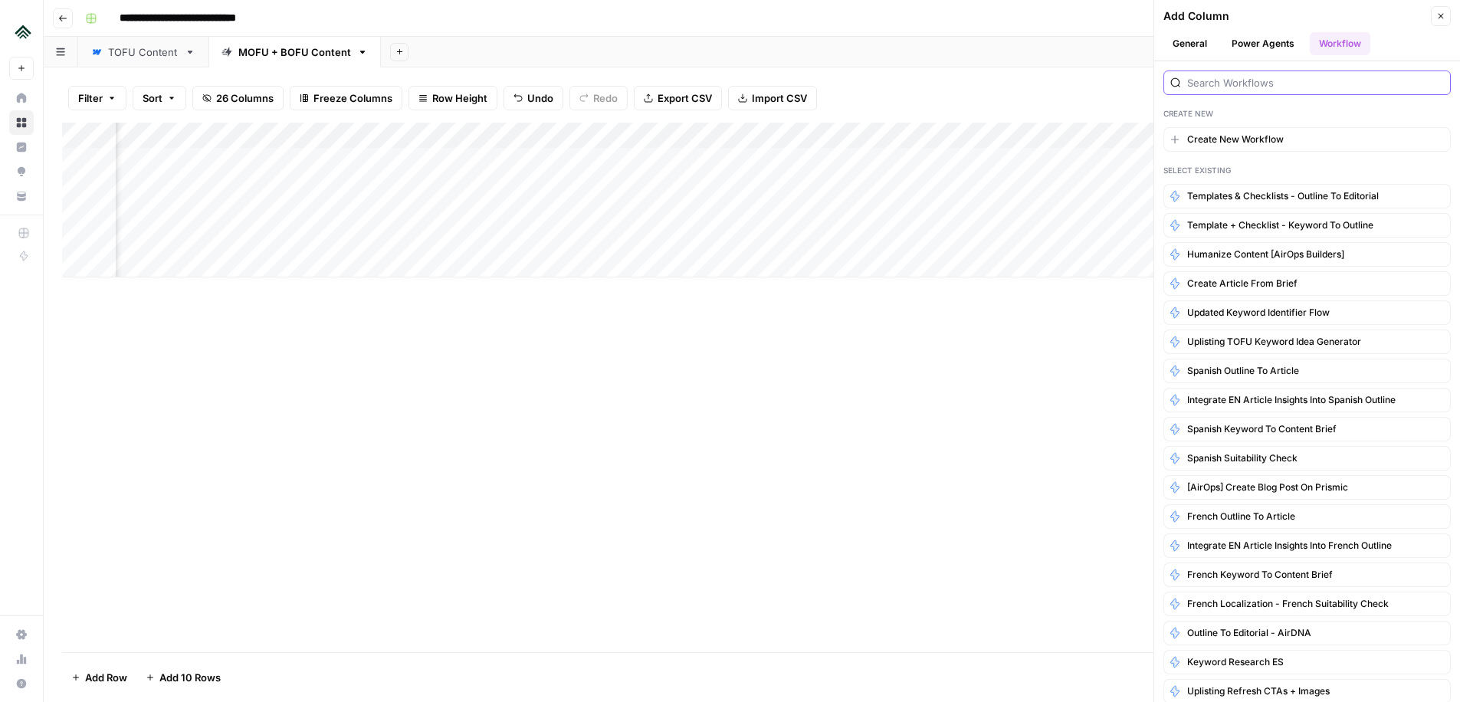
click at [1243, 80] on input "search" at bounding box center [1316, 82] width 257 height 15
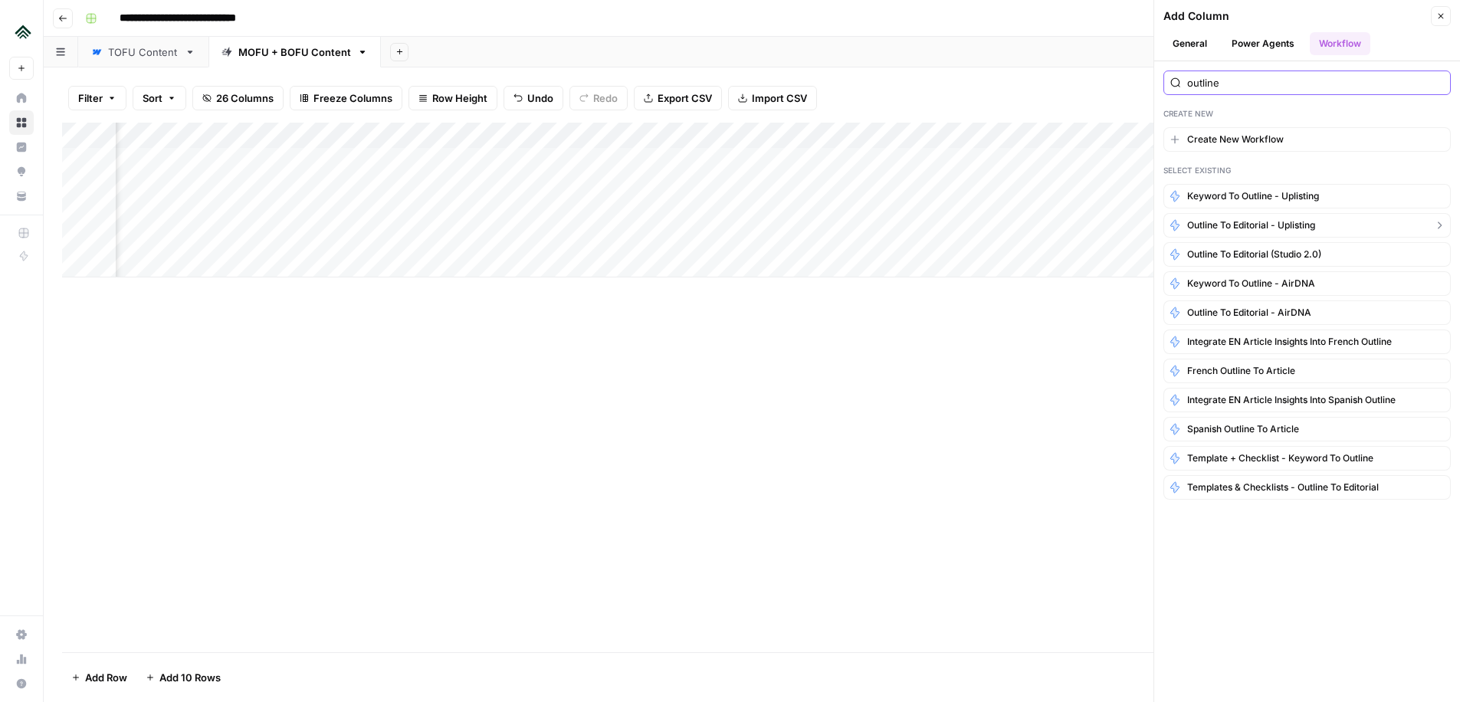
type input "outline"
click at [1267, 225] on span "Outline to Editorial - Uplisting" at bounding box center [1252, 225] width 128 height 14
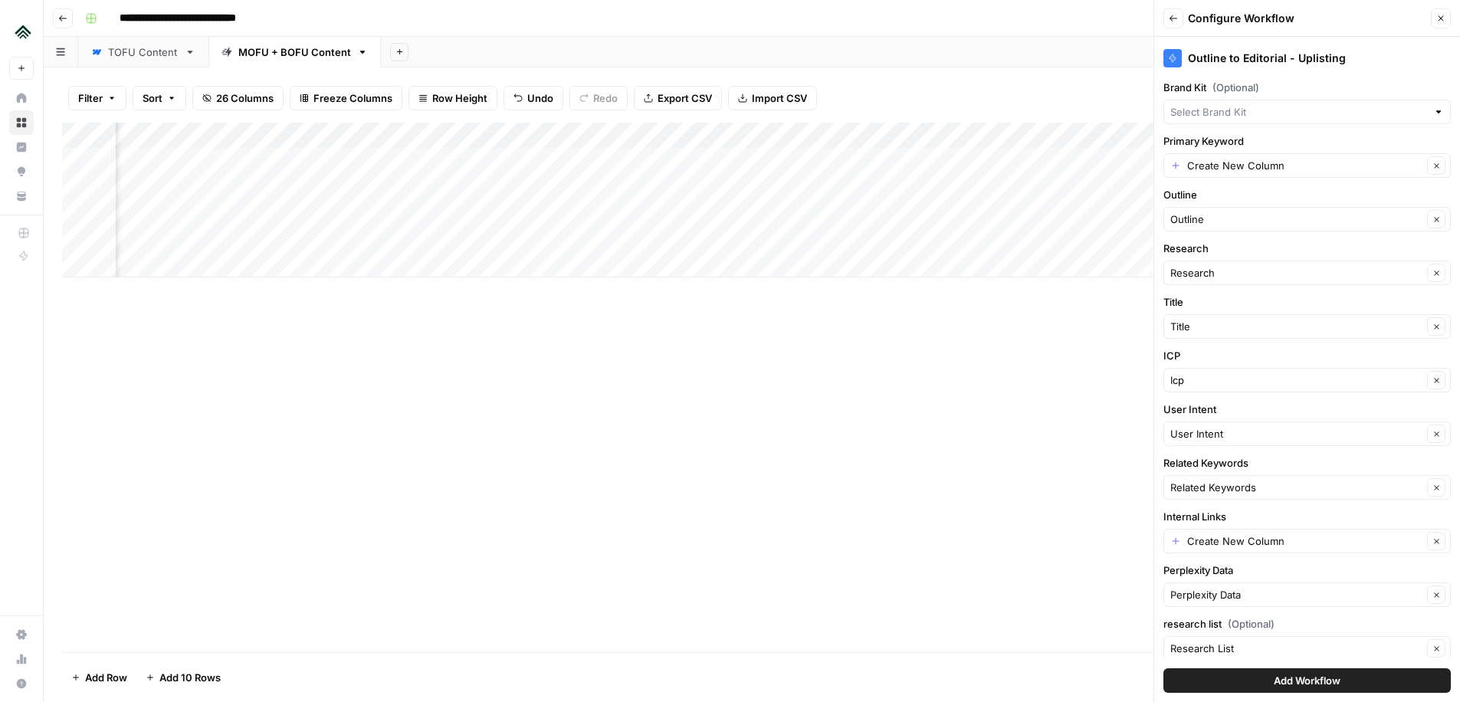
scroll to position [64, 0]
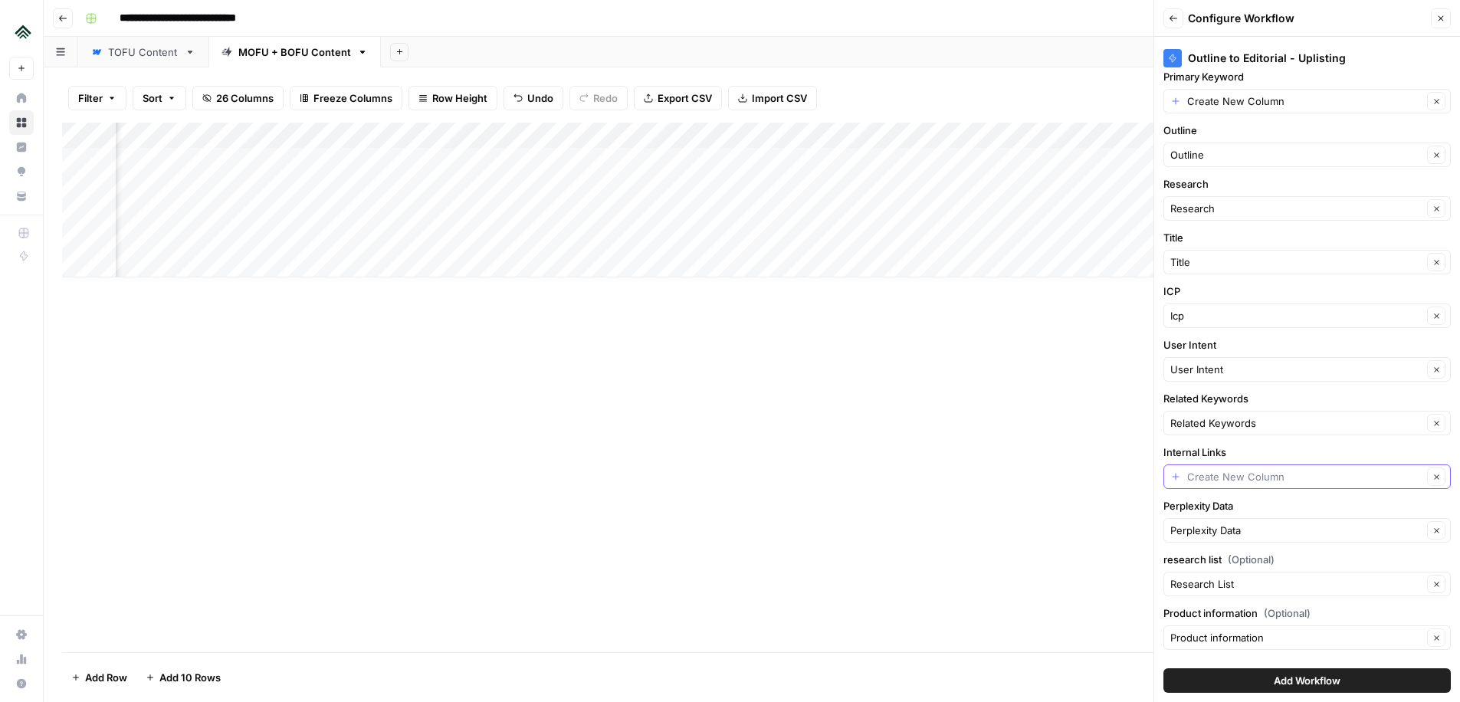
click at [1300, 473] on input "Internal Links" at bounding box center [1305, 476] width 235 height 15
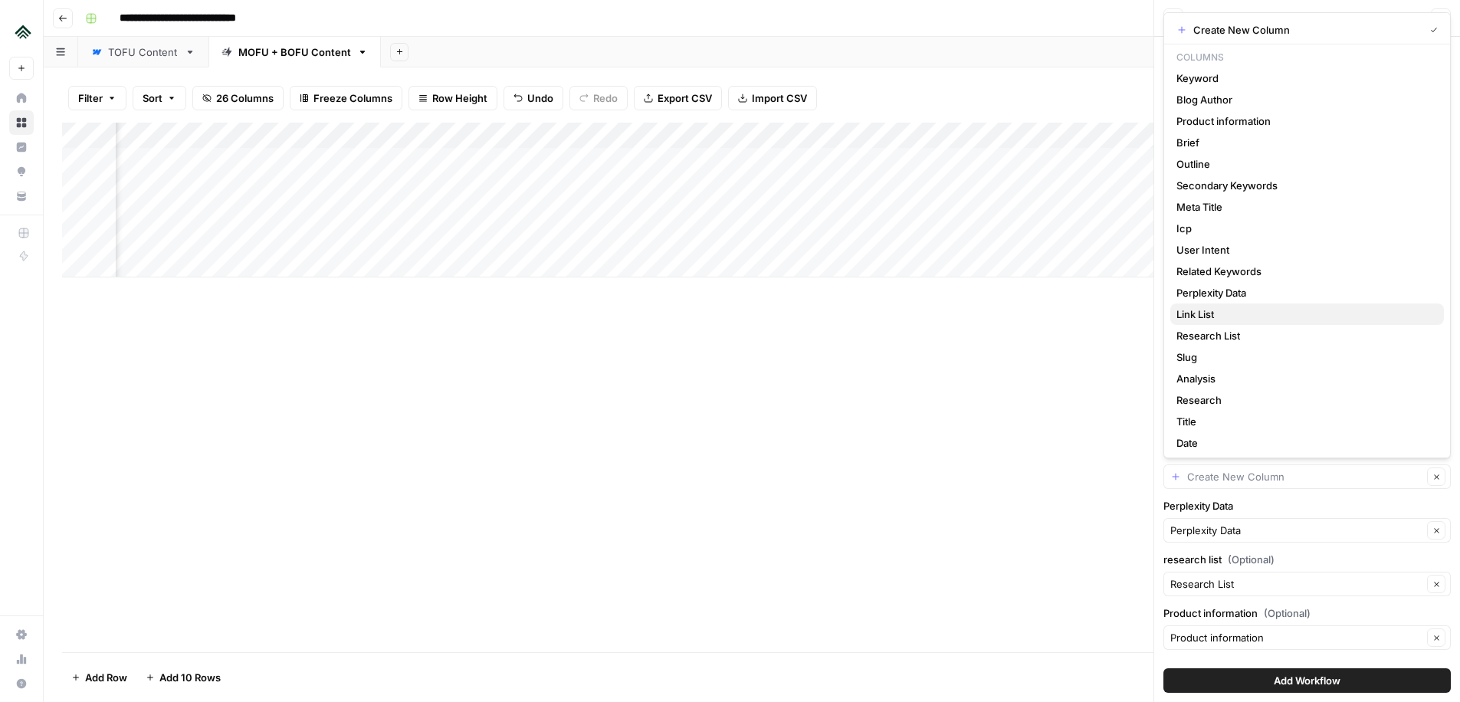
click at [1212, 316] on span "Link List" at bounding box center [1304, 314] width 255 height 15
type input "Link List"
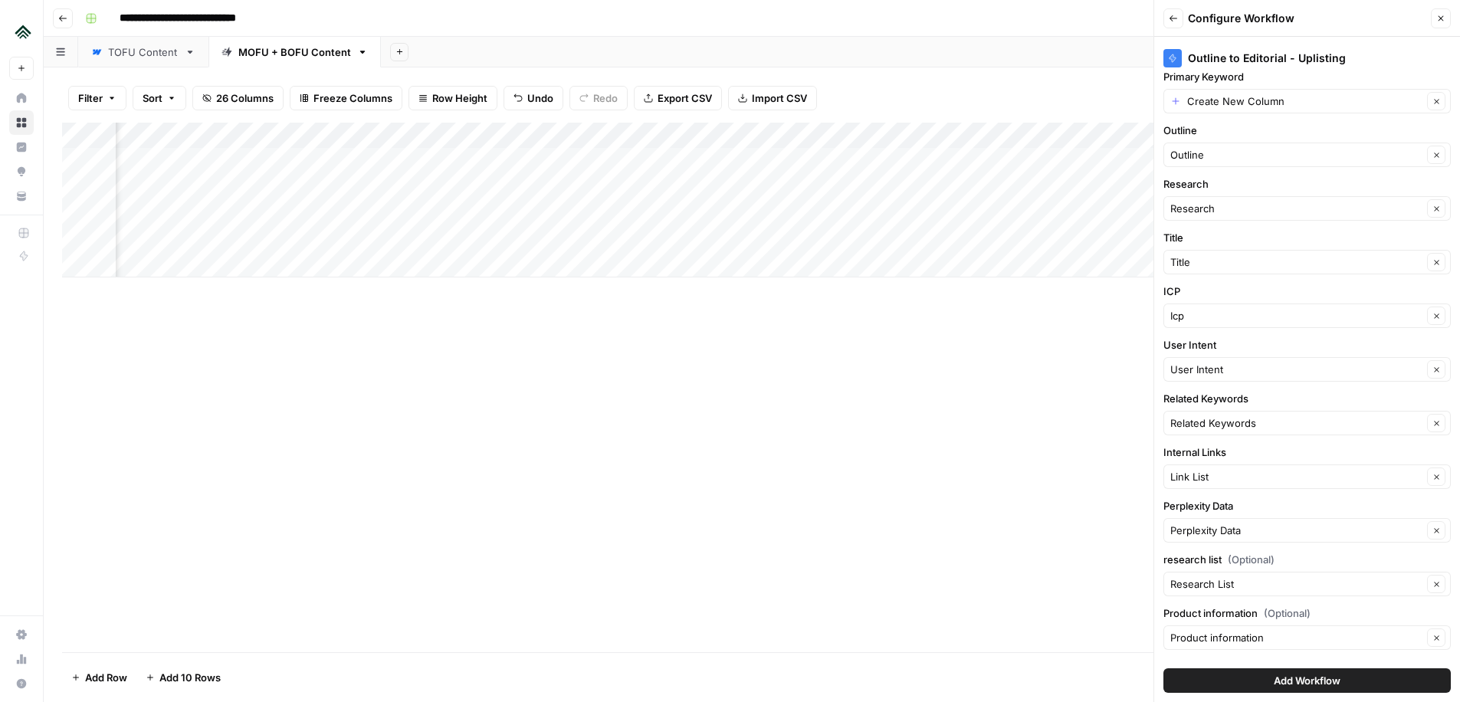
scroll to position [0, 0]
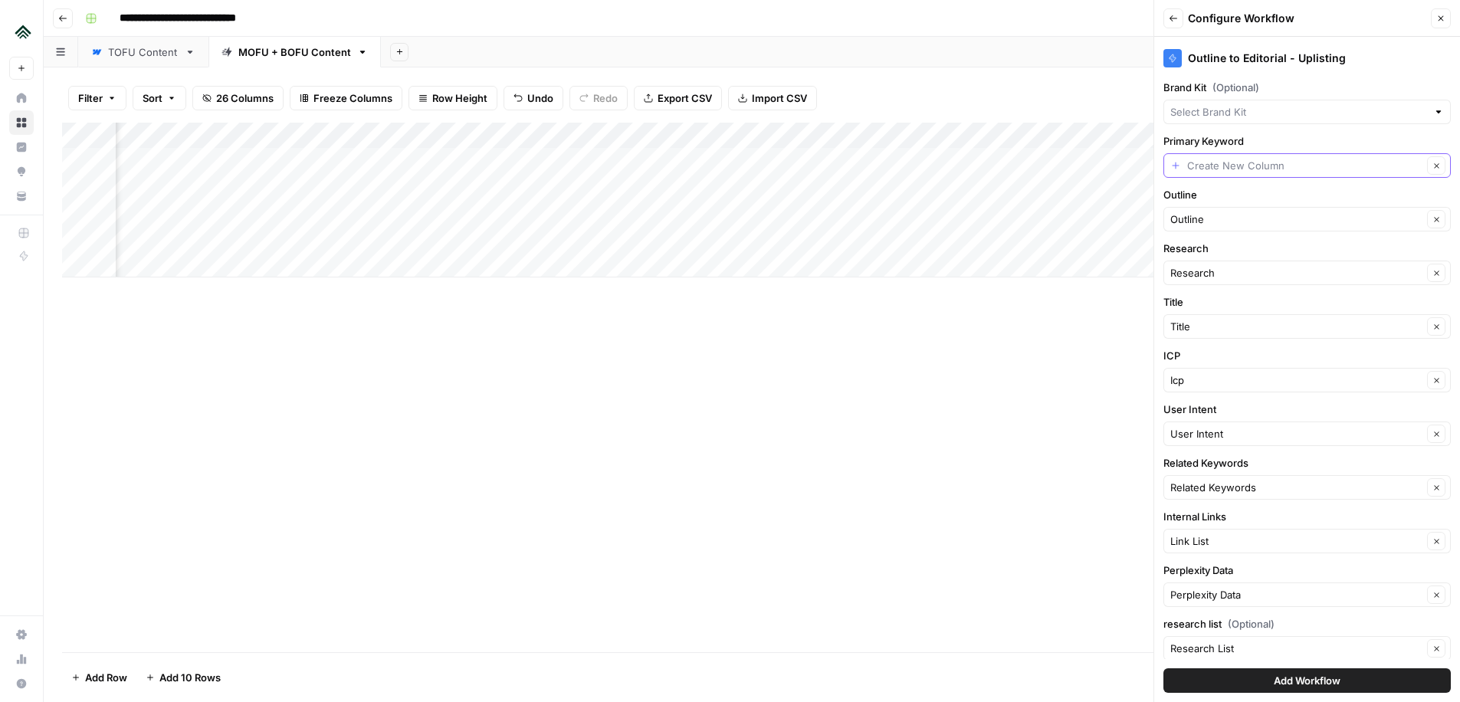
click at [1268, 168] on input "Primary Keyword" at bounding box center [1305, 165] width 235 height 15
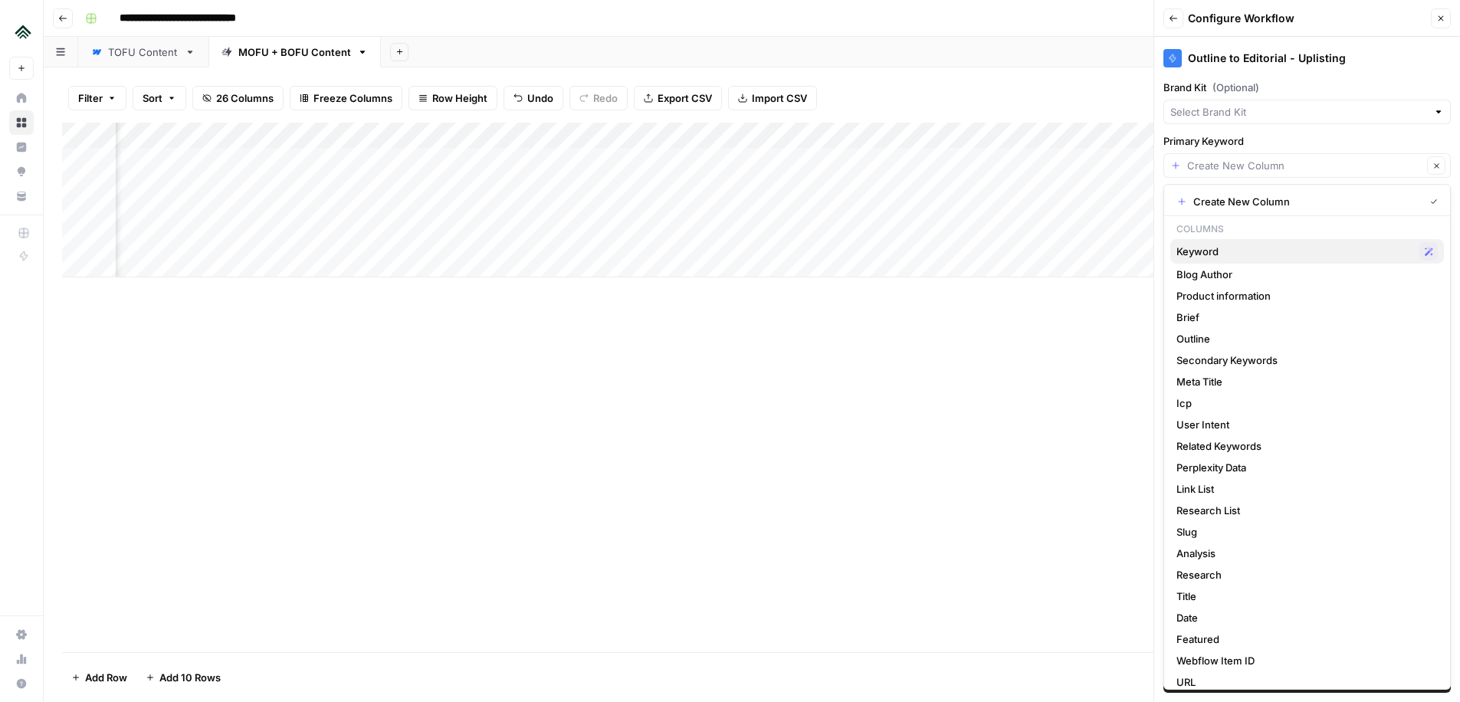
click at [1252, 253] on span "Keyword" at bounding box center [1295, 251] width 237 height 15
type input "Keyword"
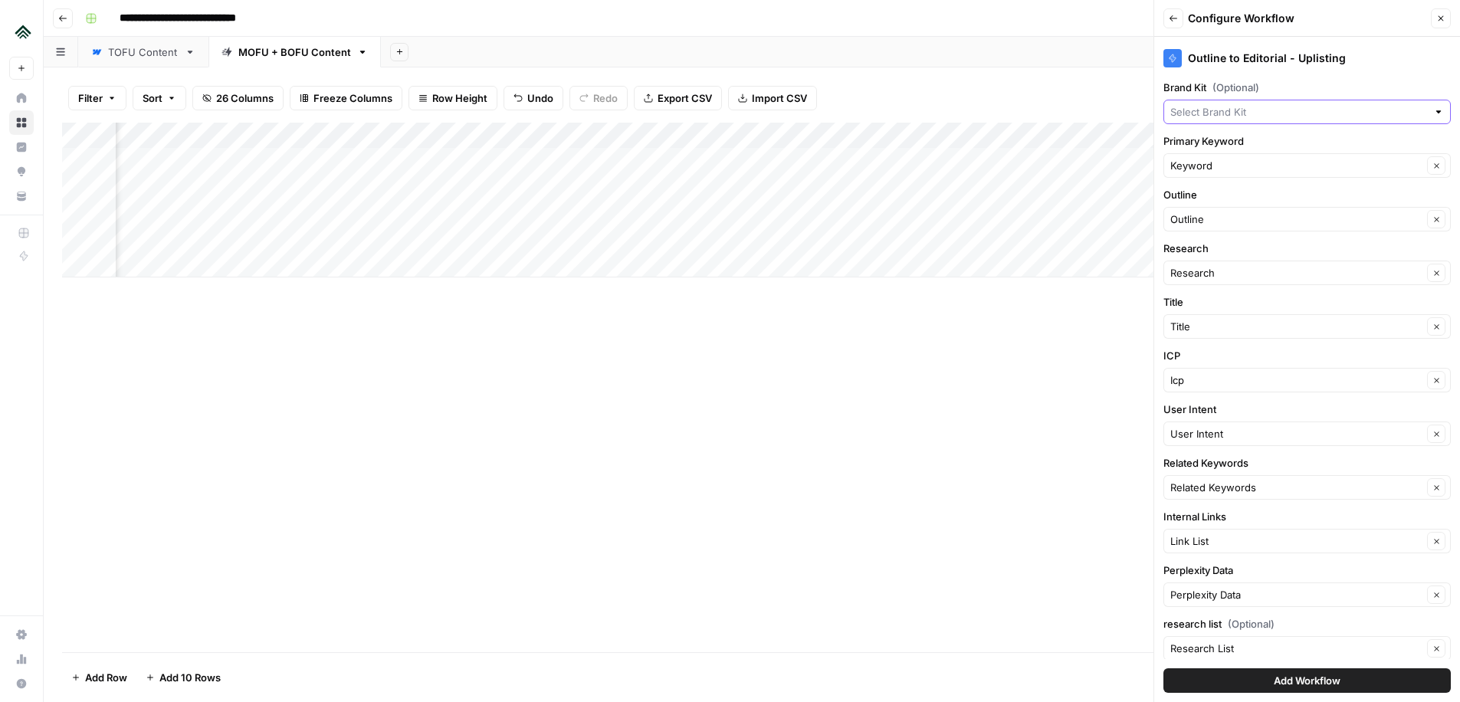
click at [1252, 105] on input "Brand Kit (Optional)" at bounding box center [1299, 111] width 257 height 15
click at [1227, 169] on span "Uplisting" at bounding box center [1304, 169] width 255 height 15
type input "Uplisting"
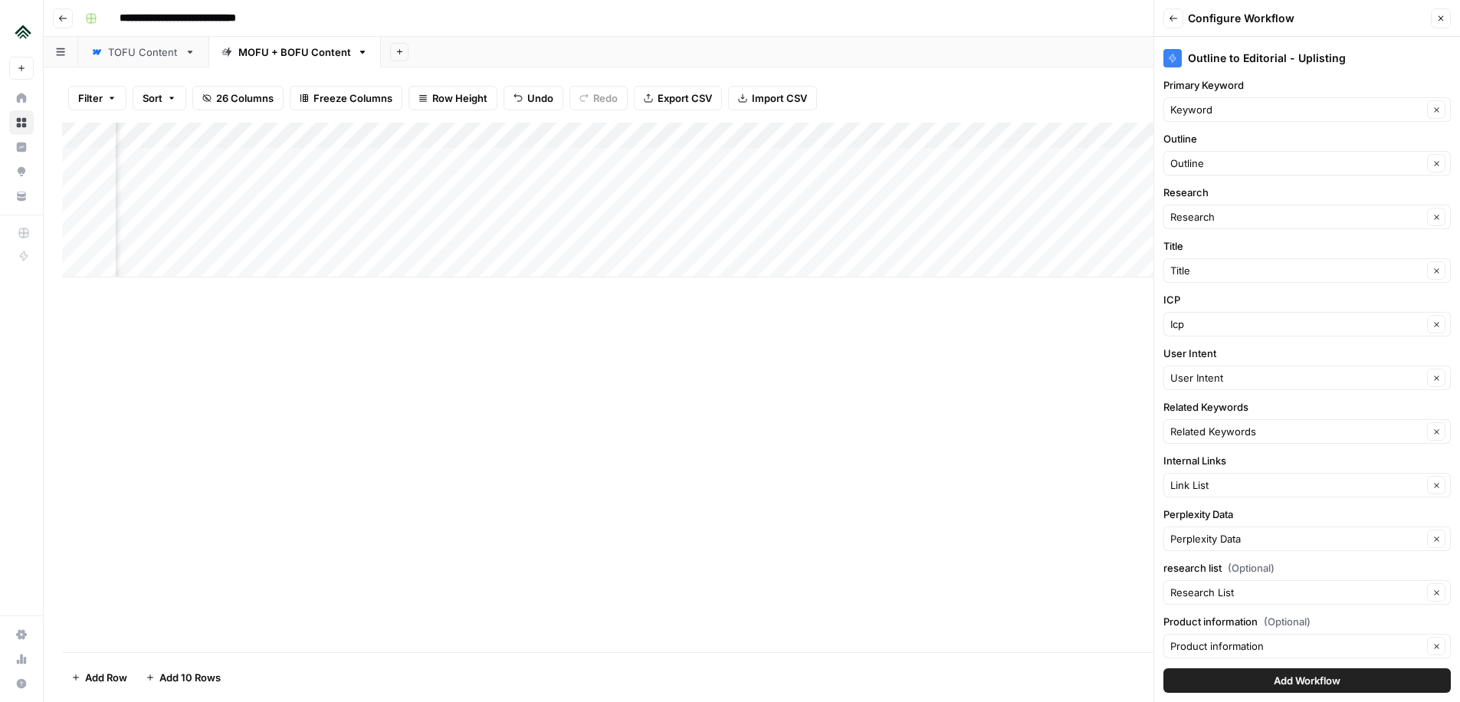
scroll to position [64, 0]
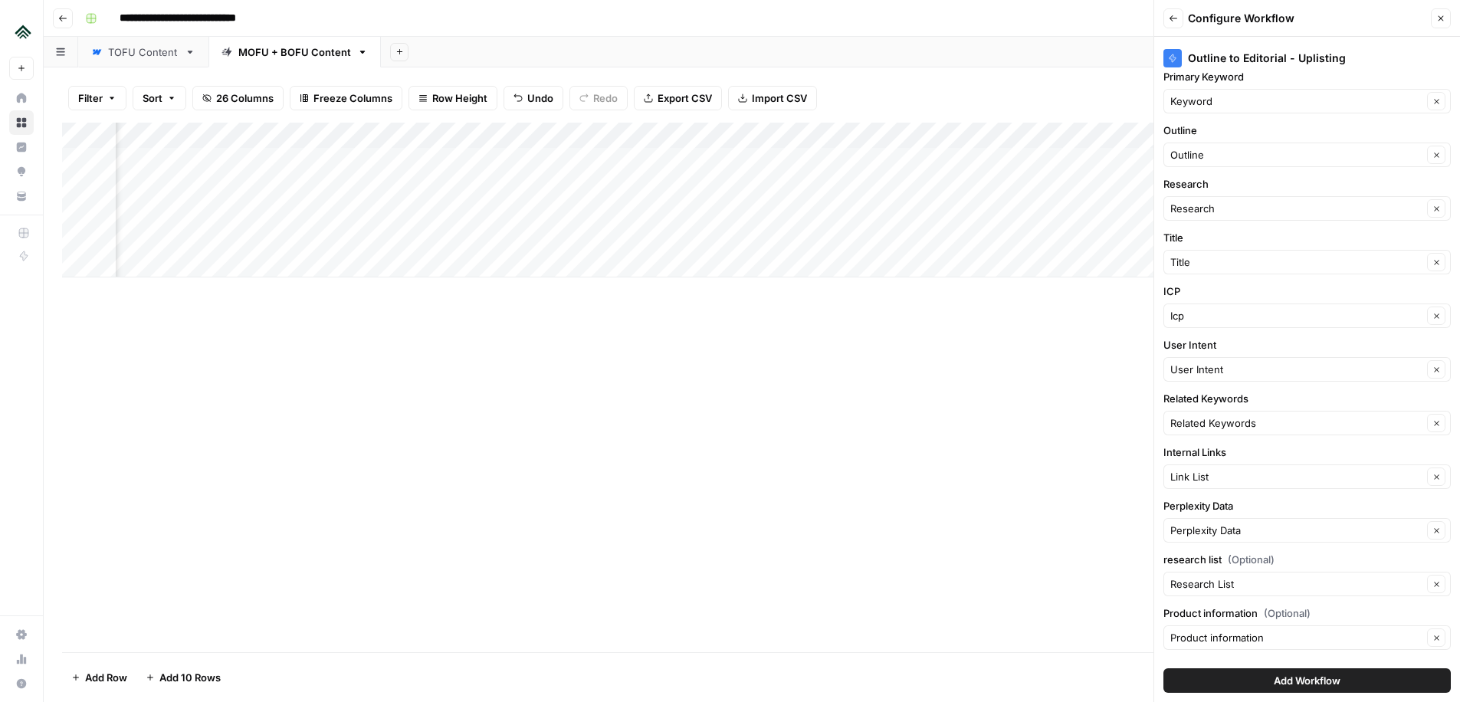
click at [1294, 682] on span "Add Workflow" at bounding box center [1307, 680] width 67 height 15
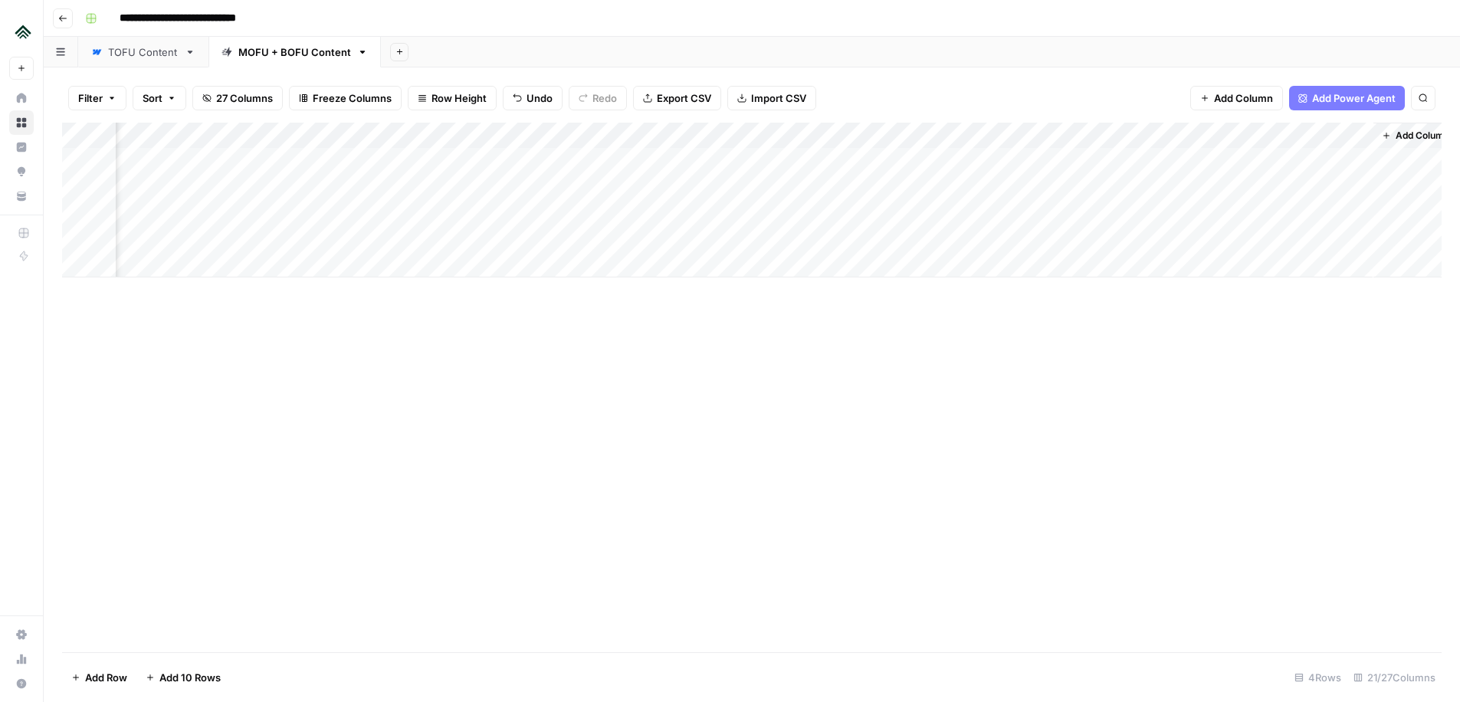
scroll to position [0, 2112]
drag, startPoint x: 1242, startPoint y: 137, endPoint x: 606, endPoint y: 177, distance: 636.8
click at [606, 177] on div "Add Column" at bounding box center [752, 200] width 1380 height 155
click at [622, 235] on div "Add Column" at bounding box center [752, 200] width 1380 height 155
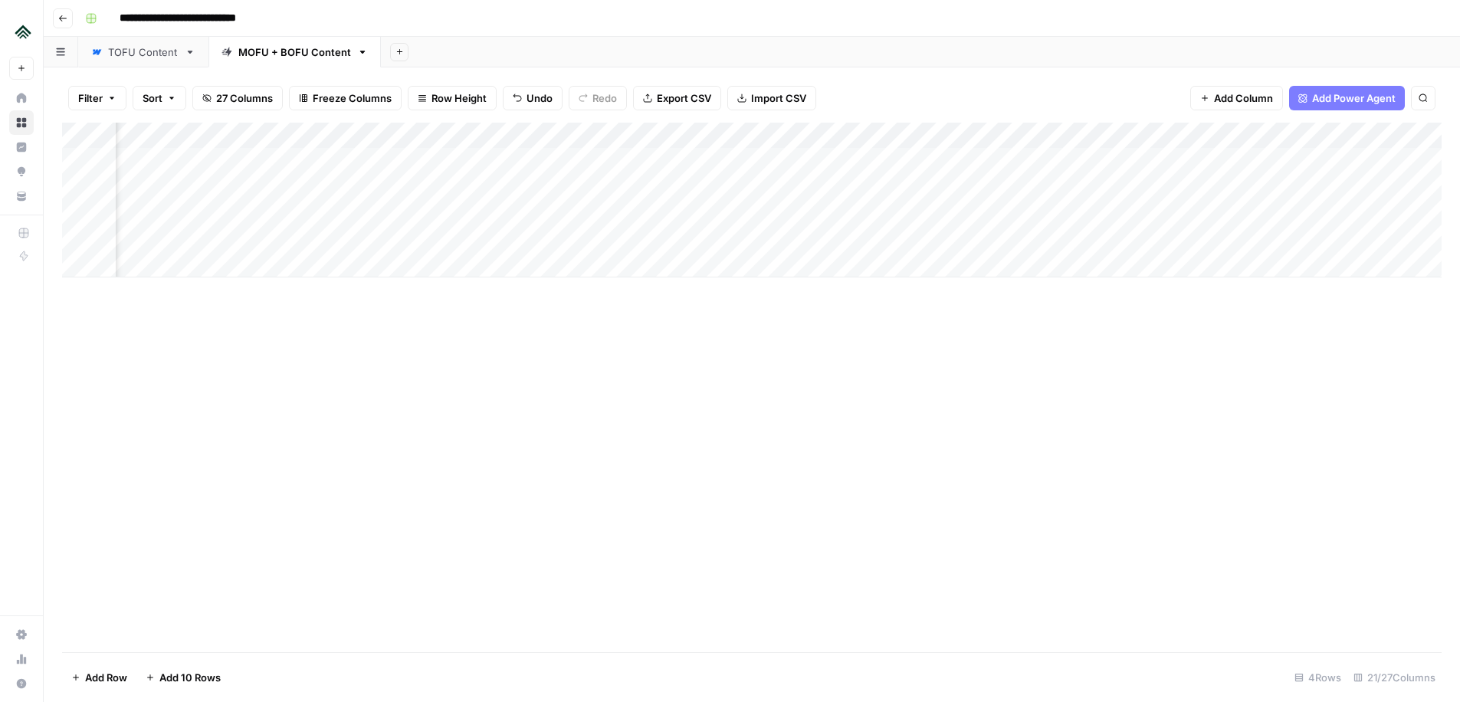
click at [882, 233] on div "Add Column" at bounding box center [752, 200] width 1380 height 155
click at [367, 239] on div "Add Column" at bounding box center [752, 200] width 1380 height 155
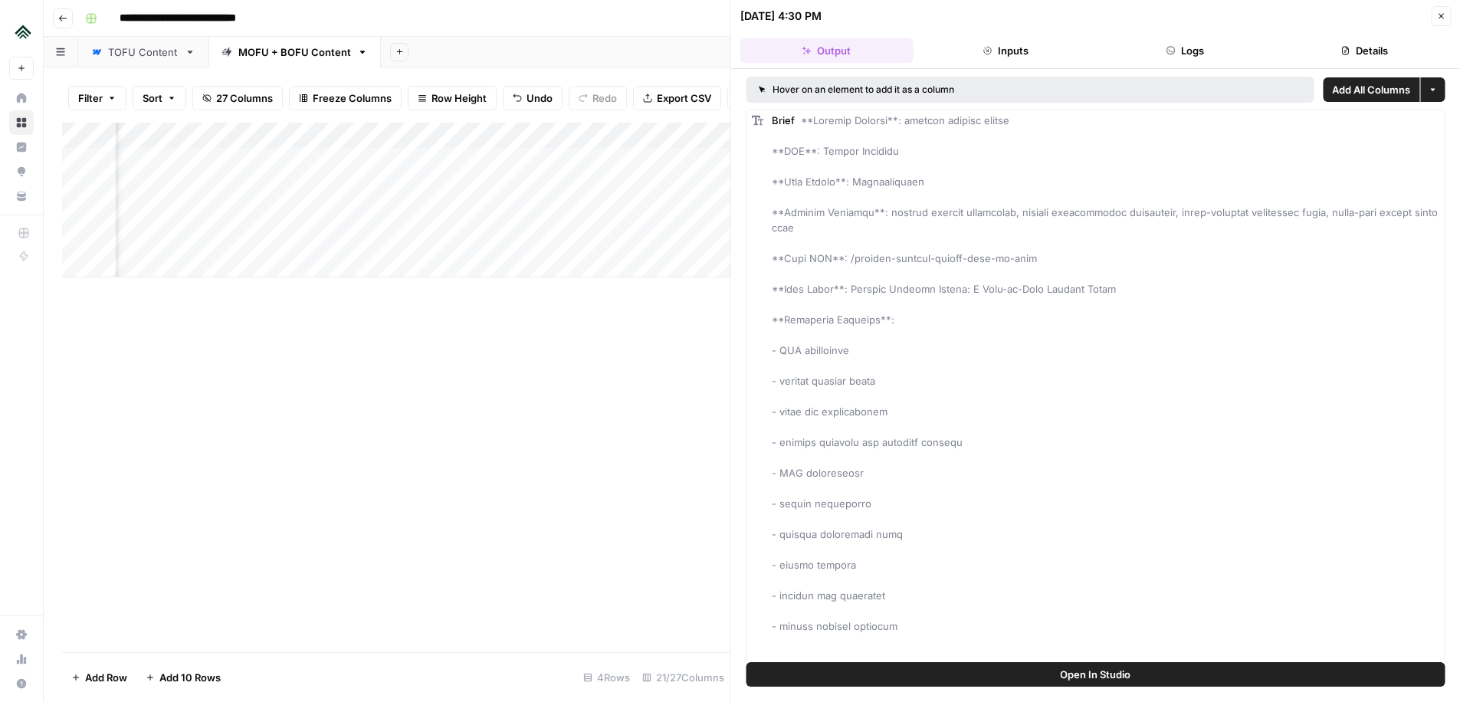
click at [1036, 683] on button "Open In Studio" at bounding box center [1096, 674] width 699 height 25
click at [1442, 19] on icon "button" at bounding box center [1441, 15] width 9 height 9
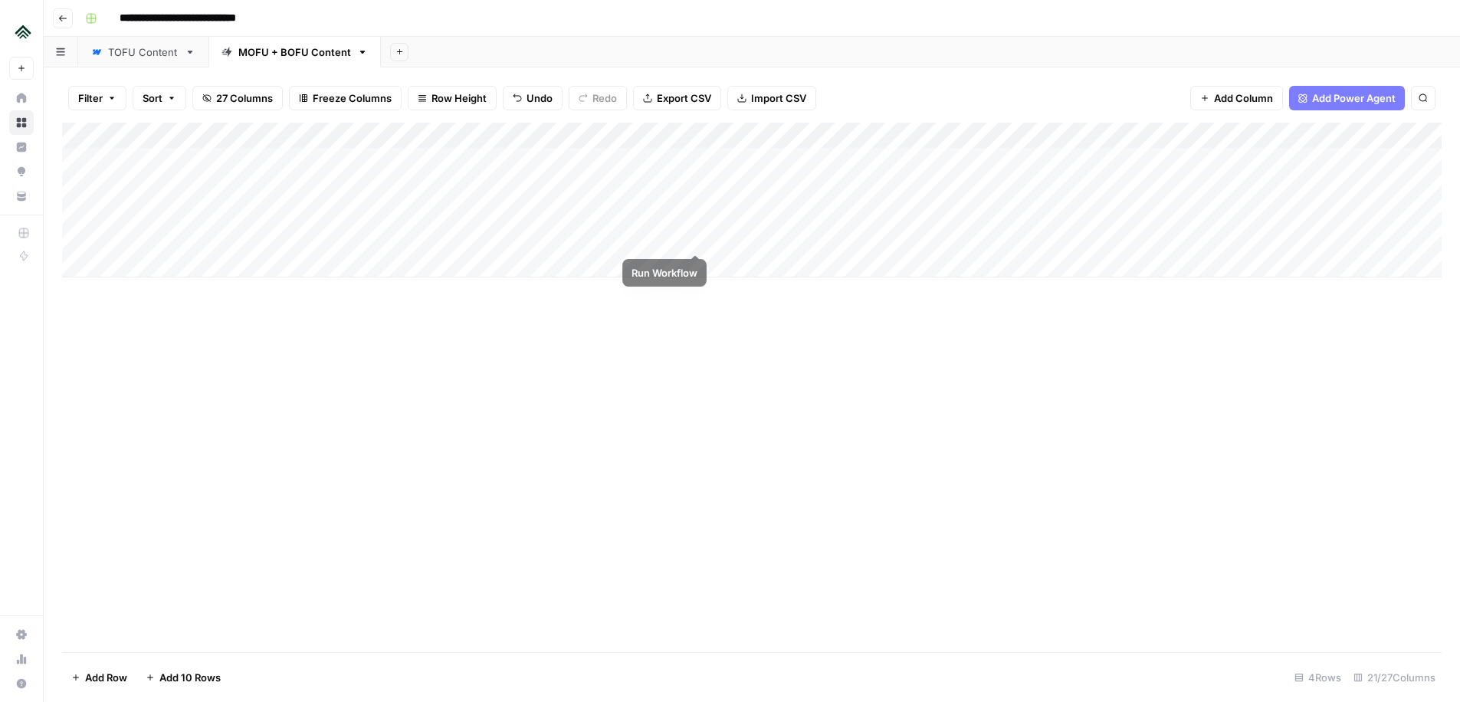
click at [696, 235] on div "Add Column" at bounding box center [752, 200] width 1380 height 155
click at [691, 238] on div "Add Column" at bounding box center [752, 200] width 1380 height 155
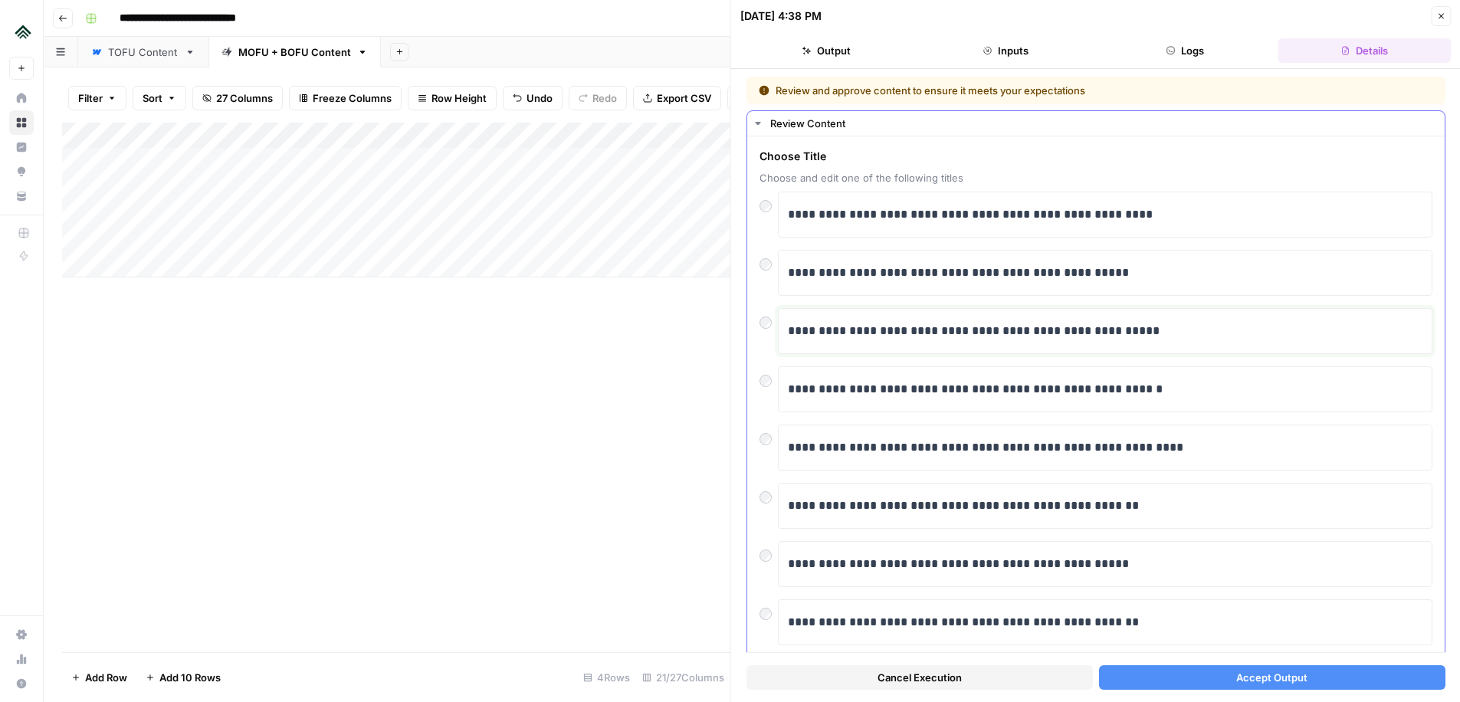
click at [833, 333] on p "**********" at bounding box center [1105, 331] width 635 height 20
click at [866, 335] on p "**********" at bounding box center [1105, 331] width 635 height 20
click at [908, 333] on p "**********" at bounding box center [1105, 331] width 635 height 20
click at [962, 333] on p "**********" at bounding box center [1105, 331] width 635 height 20
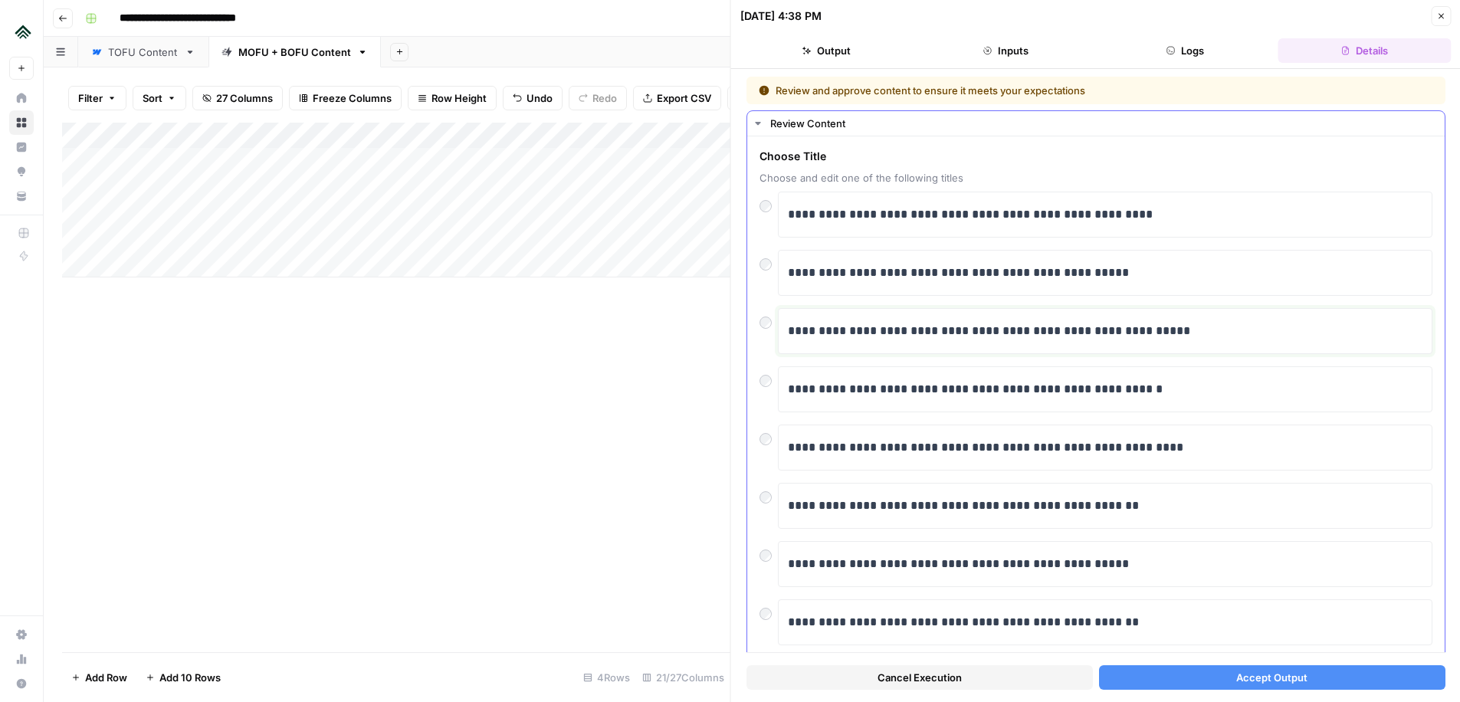
click at [1016, 333] on p "**********" at bounding box center [1105, 331] width 635 height 20
click at [1046, 333] on p "**********" at bounding box center [1105, 331] width 635 height 20
click at [1227, 335] on p "**********" at bounding box center [1105, 331] width 635 height 20
drag, startPoint x: 1227, startPoint y: 335, endPoint x: 1059, endPoint y: 339, distance: 167.9
click at [1059, 339] on p "**********" at bounding box center [1105, 331] width 635 height 20
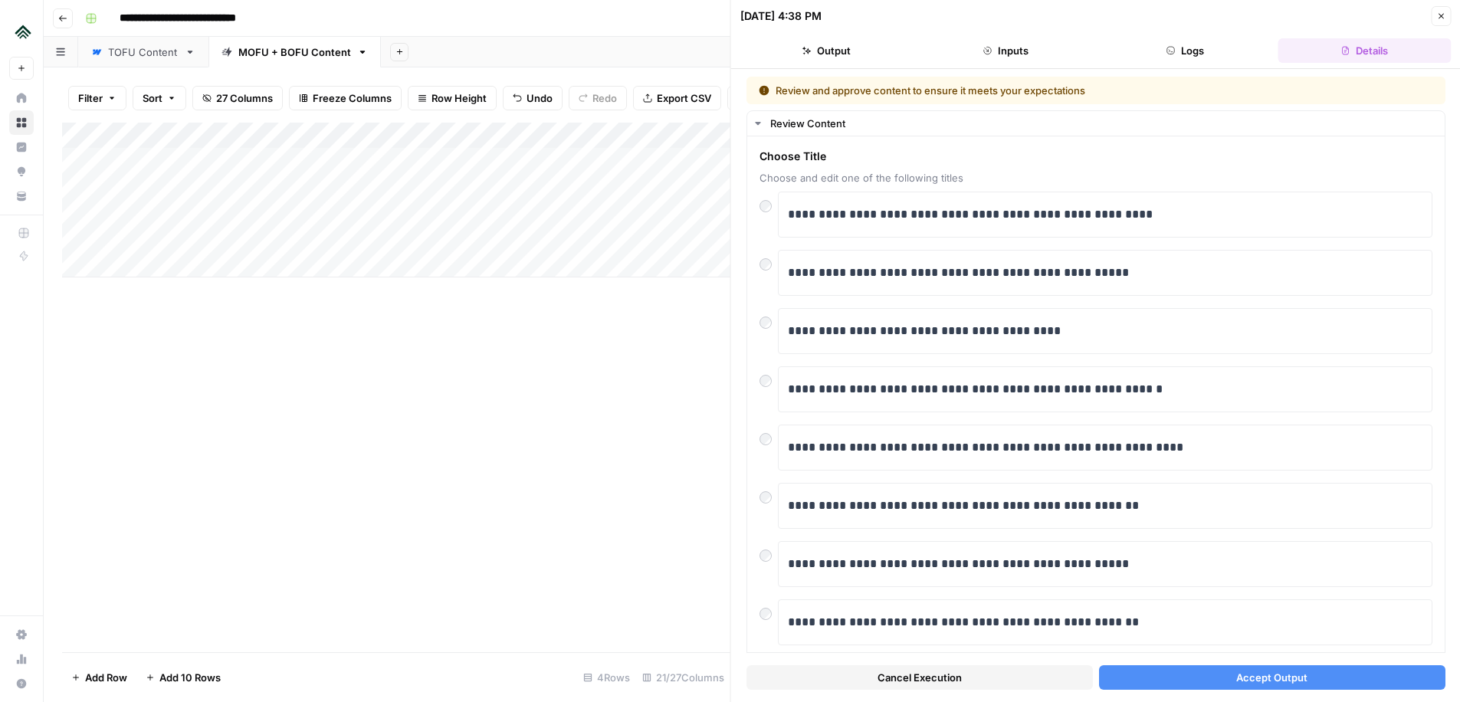
click at [1170, 685] on button "Accept Output" at bounding box center [1272, 677] width 347 height 25
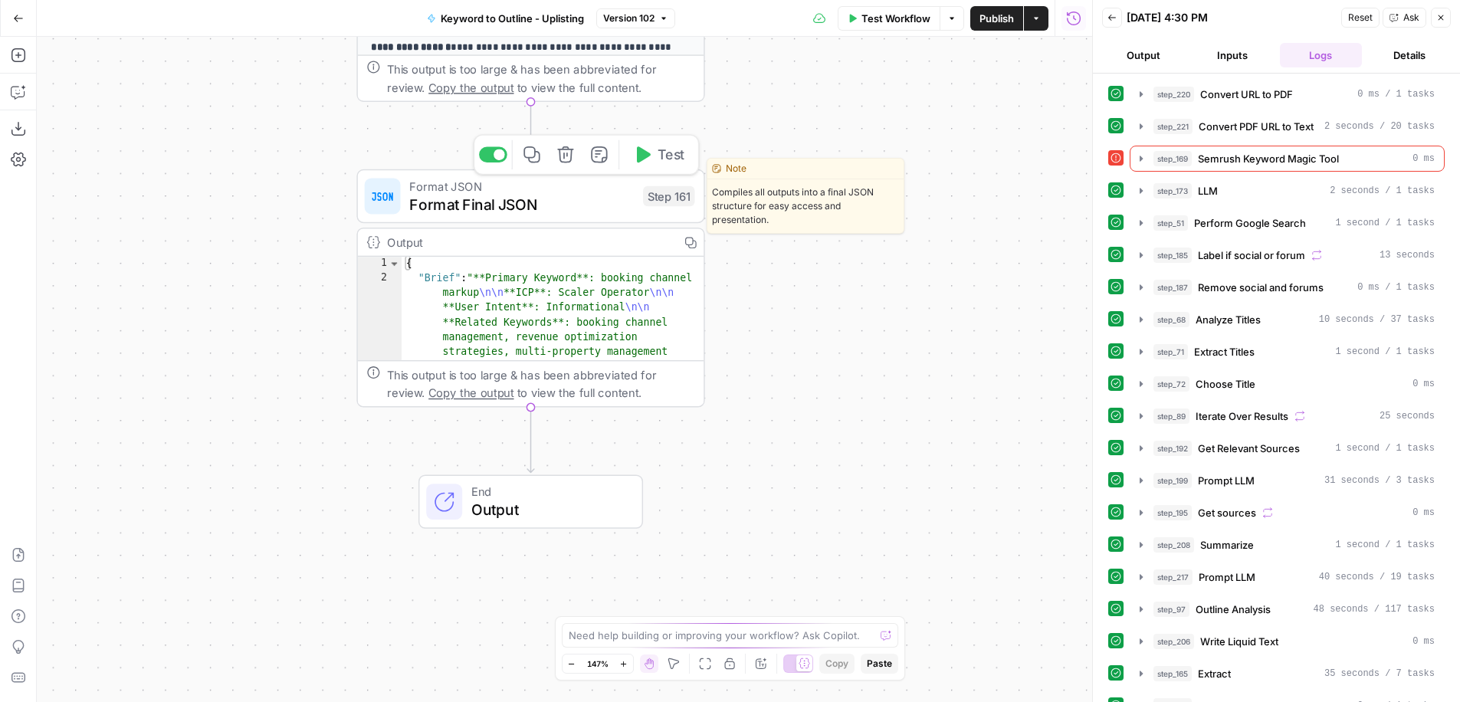
click at [602, 189] on span "Format JSON" at bounding box center [521, 186] width 225 height 18
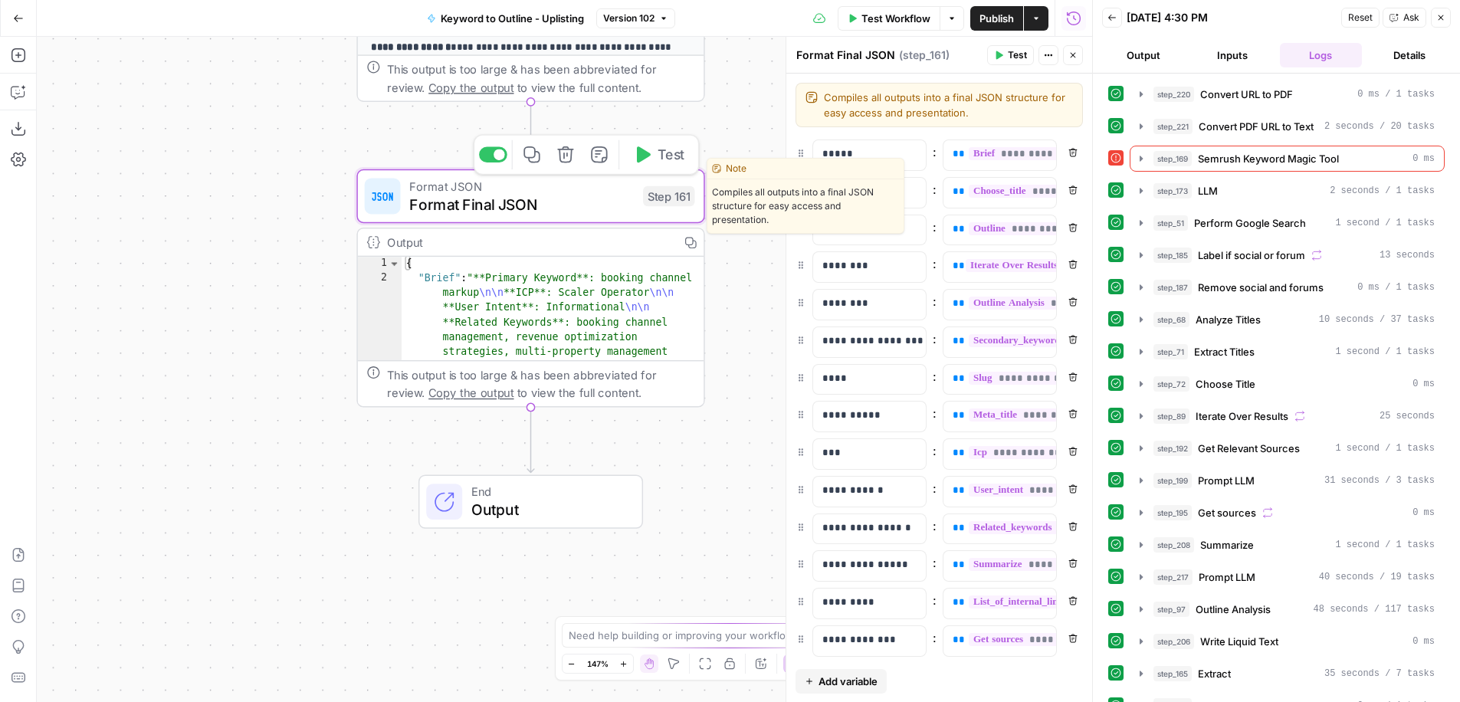
scroll to position [37, 0]
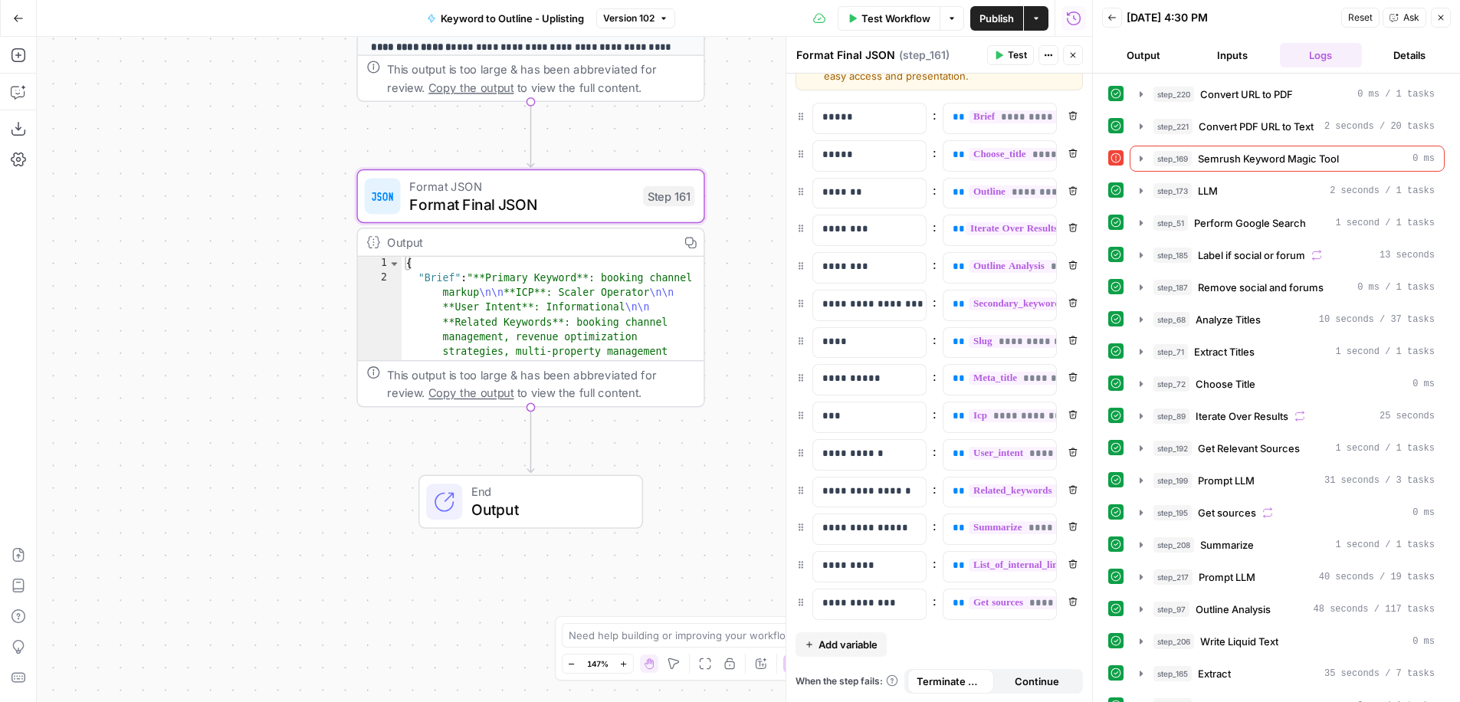
click at [846, 644] on span "Add variable" at bounding box center [848, 644] width 59 height 15
click at [856, 639] on p at bounding box center [858, 640] width 70 height 15
click at [967, 643] on p at bounding box center [988, 640] width 70 height 15
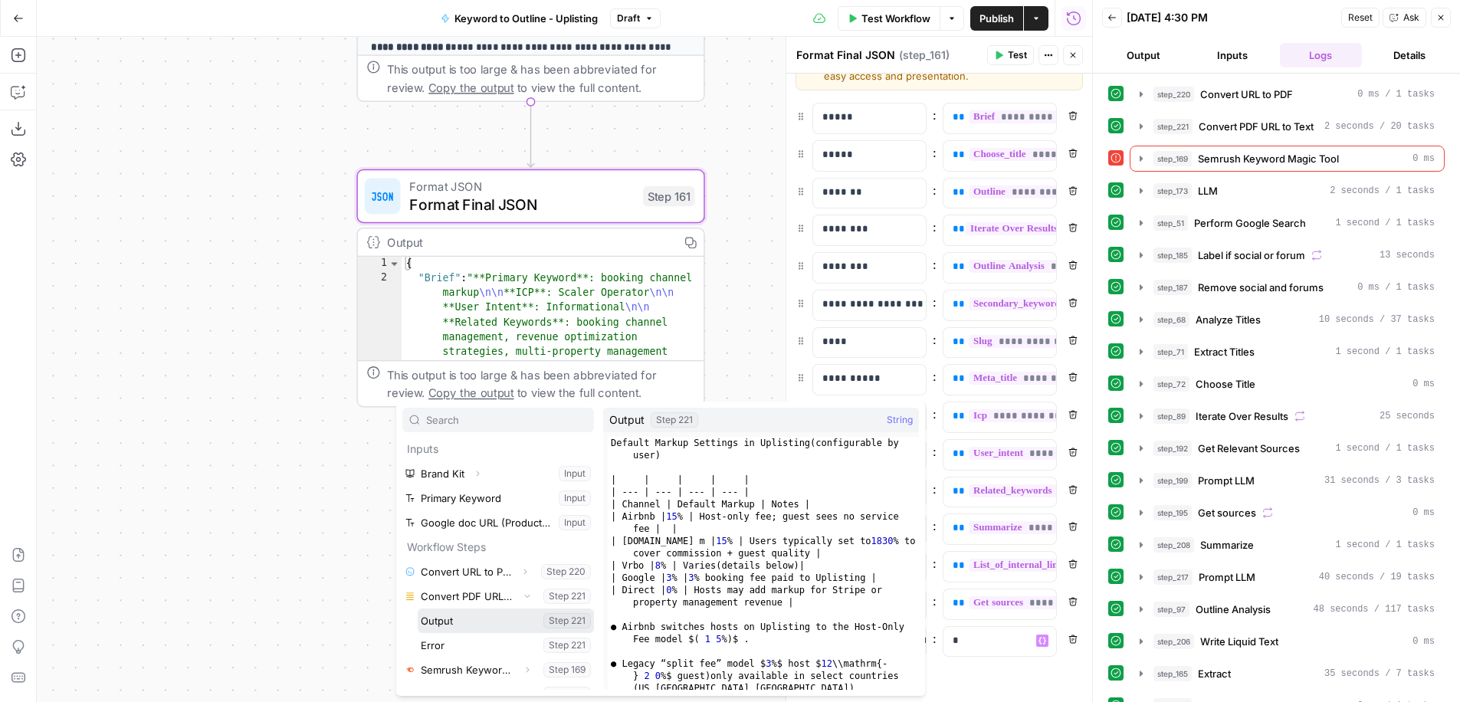
click at [418, 609] on button "Select variable Output" at bounding box center [506, 621] width 176 height 25
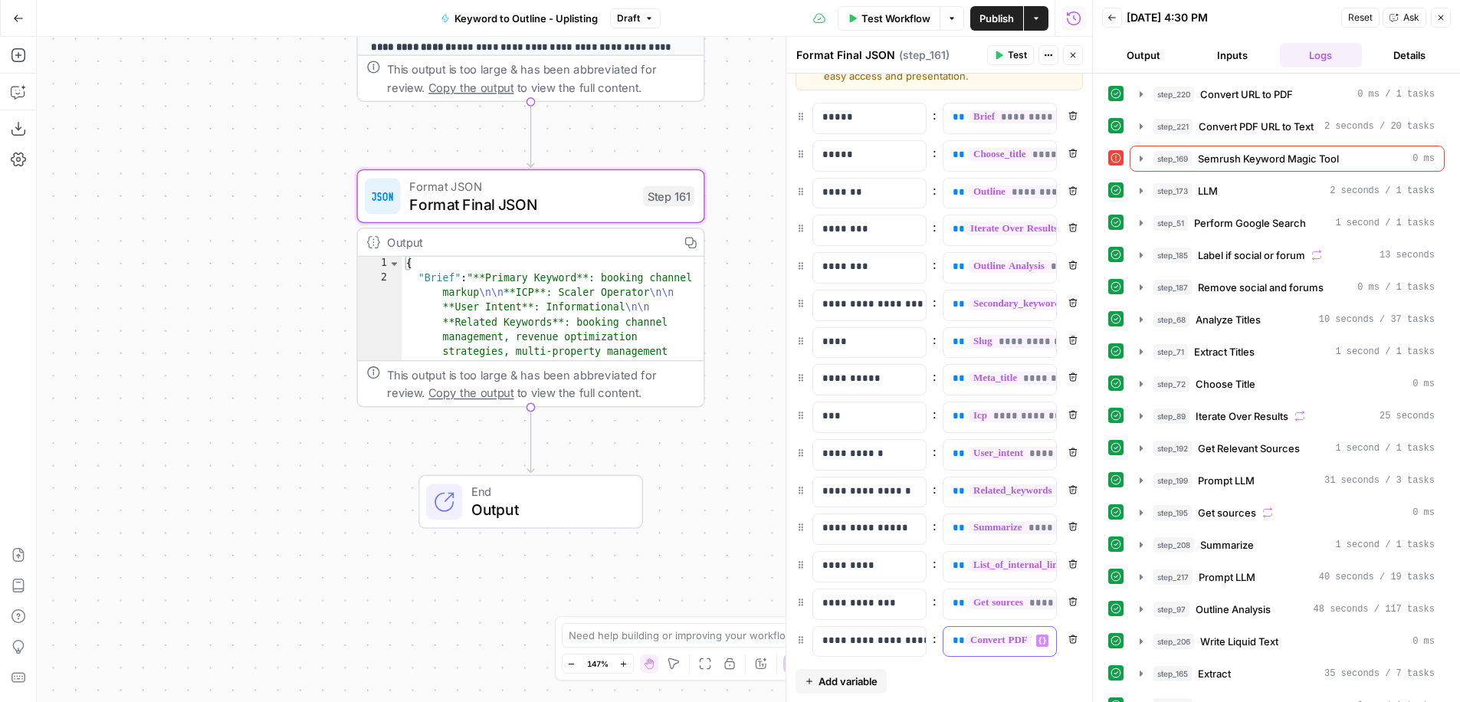
scroll to position [74, 0]
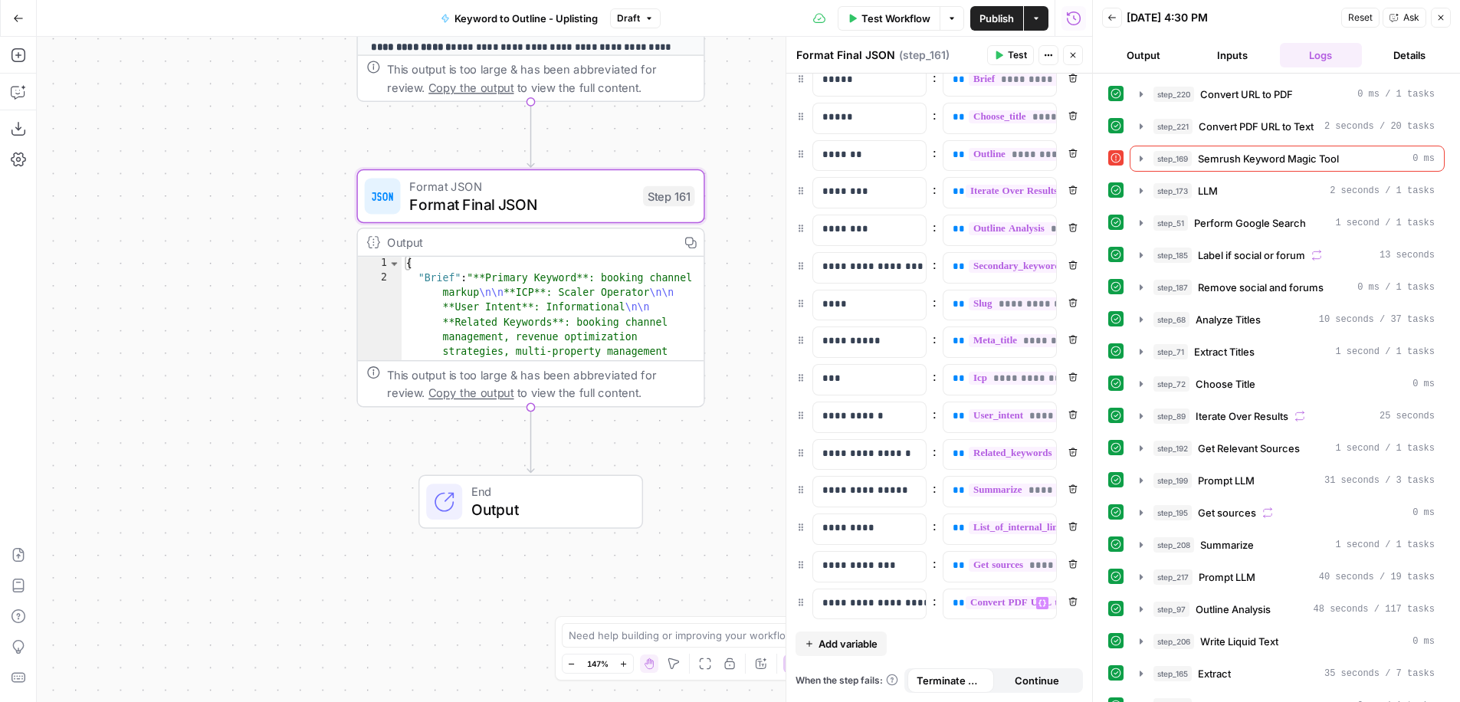
click at [1001, 16] on span "Publish" at bounding box center [997, 18] width 34 height 15
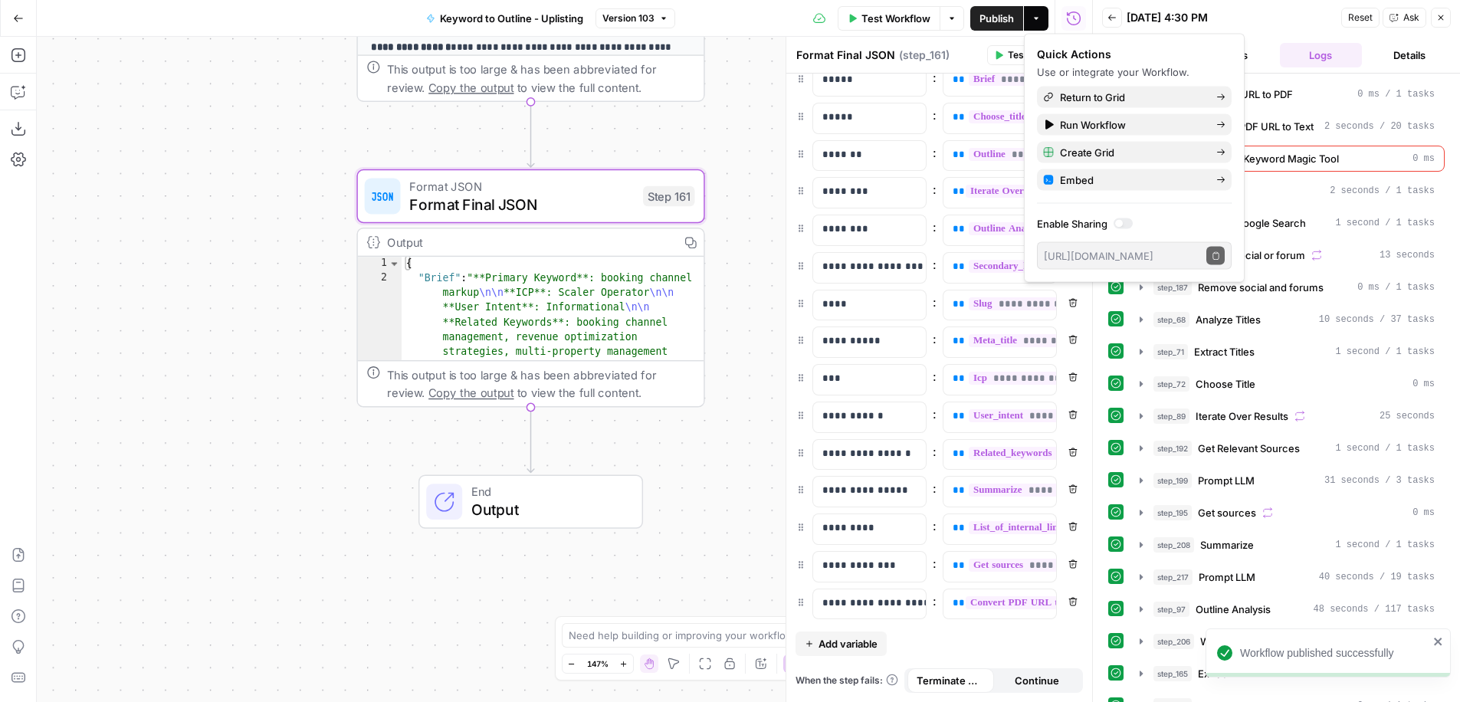
click at [1443, 17] on icon "button" at bounding box center [1441, 17] width 9 height 9
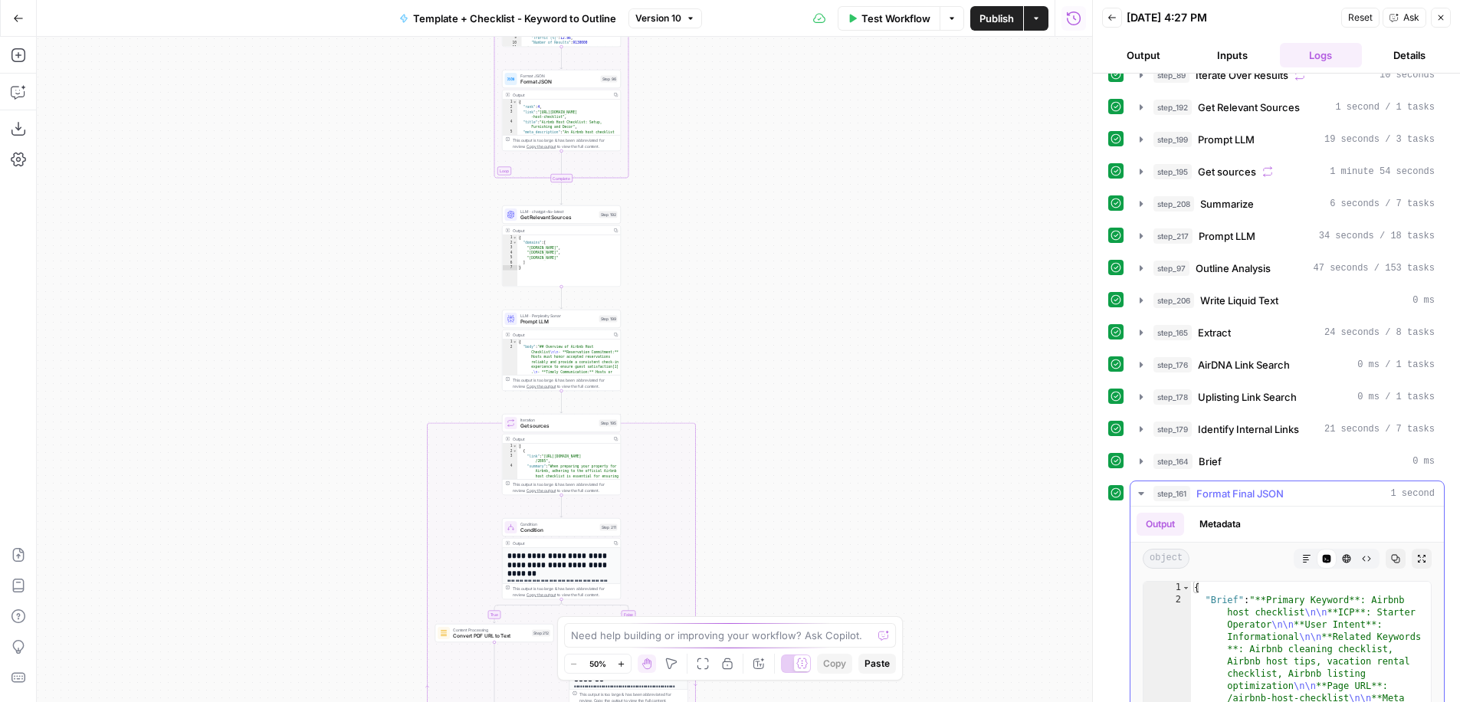
scroll to position [377, 0]
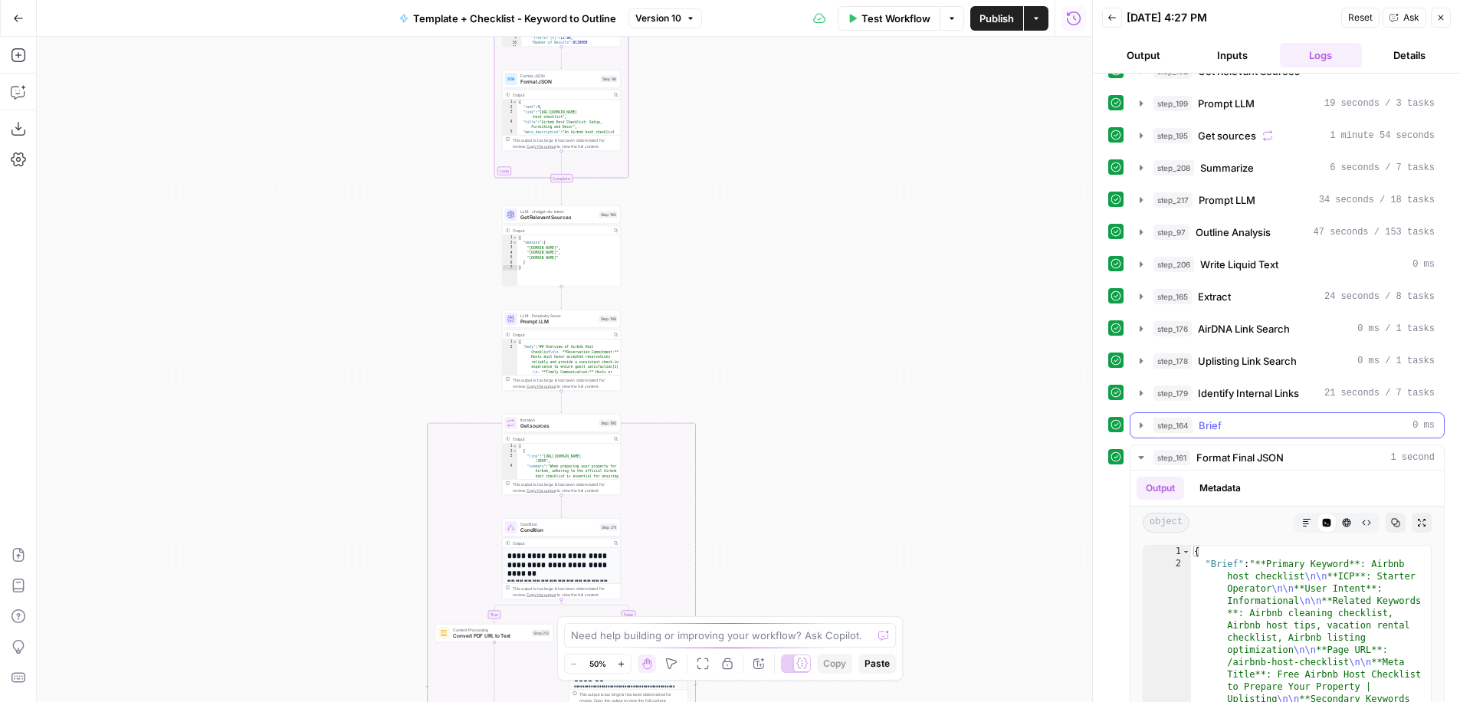
click at [1141, 420] on icon "button" at bounding box center [1141, 425] width 12 height 12
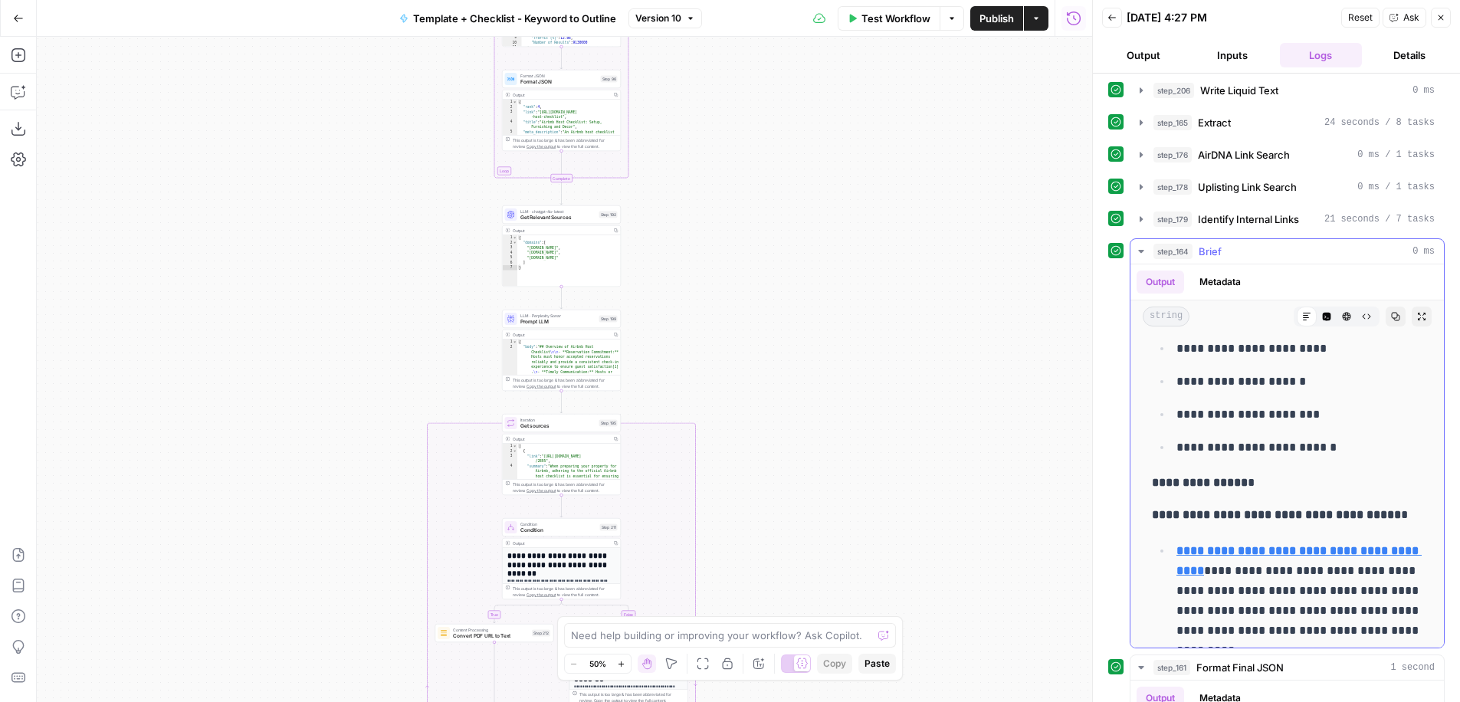
scroll to position [813, 0]
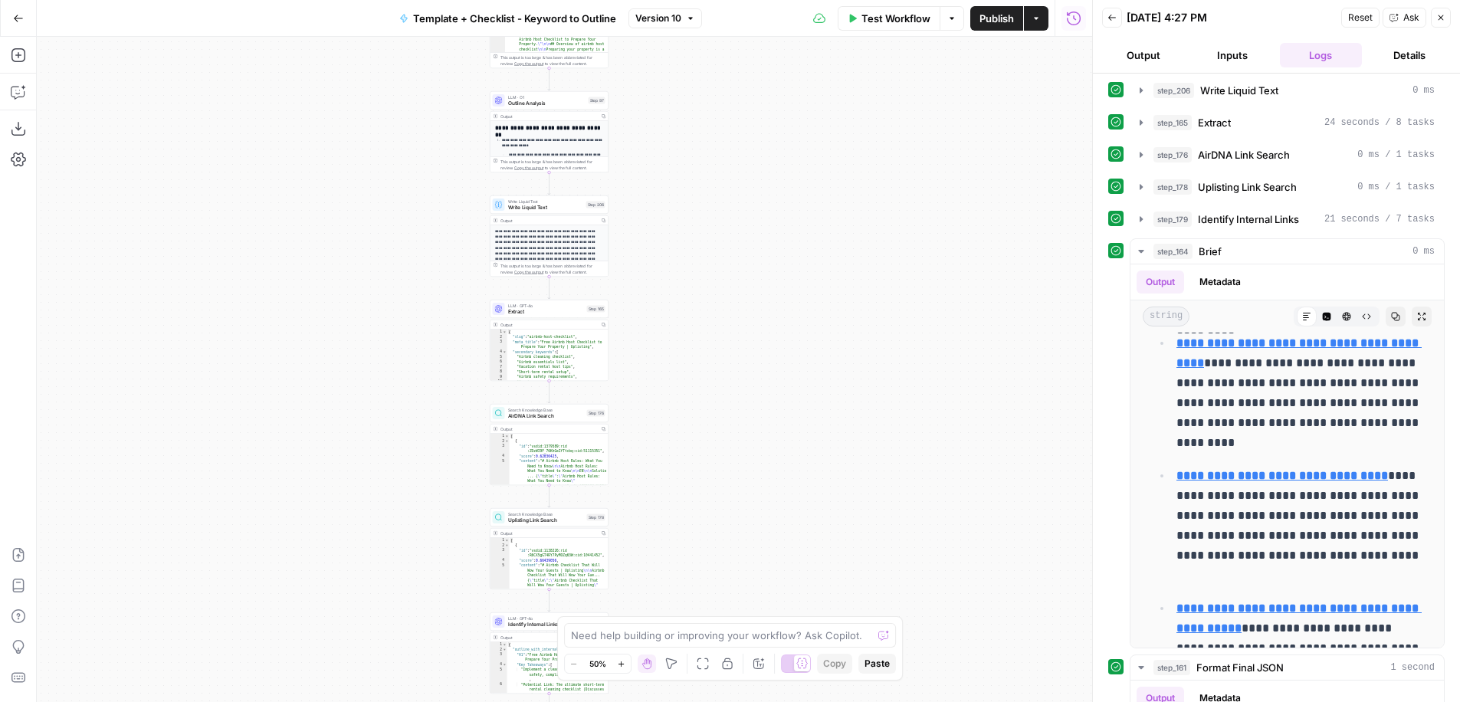
click at [540, 315] on span "Extract" at bounding box center [546, 312] width 76 height 8
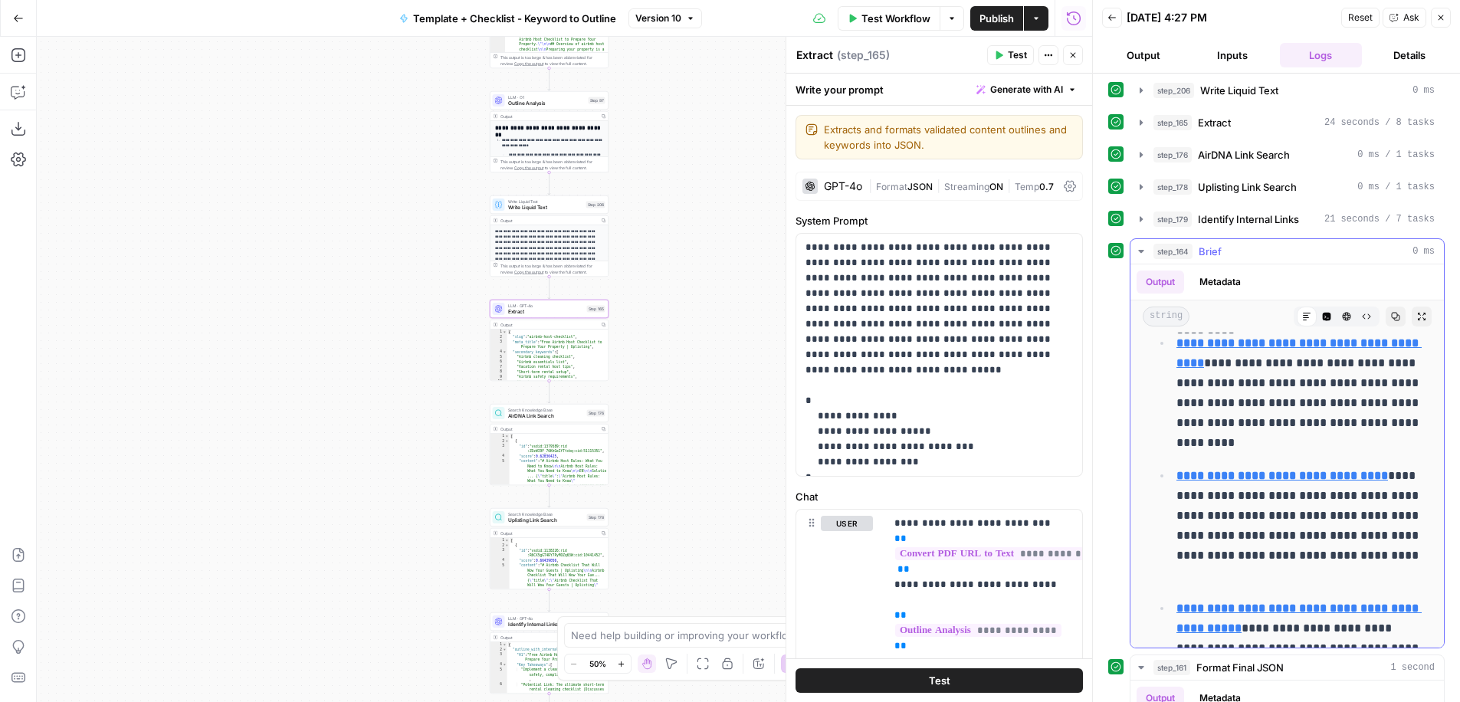
click at [1133, 245] on button "step_164 Brief 0 ms" at bounding box center [1288, 251] width 314 height 25
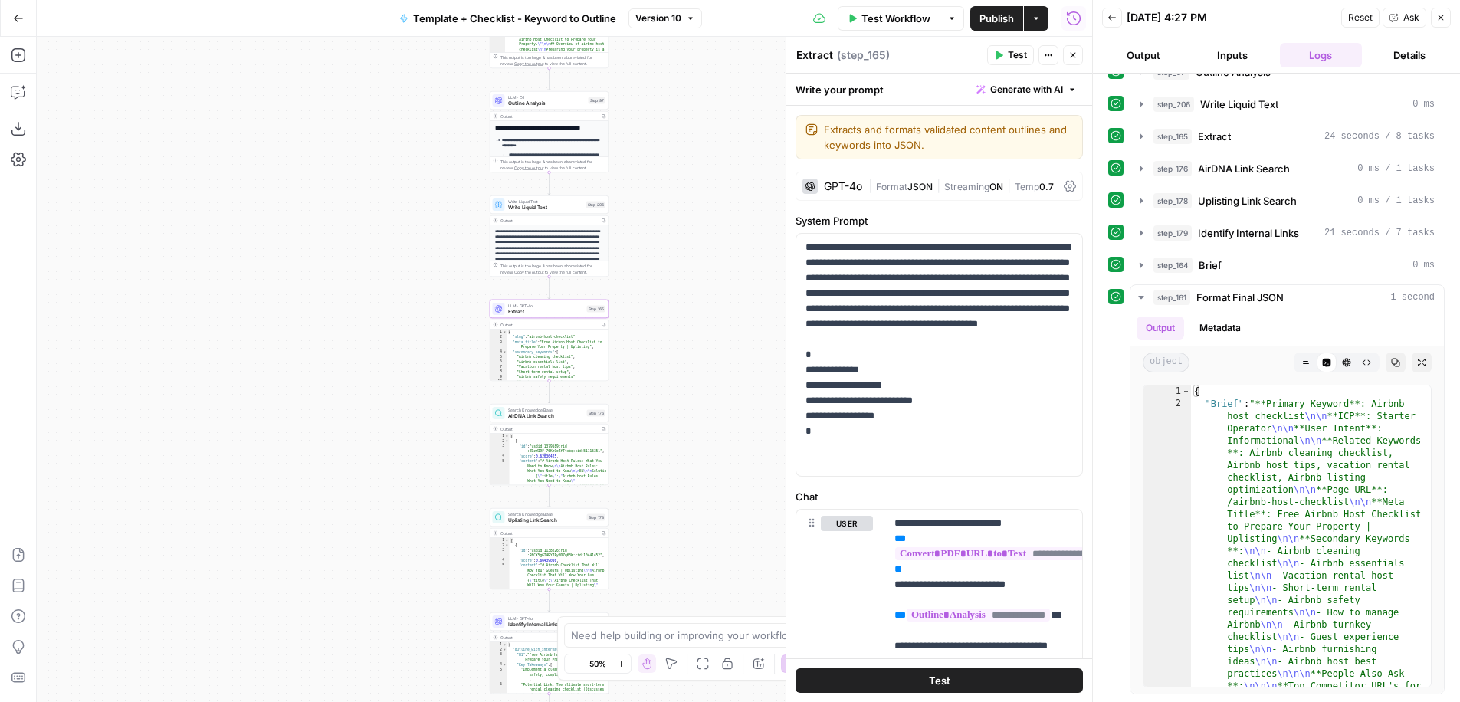
scroll to position [537, 0]
click at [1139, 294] on icon "button" at bounding box center [1141, 297] width 12 height 12
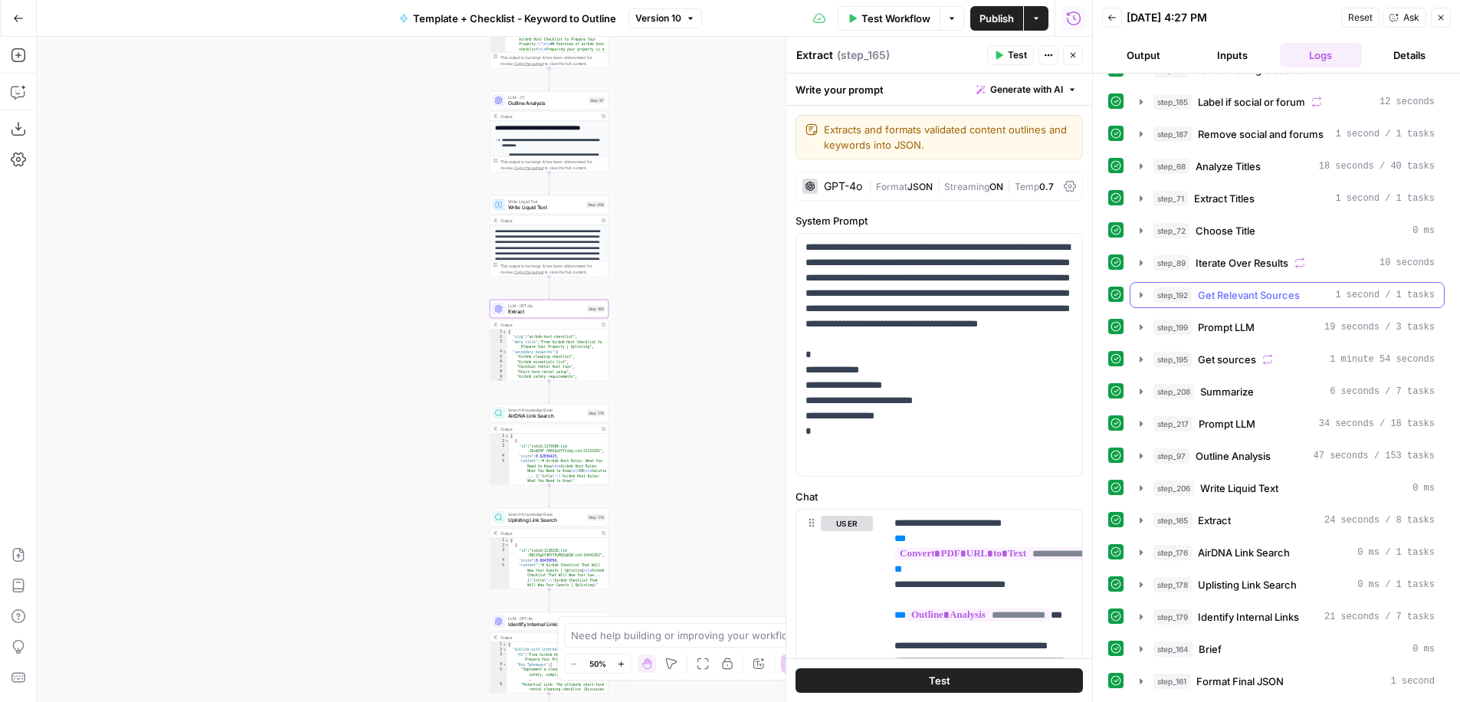
scroll to position [153, 0]
click at [1135, 524] on icon "button" at bounding box center [1141, 520] width 12 height 12
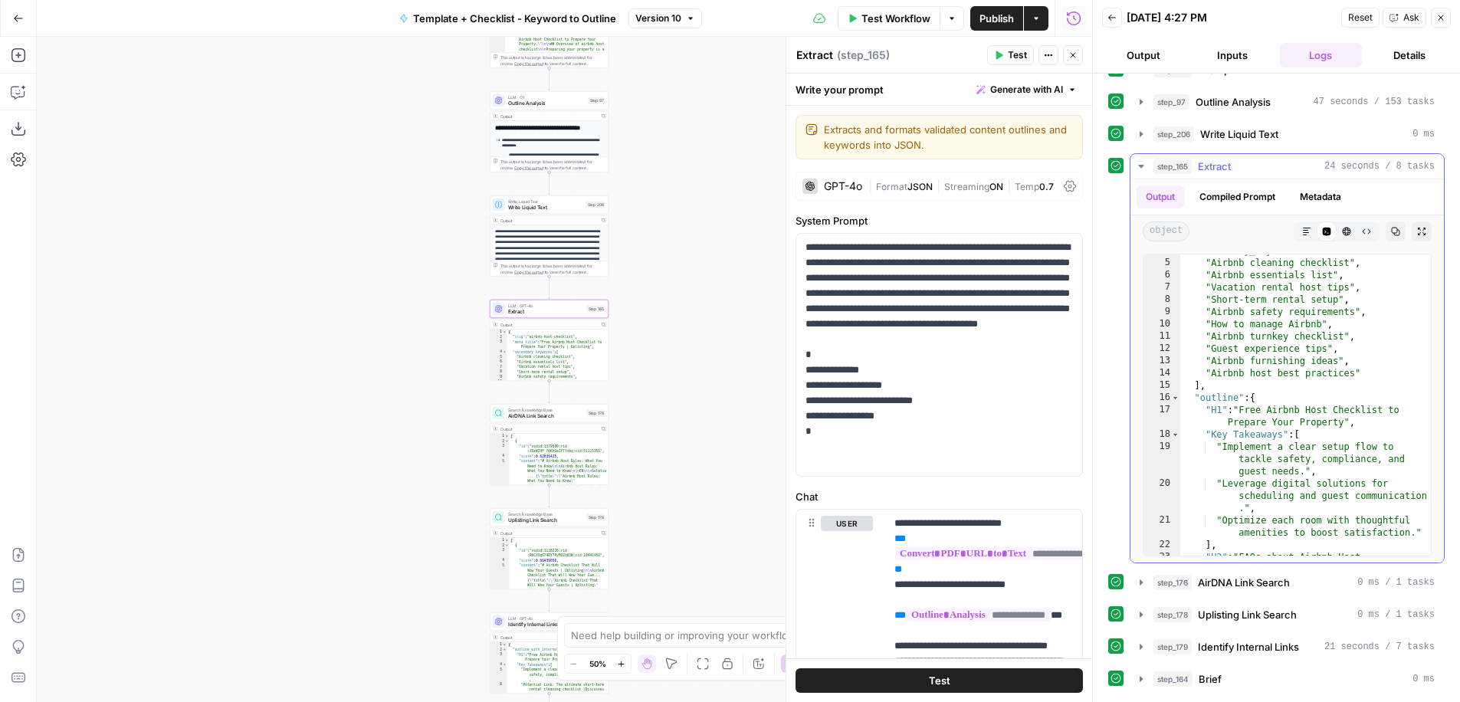
scroll to position [59, 0]
click at [1304, 225] on button "Markdown" at bounding box center [1307, 232] width 20 height 20
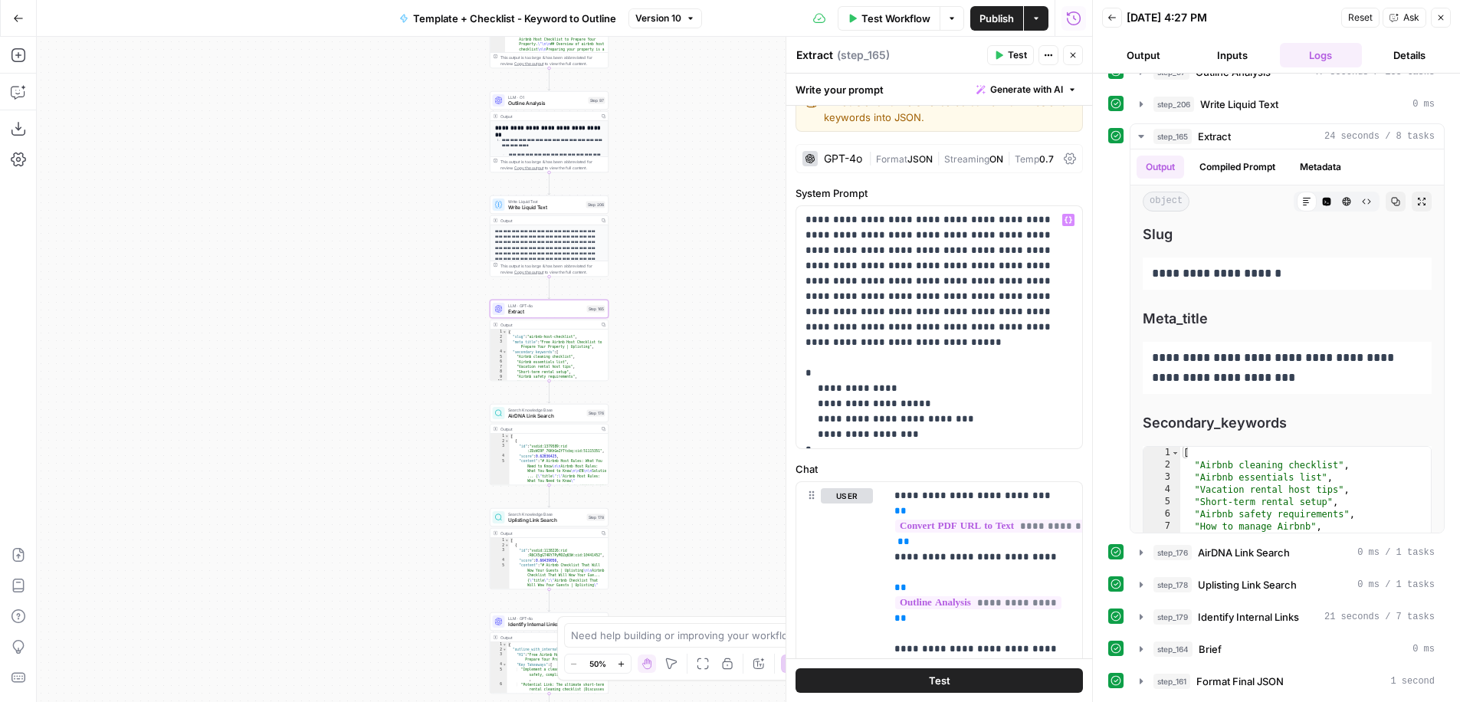
scroll to position [0, 0]
